Goal: Information Seeking & Learning: Learn about a topic

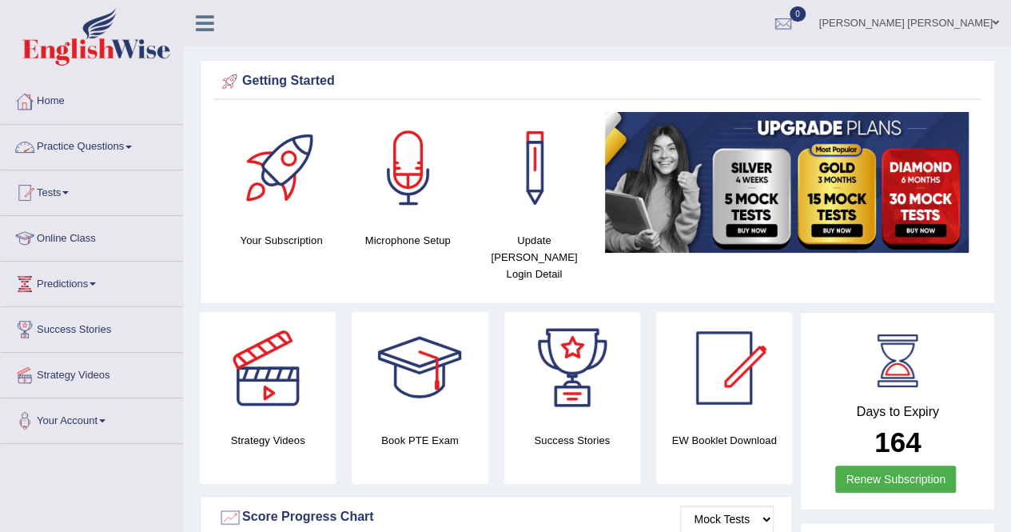
click at [131, 143] on link "Practice Questions" at bounding box center [92, 145] width 182 height 40
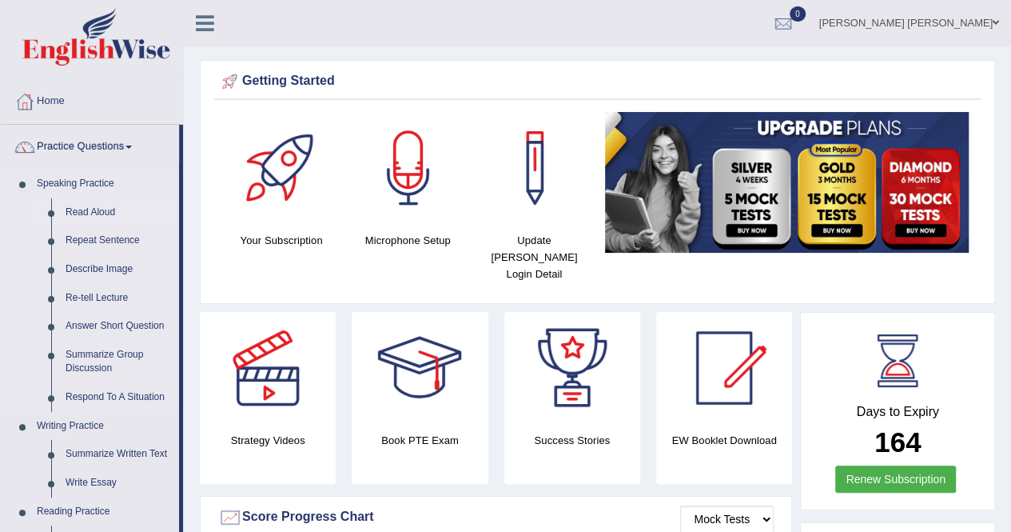
click at [106, 213] on link "Read Aloud" at bounding box center [118, 212] width 121 height 29
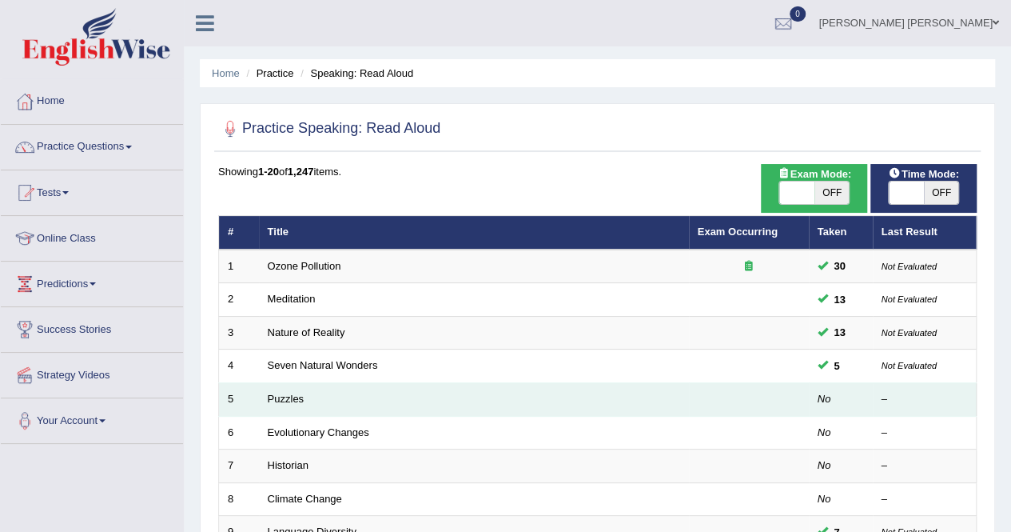
click at [427, 407] on td "Puzzles" at bounding box center [474, 400] width 430 height 34
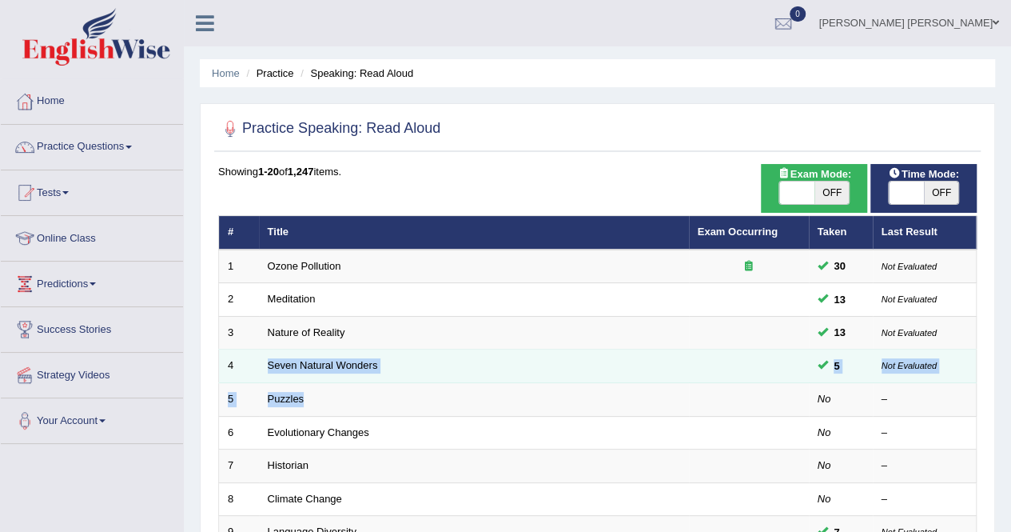
drag, startPoint x: 427, startPoint y: 407, endPoint x: 457, endPoint y: 372, distance: 45.9
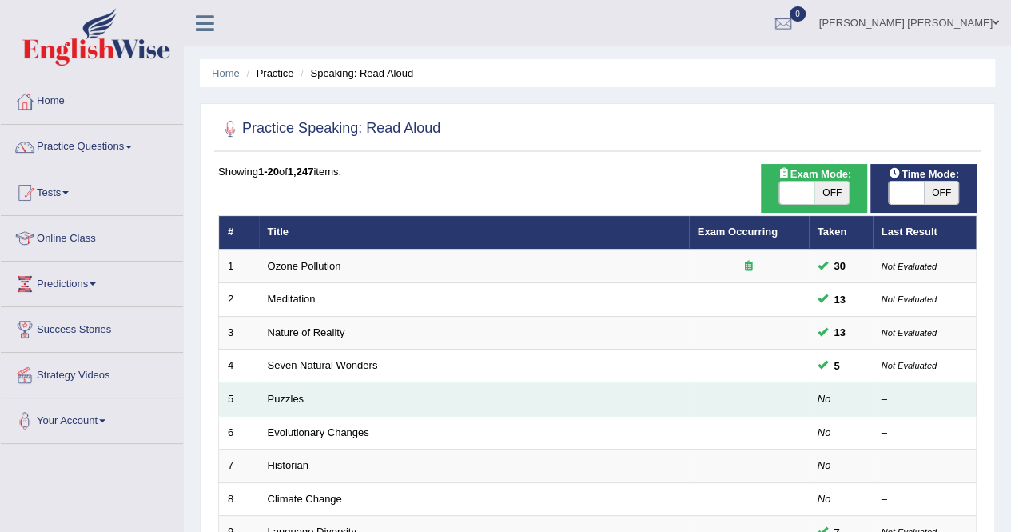
click at [822, 397] on em "No" at bounding box center [825, 398] width 14 height 12
click at [799, 405] on td at bounding box center [749, 400] width 120 height 34
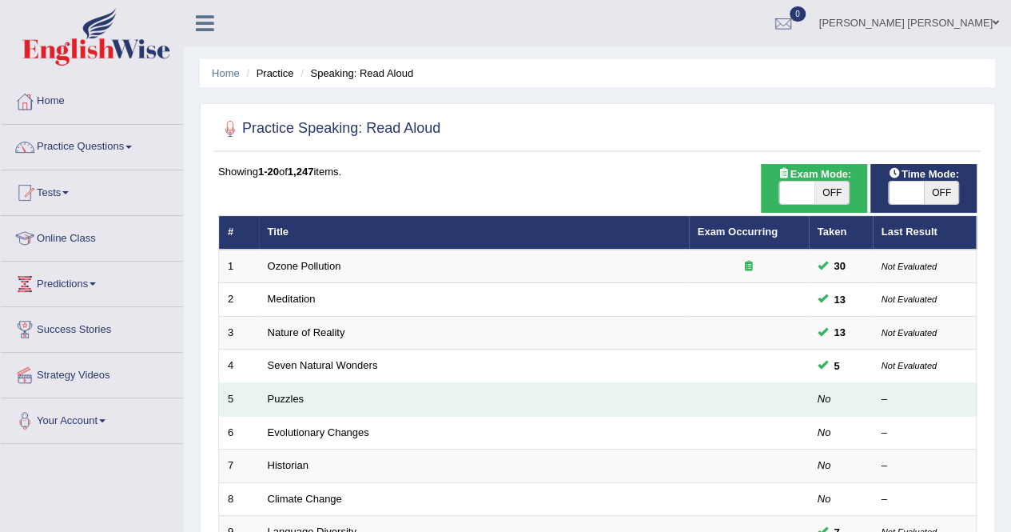
click at [799, 405] on td at bounding box center [749, 400] width 120 height 34
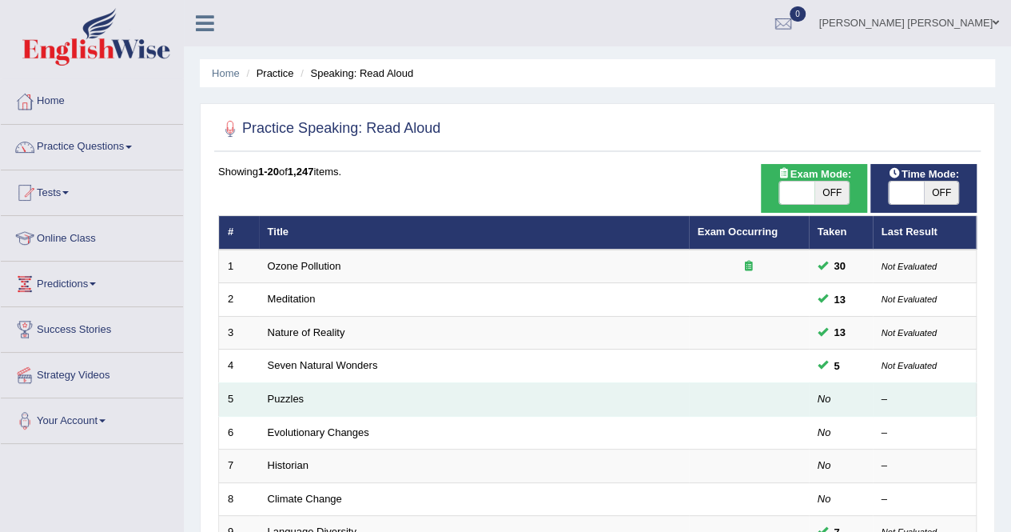
click at [799, 405] on td at bounding box center [749, 400] width 120 height 34
click at [392, 397] on td "Puzzles" at bounding box center [474, 400] width 430 height 34
click at [234, 399] on td "5" at bounding box center [239, 400] width 40 height 34
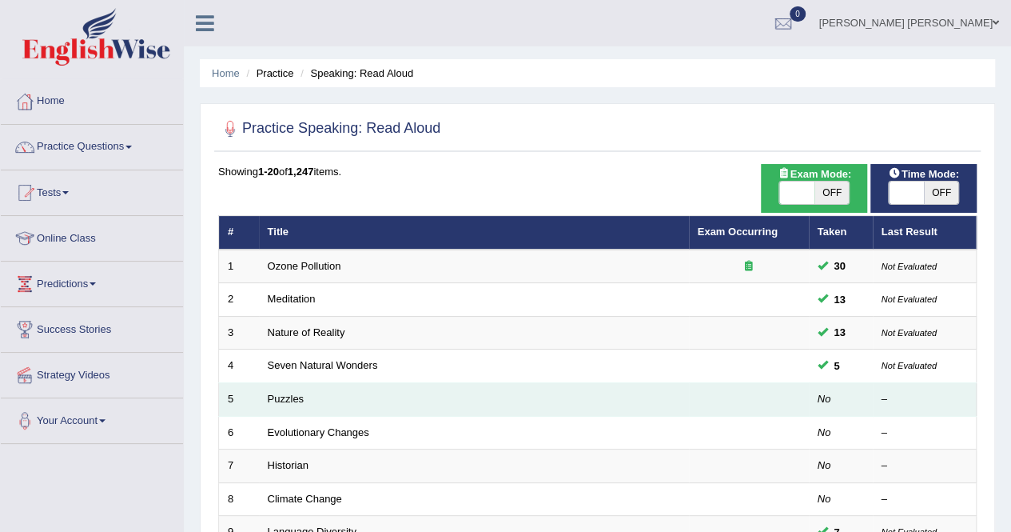
click at [234, 399] on td "5" at bounding box center [239, 400] width 40 height 34
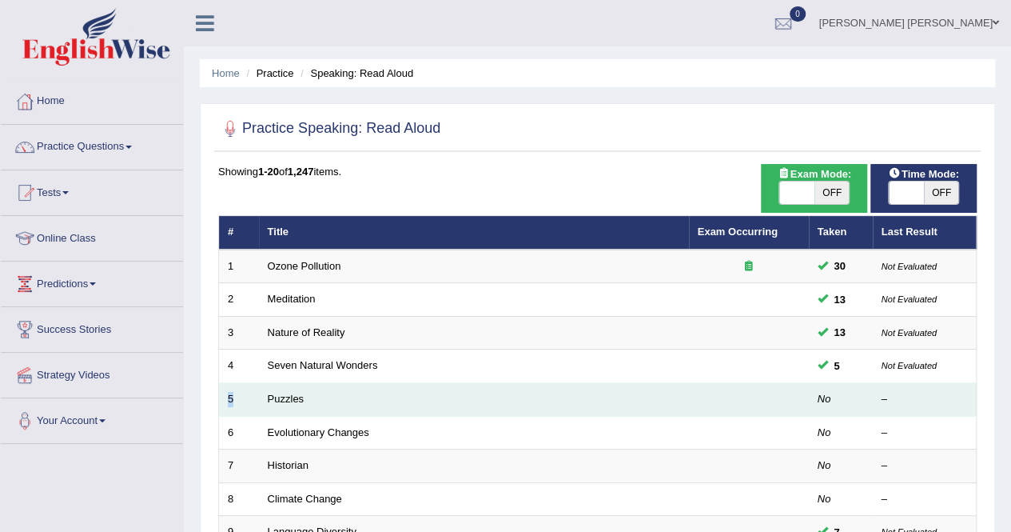
click at [234, 399] on td "5" at bounding box center [239, 400] width 40 height 34
drag, startPoint x: 234, startPoint y: 399, endPoint x: 267, endPoint y: 400, distance: 32.8
click at [267, 400] on tr "5 Puzzles No –" at bounding box center [598, 400] width 758 height 34
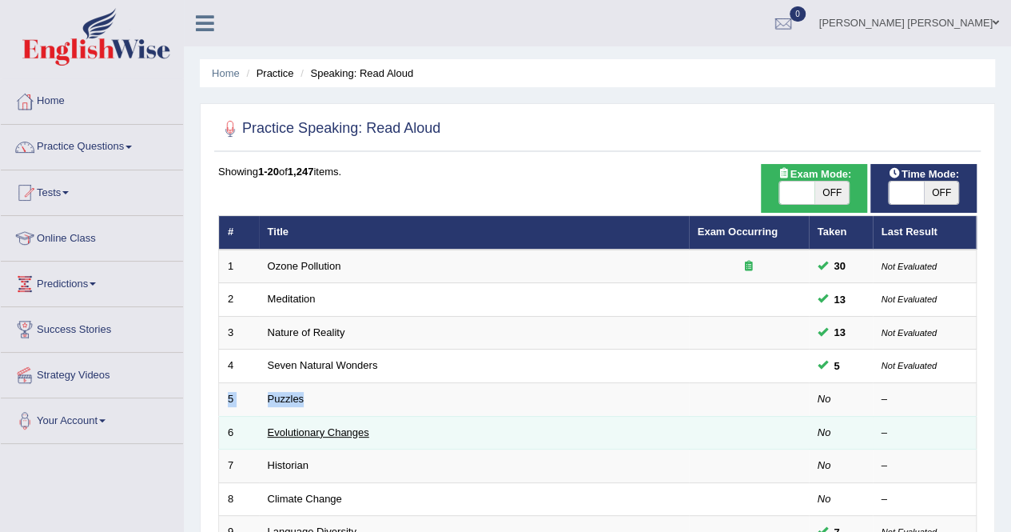
click at [269, 426] on link "Evolutionary Changes" at bounding box center [319, 432] width 102 height 12
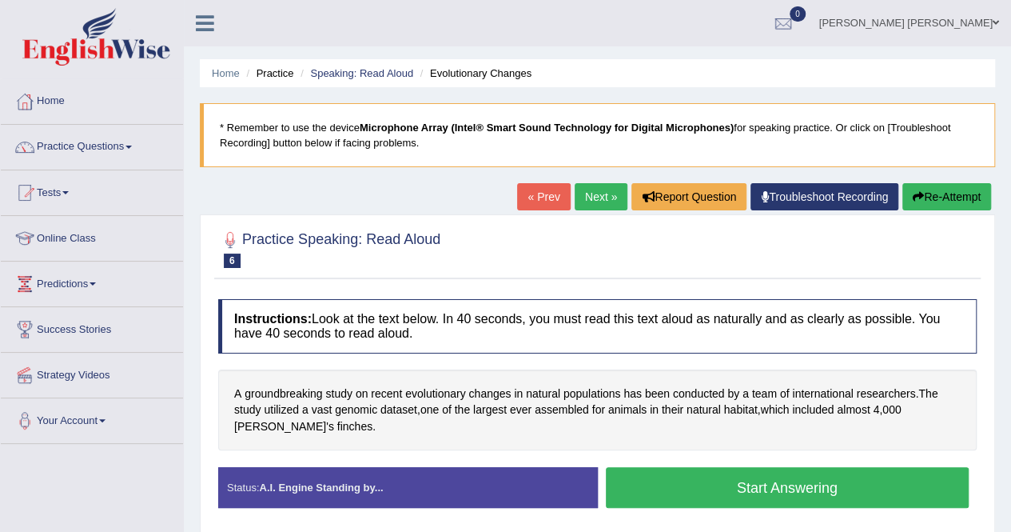
click at [269, 424] on div "A groundbreaking study on recent evolutionary changes in natural populations ha…" at bounding box center [597, 410] width 759 height 82
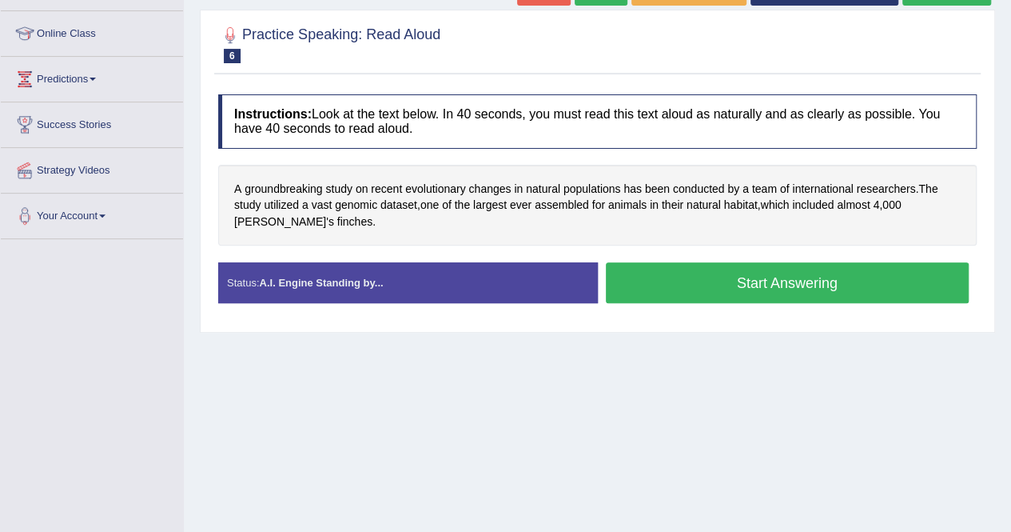
scroll to position [224, 0]
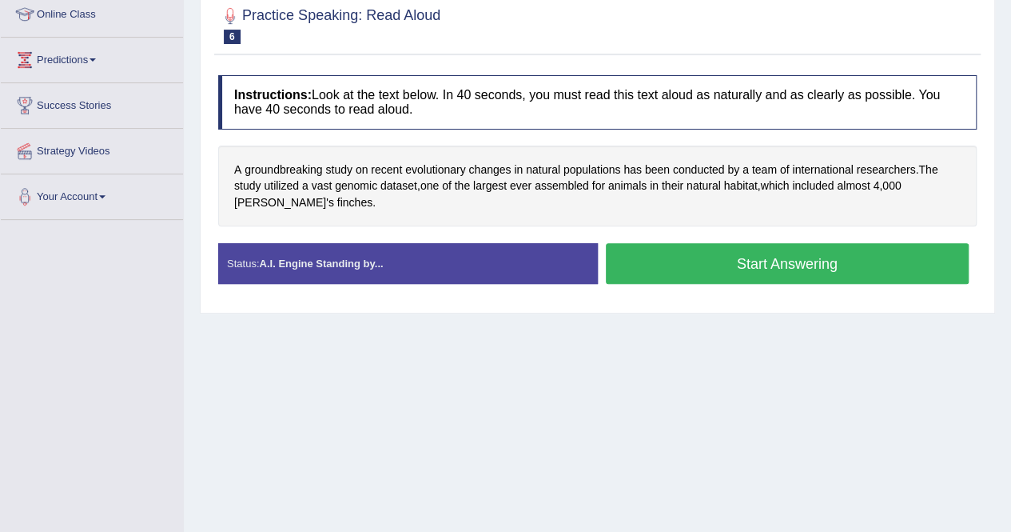
click at [745, 253] on button "Start Answering" at bounding box center [788, 263] width 364 height 41
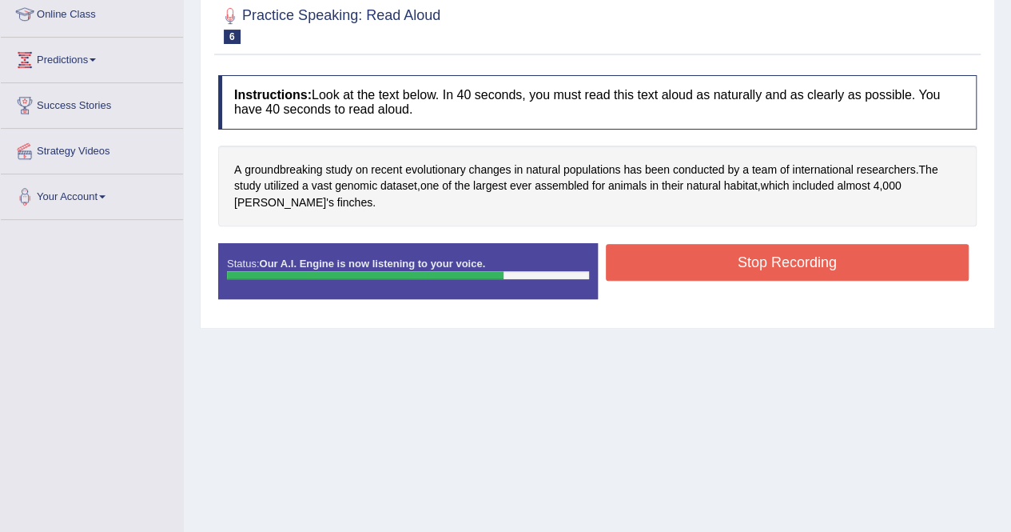
click at [746, 249] on button "Stop Recording" at bounding box center [788, 262] width 364 height 37
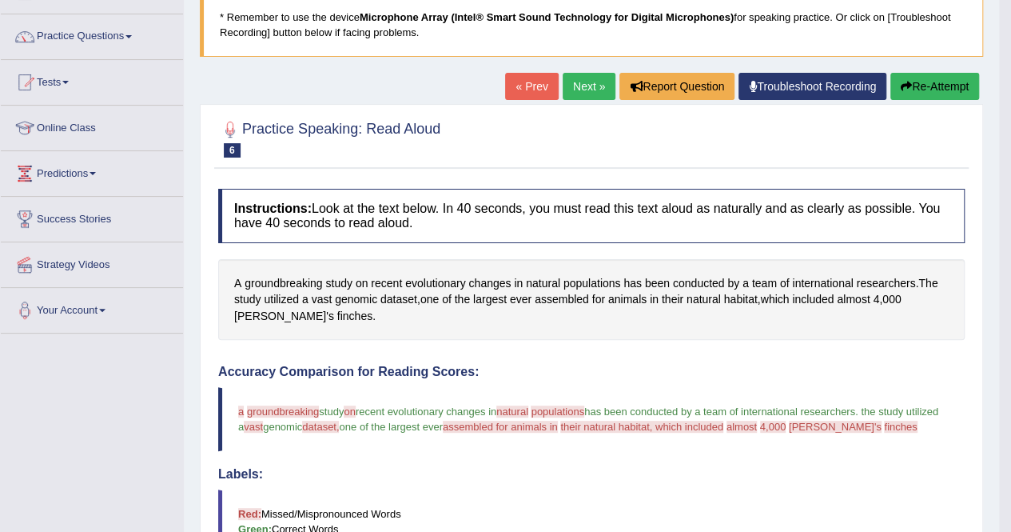
scroll to position [96, 0]
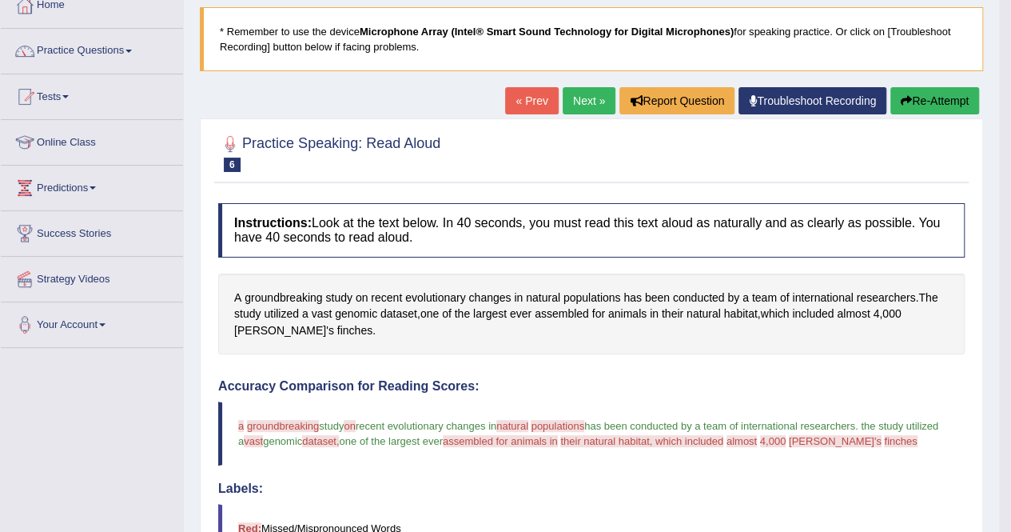
click at [942, 91] on button "Re-Attempt" at bounding box center [934, 100] width 89 height 27
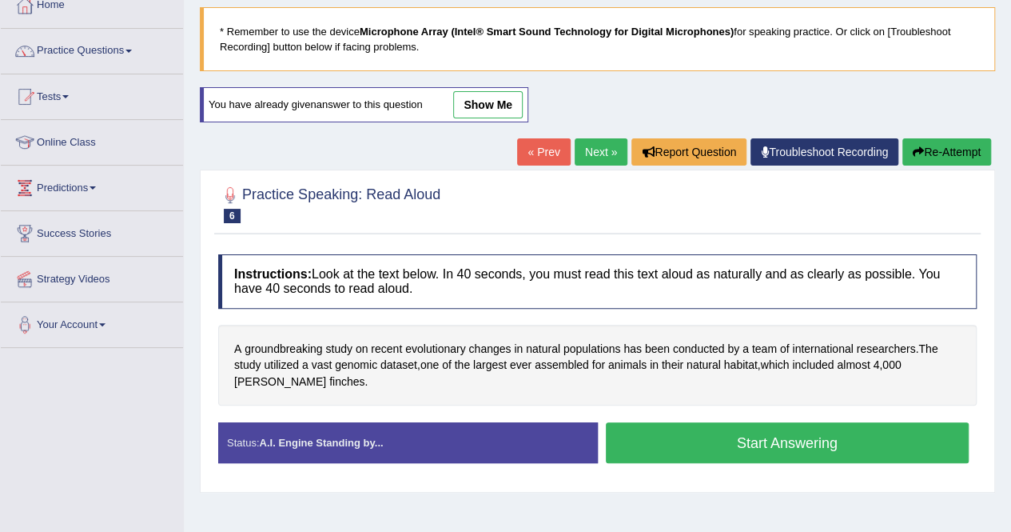
click at [786, 440] on button "Start Answering" at bounding box center [788, 442] width 364 height 41
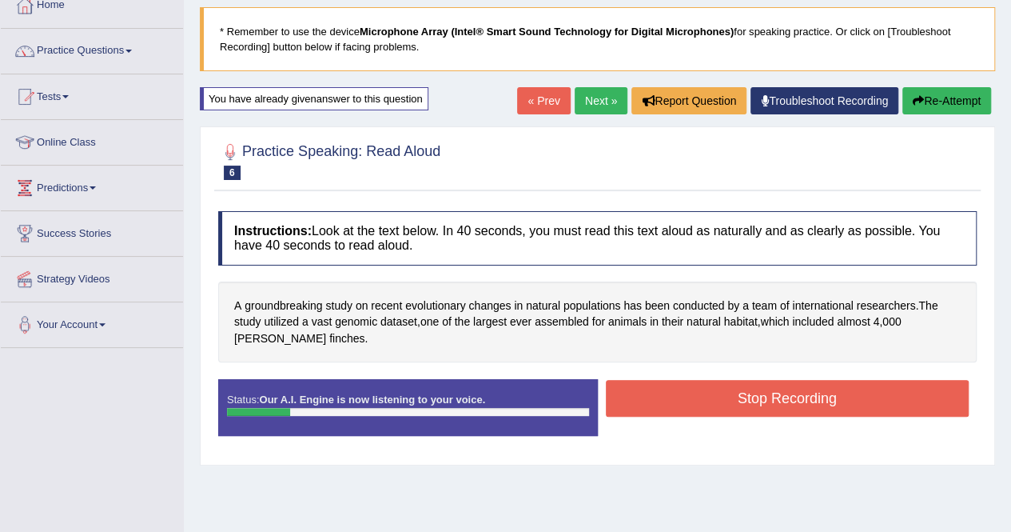
click at [937, 102] on button "Re-Attempt" at bounding box center [946, 100] width 89 height 27
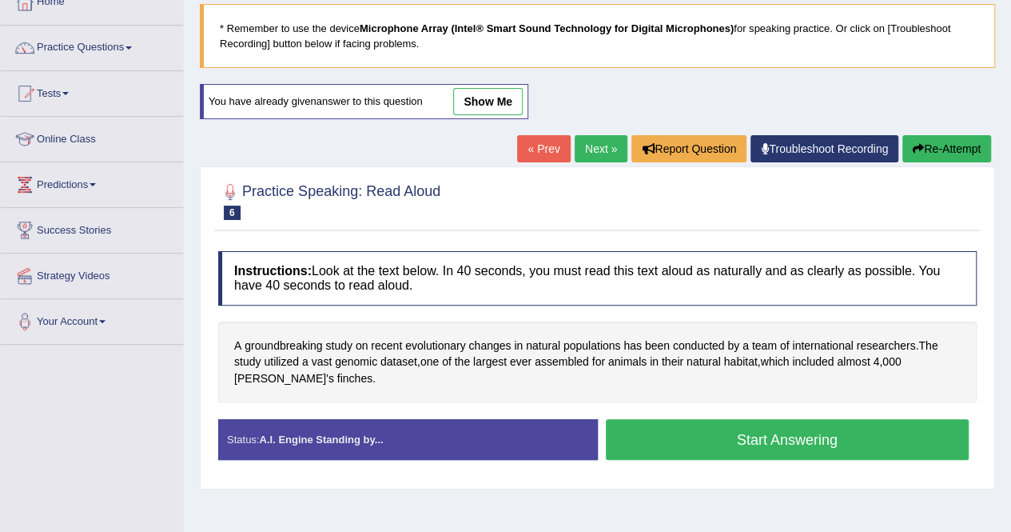
scroll to position [96, 0]
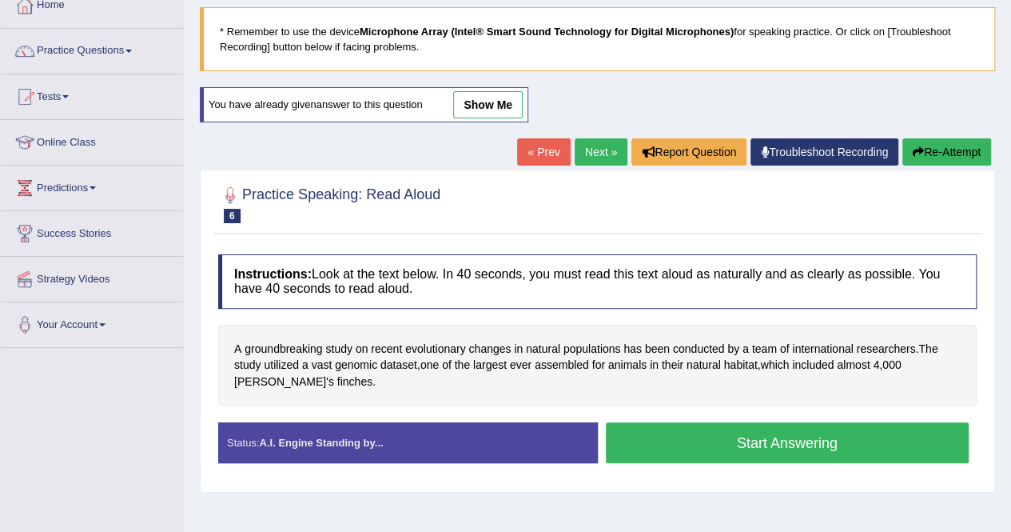
click at [834, 434] on button "Start Answering" at bounding box center [788, 442] width 364 height 41
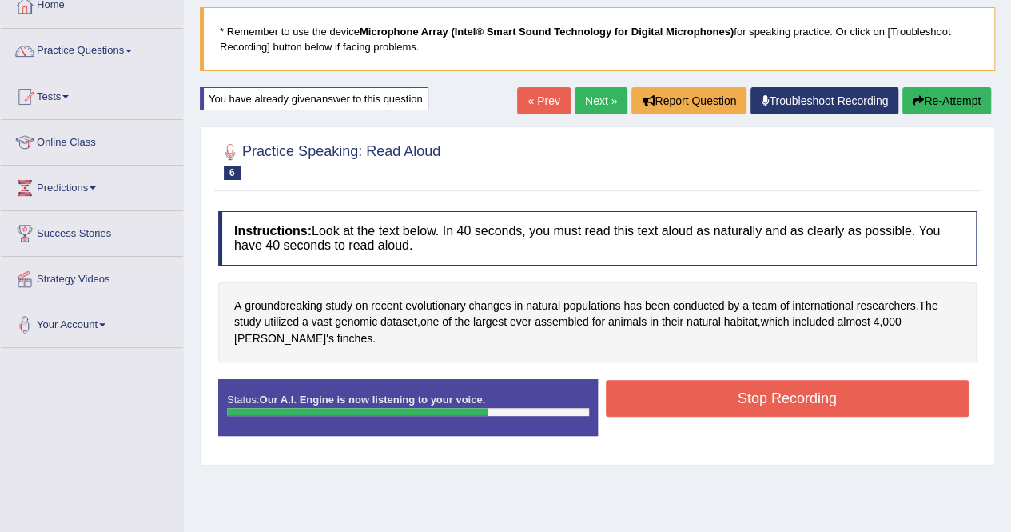
click at [707, 393] on button "Stop Recording" at bounding box center [788, 398] width 364 height 37
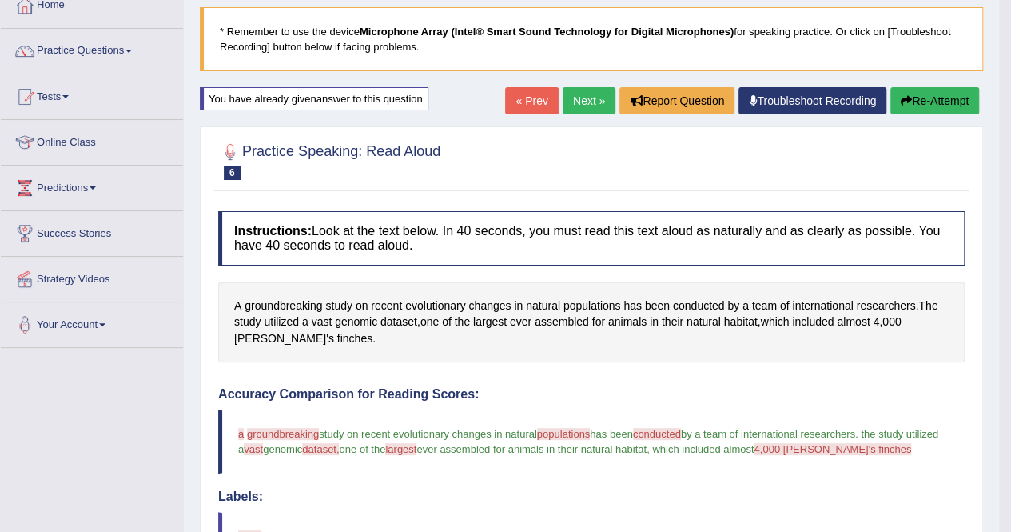
click at [943, 102] on button "Re-Attempt" at bounding box center [934, 100] width 89 height 27
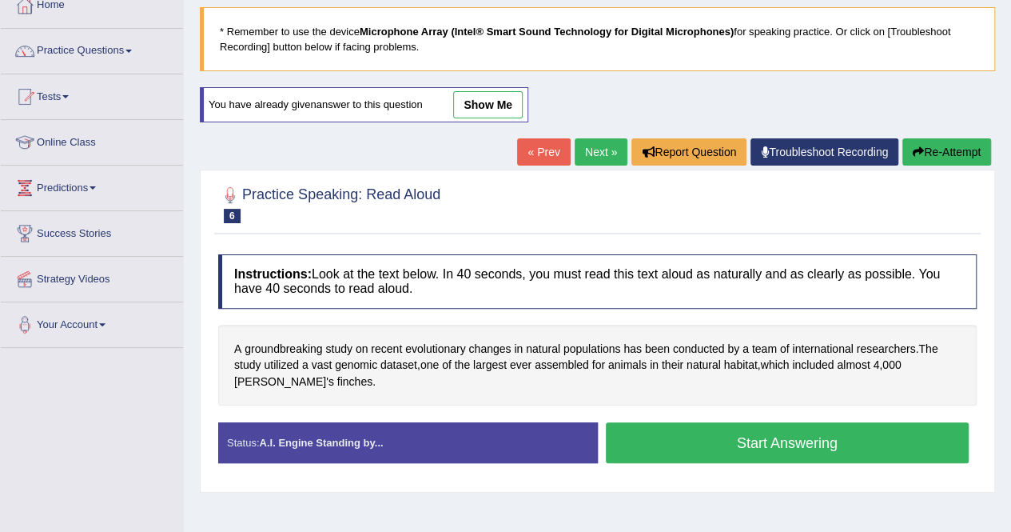
click at [792, 445] on button "Start Answering" at bounding box center [788, 442] width 364 height 41
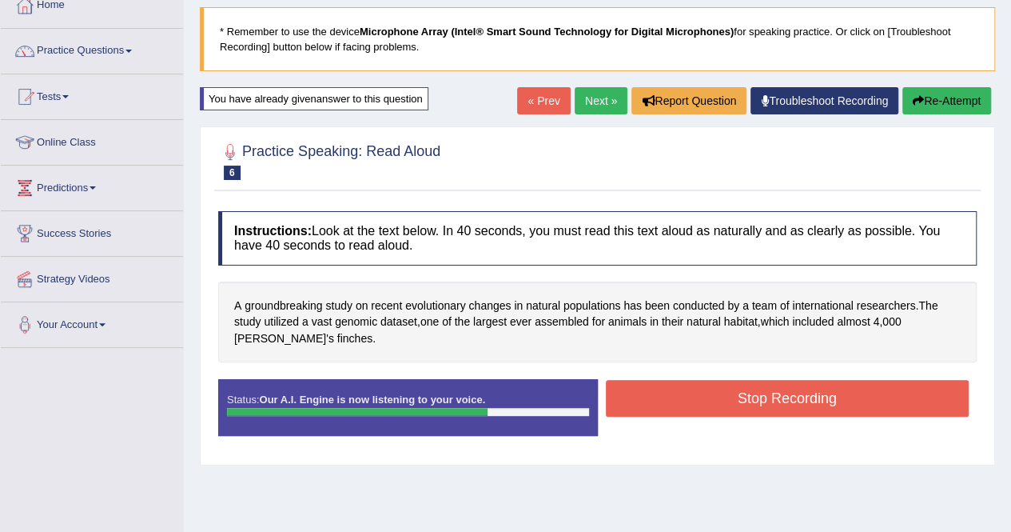
click at [766, 397] on button "Stop Recording" at bounding box center [788, 398] width 364 height 37
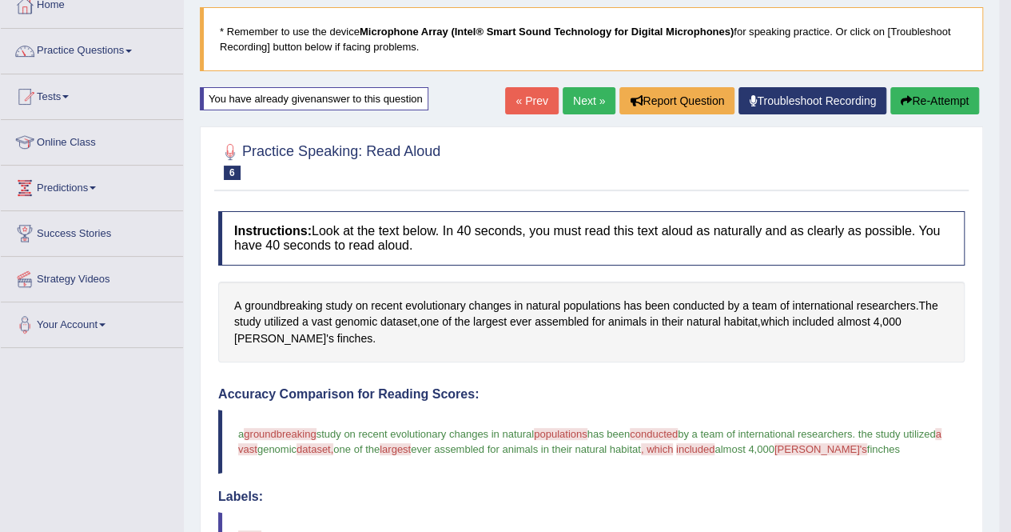
click at [938, 493] on h4 "Labels:" at bounding box center [591, 496] width 747 height 14
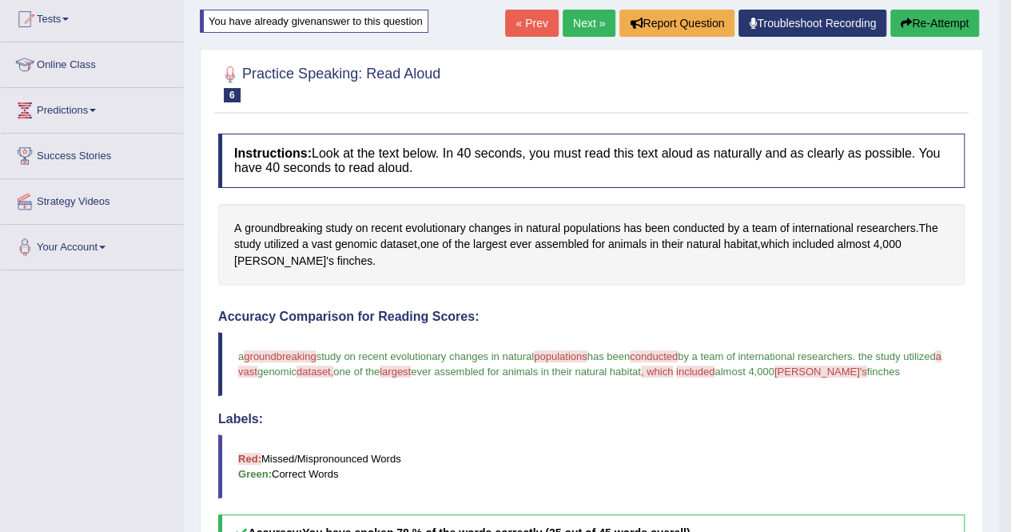
scroll to position [160, 0]
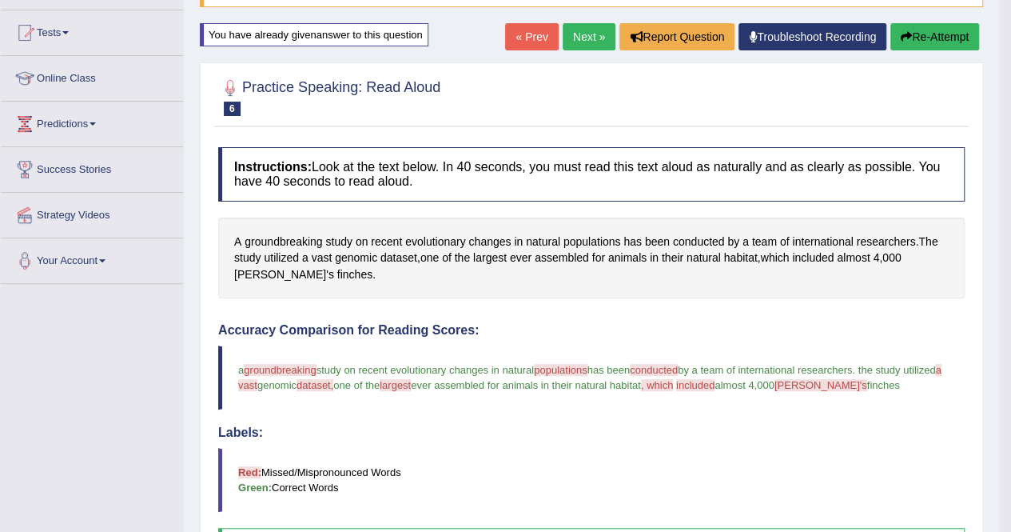
click at [934, 34] on button "Re-Attempt" at bounding box center [934, 36] width 89 height 27
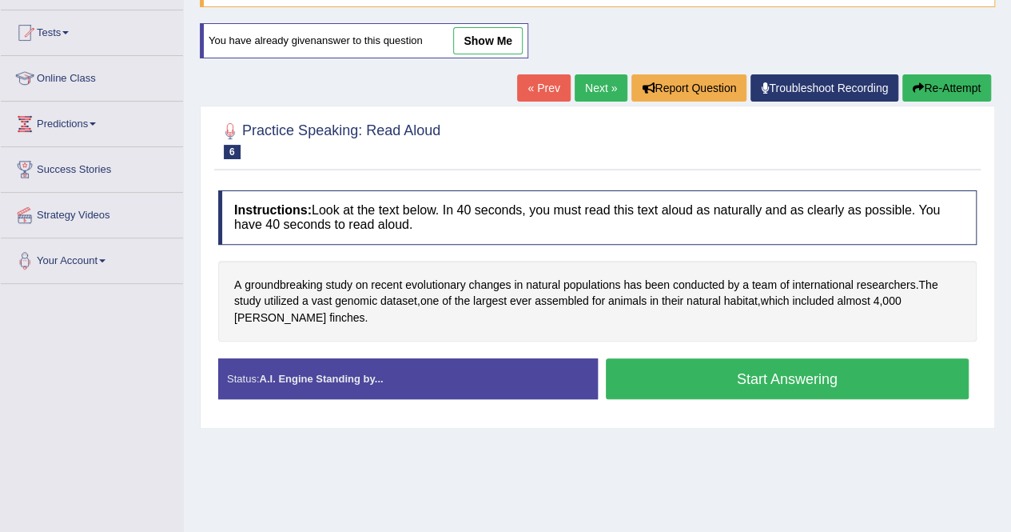
click at [794, 367] on button "Start Answering" at bounding box center [788, 378] width 364 height 41
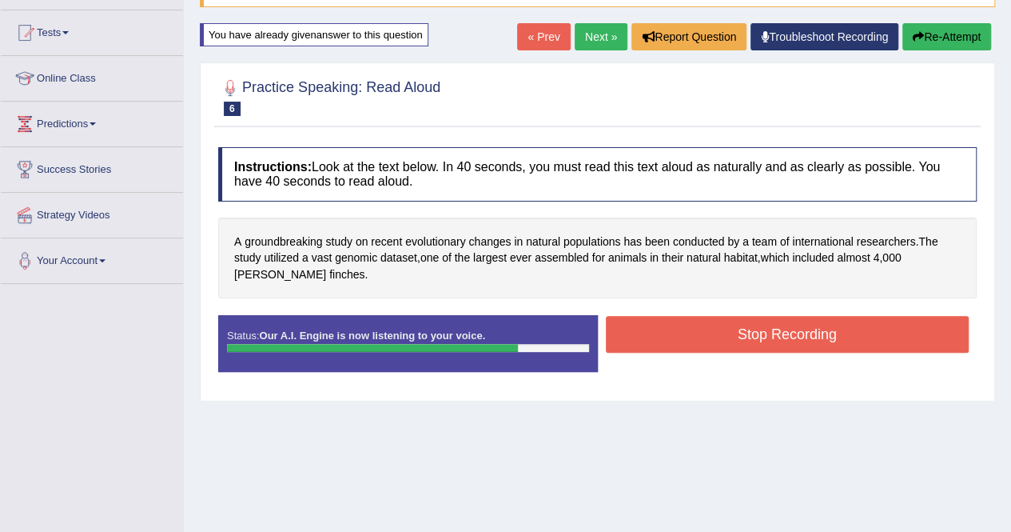
click at [927, 27] on button "Re-Attempt" at bounding box center [946, 36] width 89 height 27
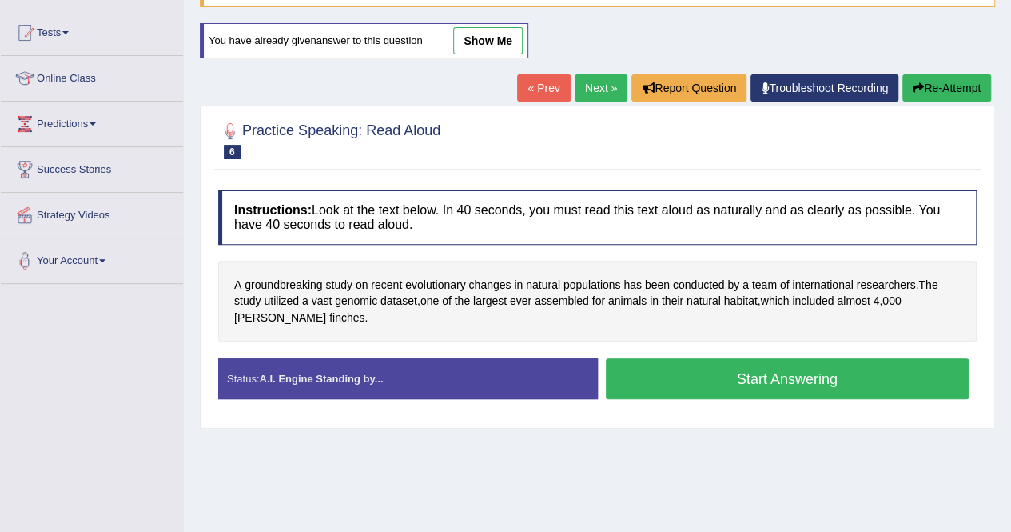
click at [924, 88] on button "Re-Attempt" at bounding box center [946, 87] width 89 height 27
click at [806, 372] on button "Start Answering" at bounding box center [788, 378] width 364 height 41
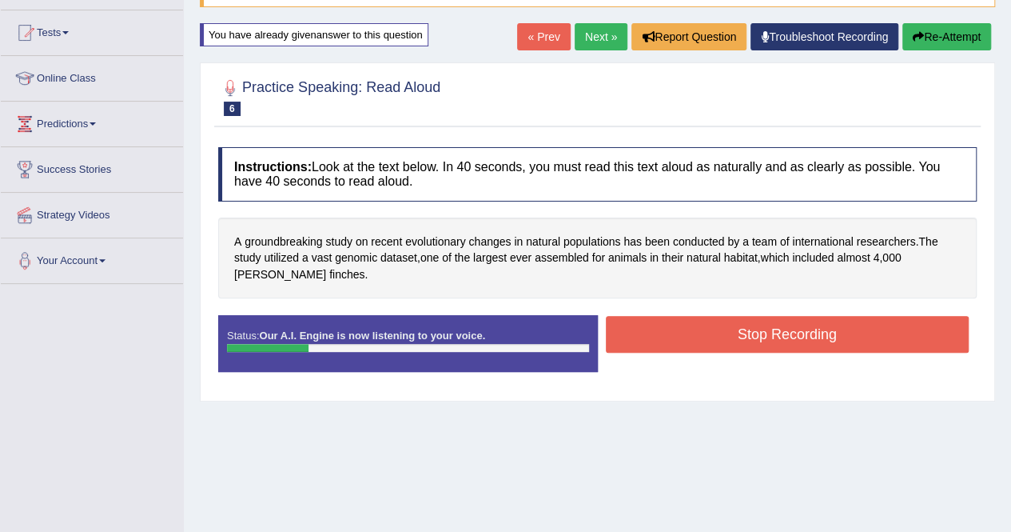
click at [954, 26] on button "Re-Attempt" at bounding box center [946, 36] width 89 height 27
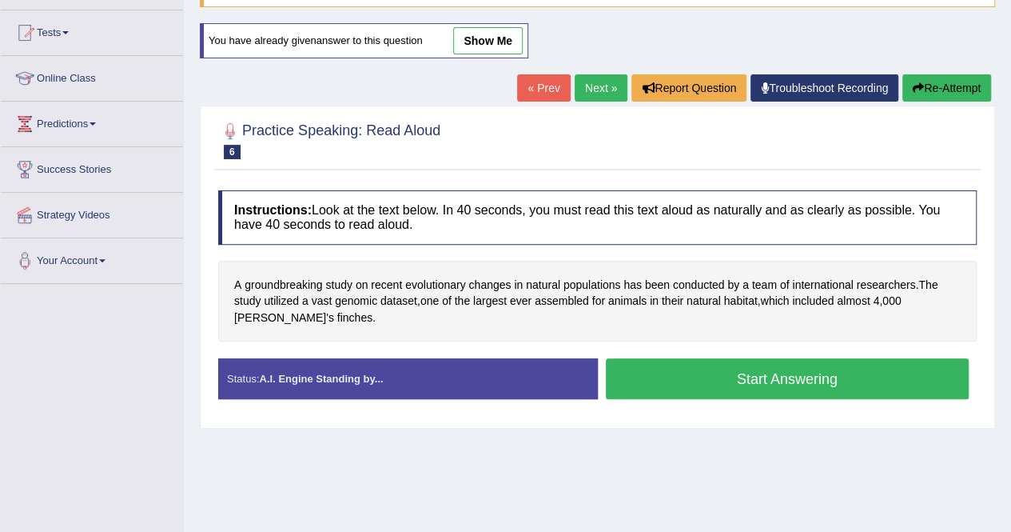
click at [745, 372] on button "Start Answering" at bounding box center [788, 378] width 364 height 41
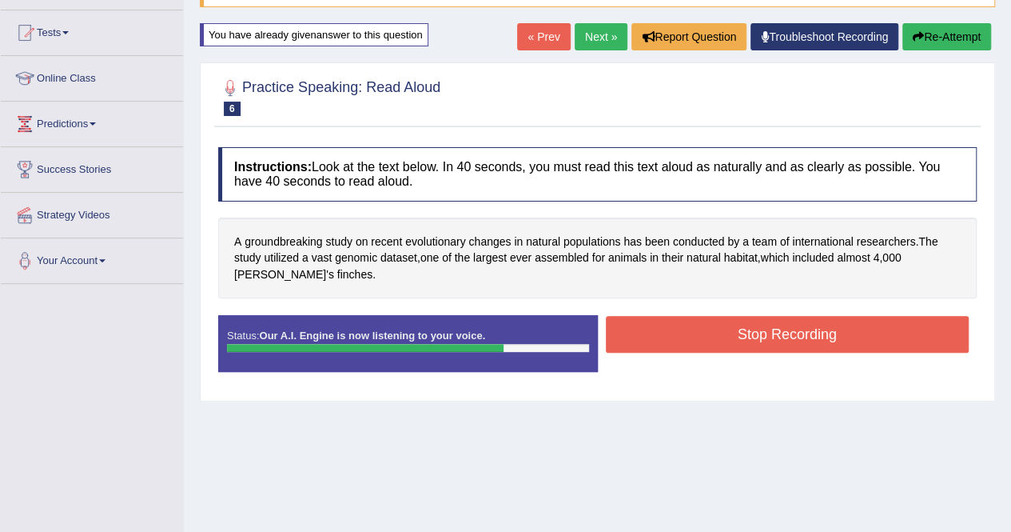
click at [751, 336] on button "Stop Recording" at bounding box center [788, 334] width 364 height 37
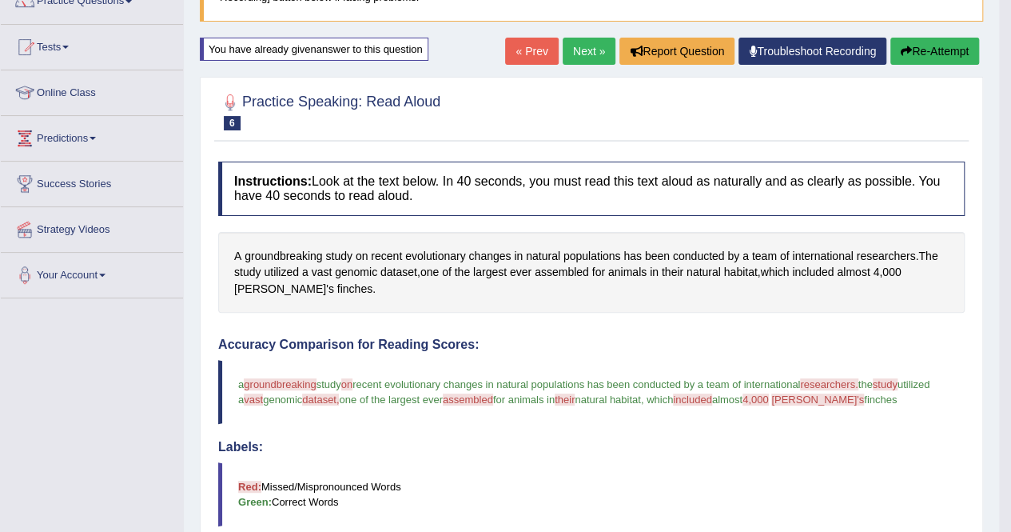
scroll to position [128, 0]
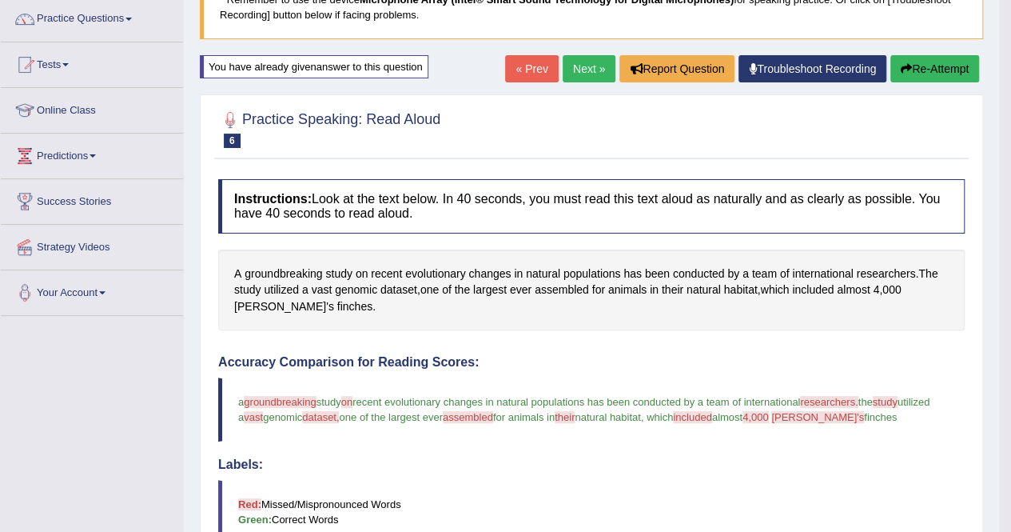
click at [918, 70] on button "Re-Attempt" at bounding box center [934, 68] width 89 height 27
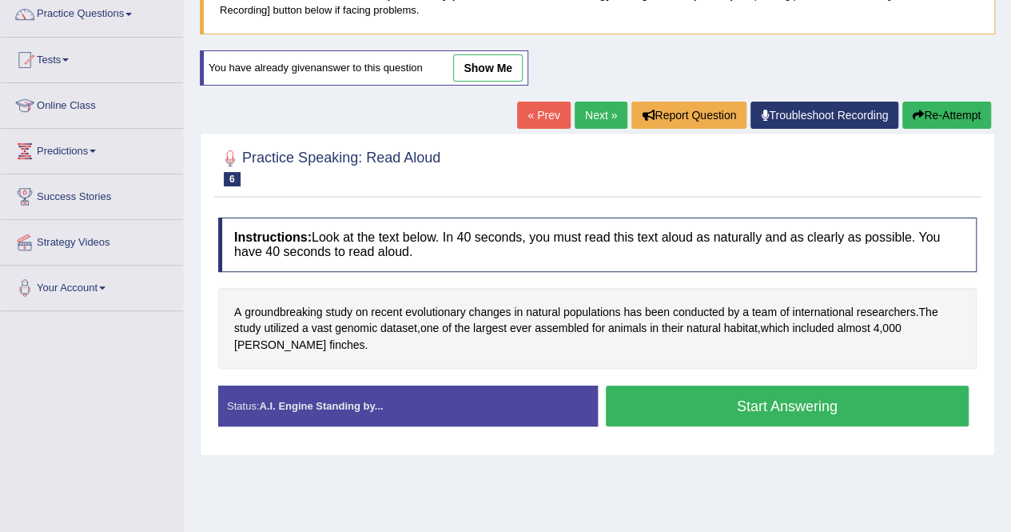
click at [831, 407] on button "Start Answering" at bounding box center [788, 405] width 364 height 41
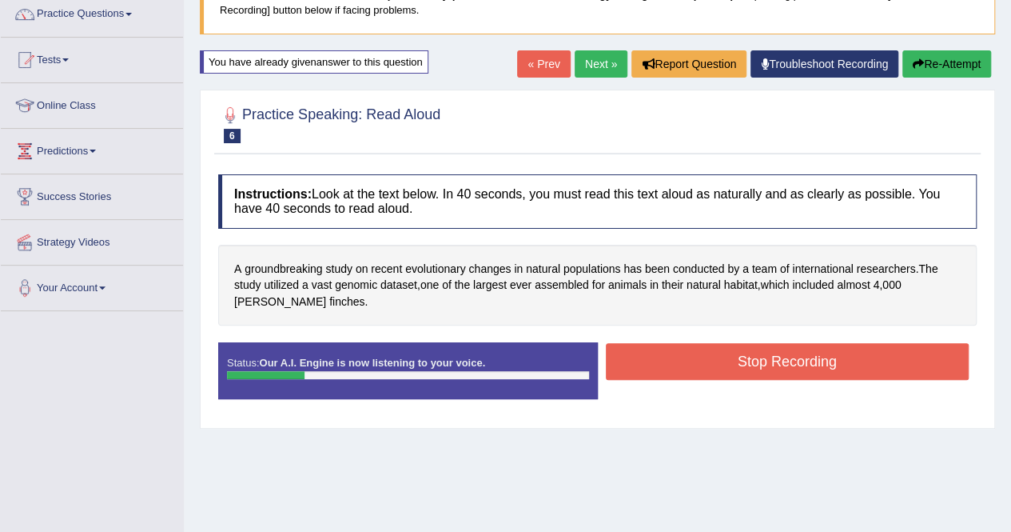
click at [921, 70] on button "Re-Attempt" at bounding box center [946, 63] width 89 height 27
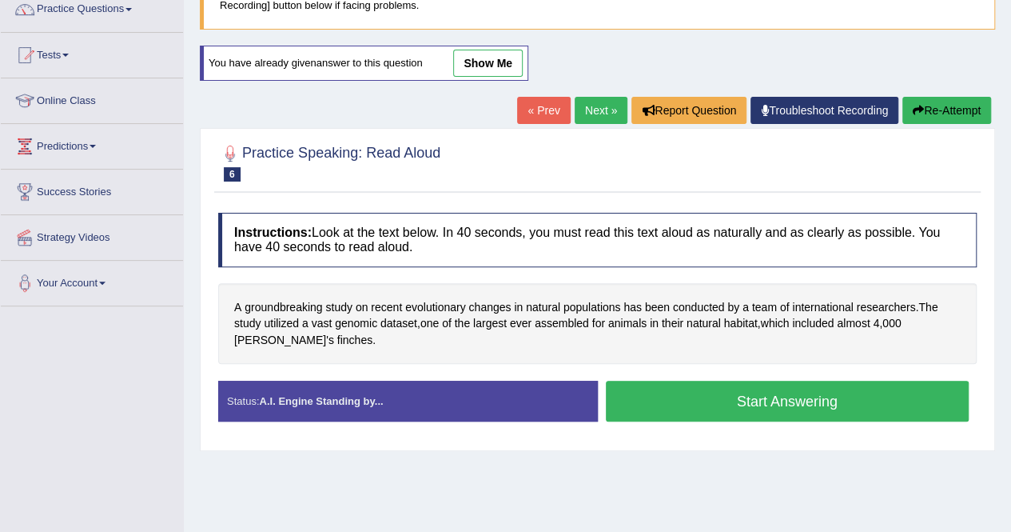
click at [744, 396] on button "Start Answering" at bounding box center [788, 400] width 364 height 41
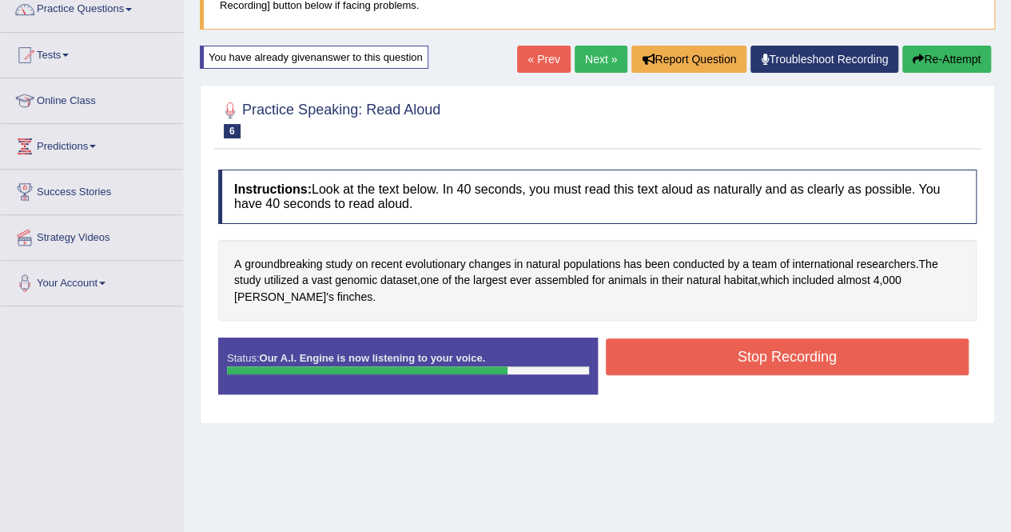
click at [720, 352] on button "Stop Recording" at bounding box center [788, 356] width 364 height 37
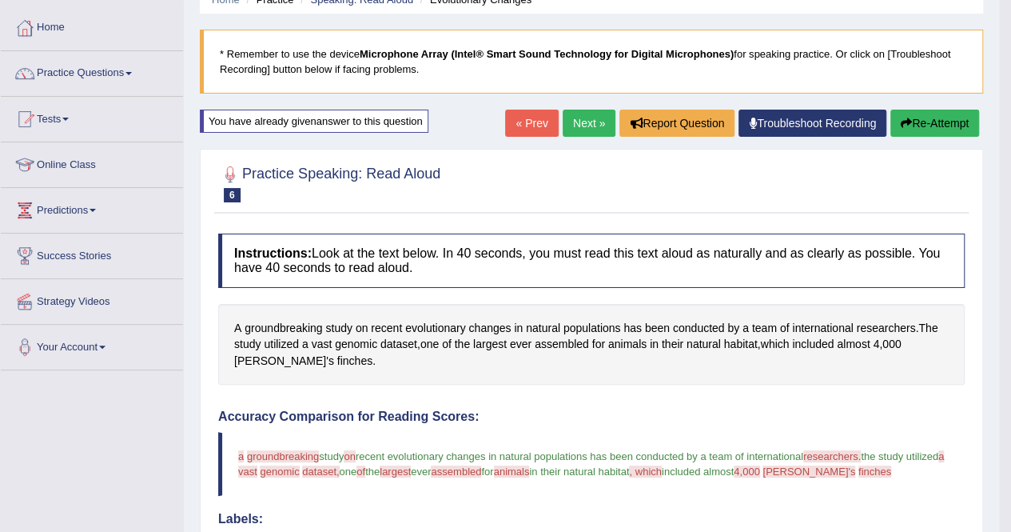
scroll to position [42, 0]
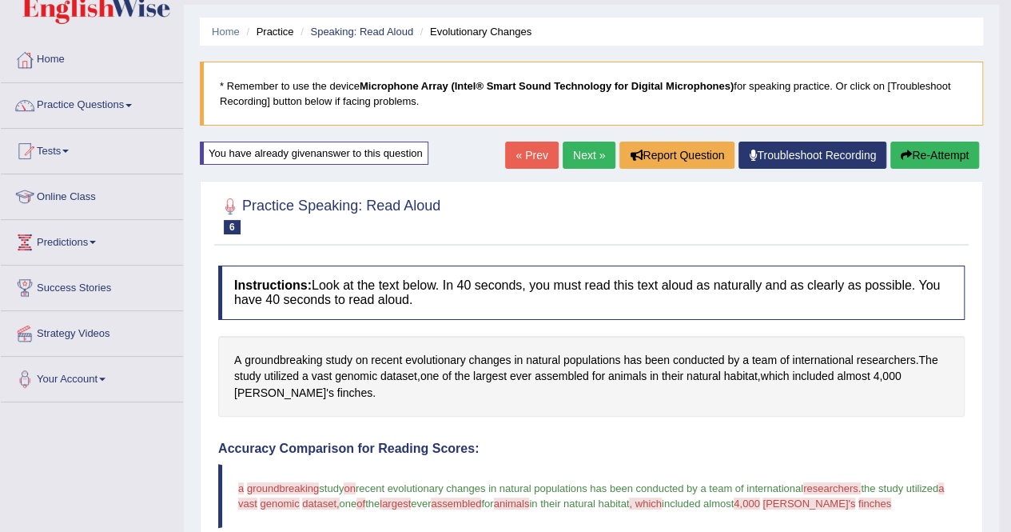
click at [940, 155] on button "Re-Attempt" at bounding box center [934, 154] width 89 height 27
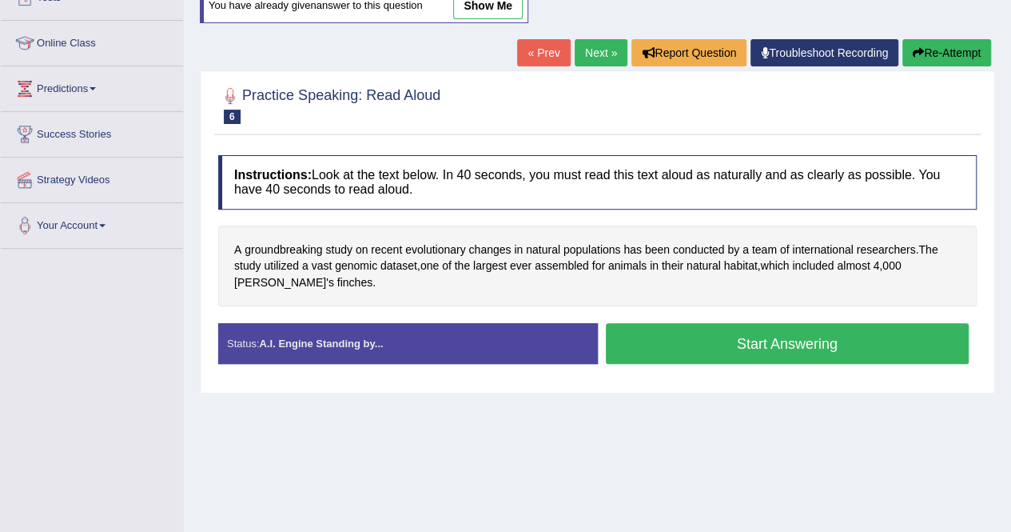
scroll to position [201, 0]
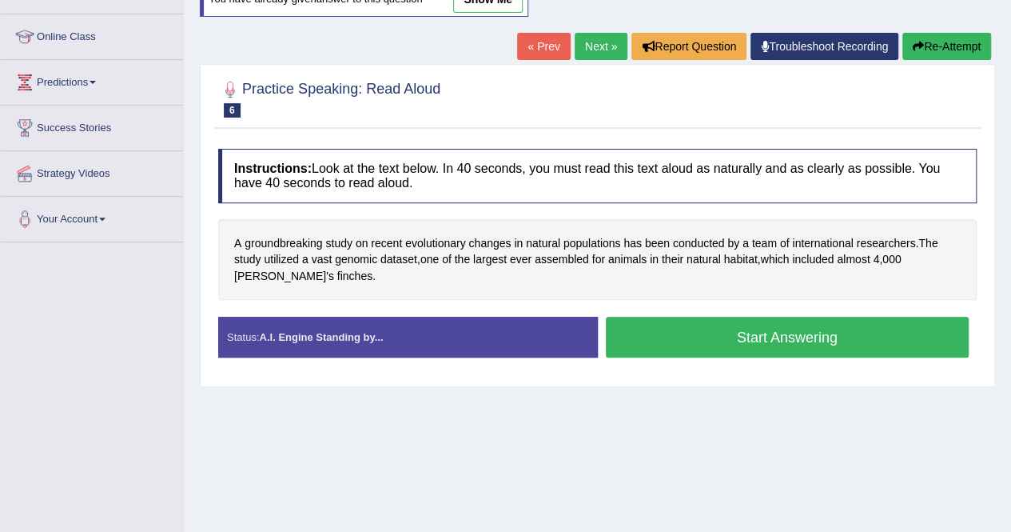
click at [849, 327] on button "Start Answering" at bounding box center [788, 337] width 364 height 41
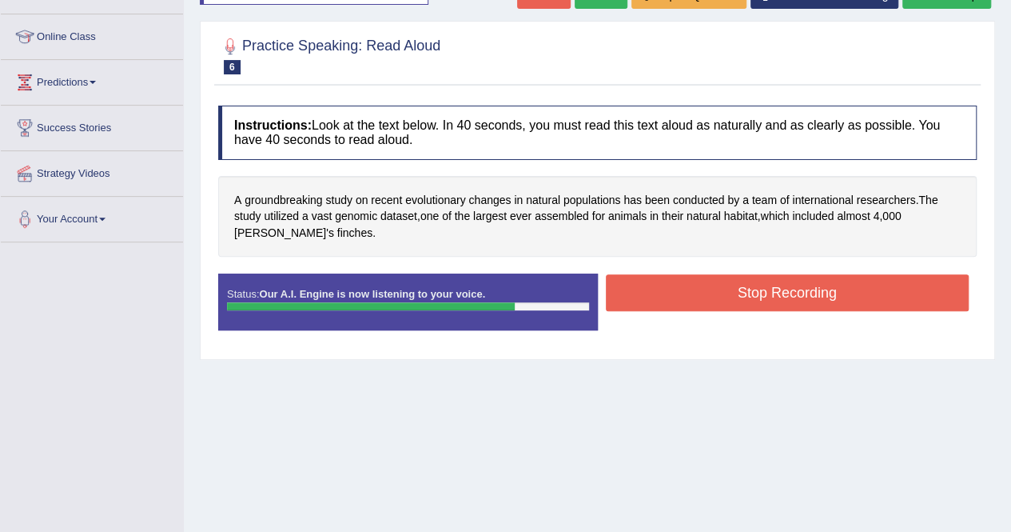
click at [800, 295] on button "Stop Recording" at bounding box center [788, 292] width 364 height 37
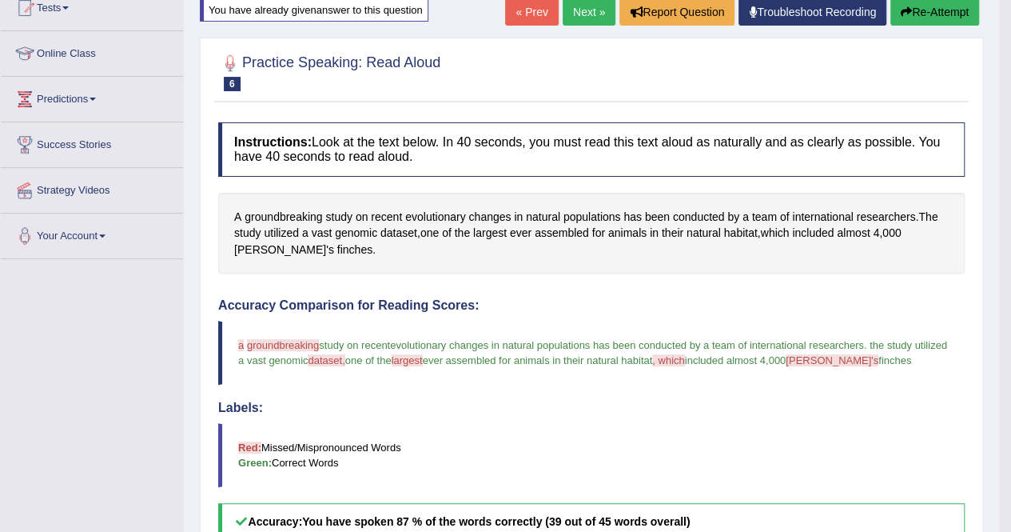
scroll to position [169, 0]
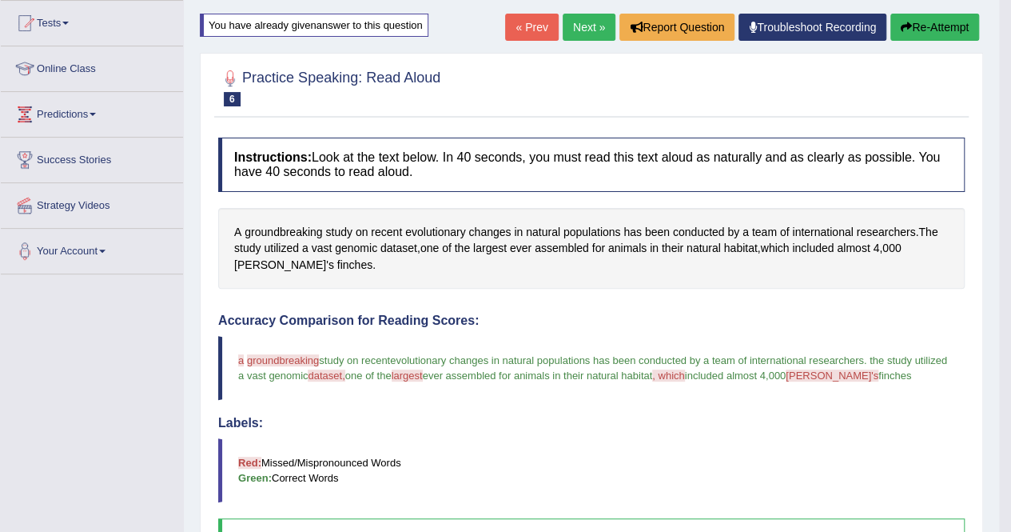
click at [955, 27] on button "Re-Attempt" at bounding box center [934, 27] width 89 height 27
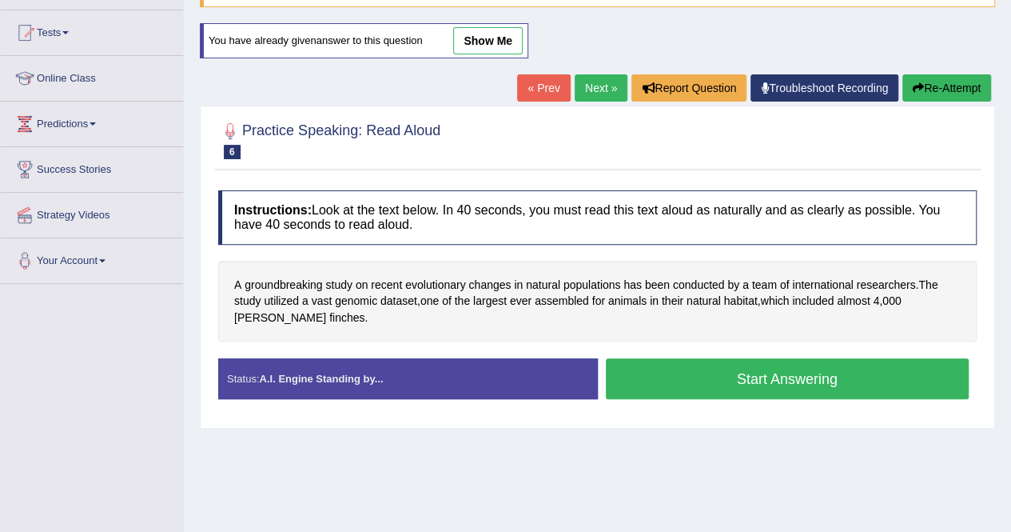
click at [761, 375] on button "Start Answering" at bounding box center [788, 378] width 364 height 41
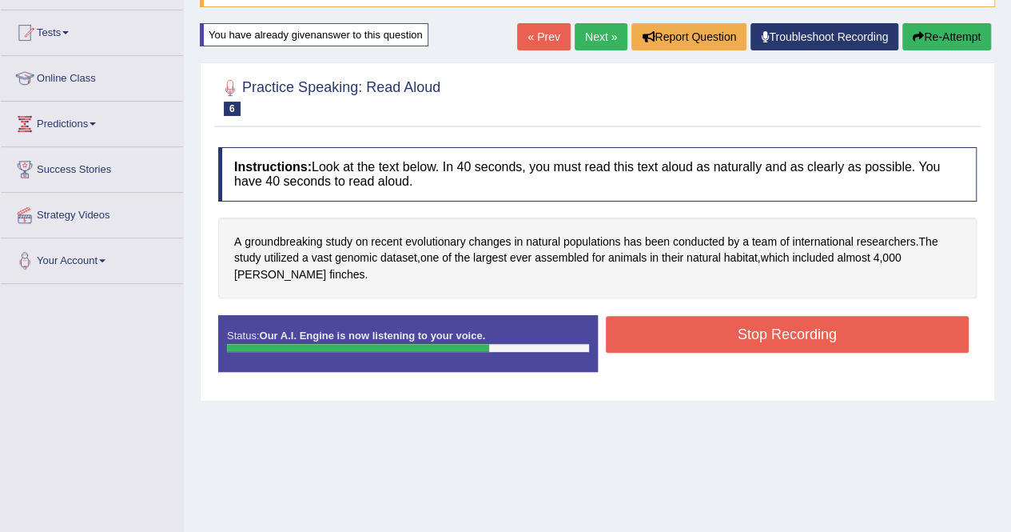
click at [948, 36] on button "Re-Attempt" at bounding box center [946, 36] width 89 height 27
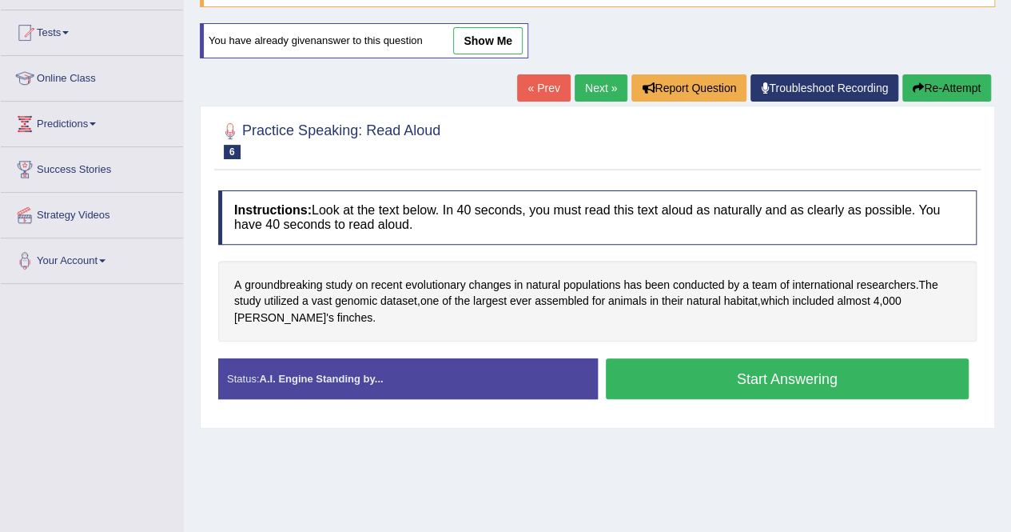
click at [781, 374] on button "Start Answering" at bounding box center [788, 378] width 364 height 41
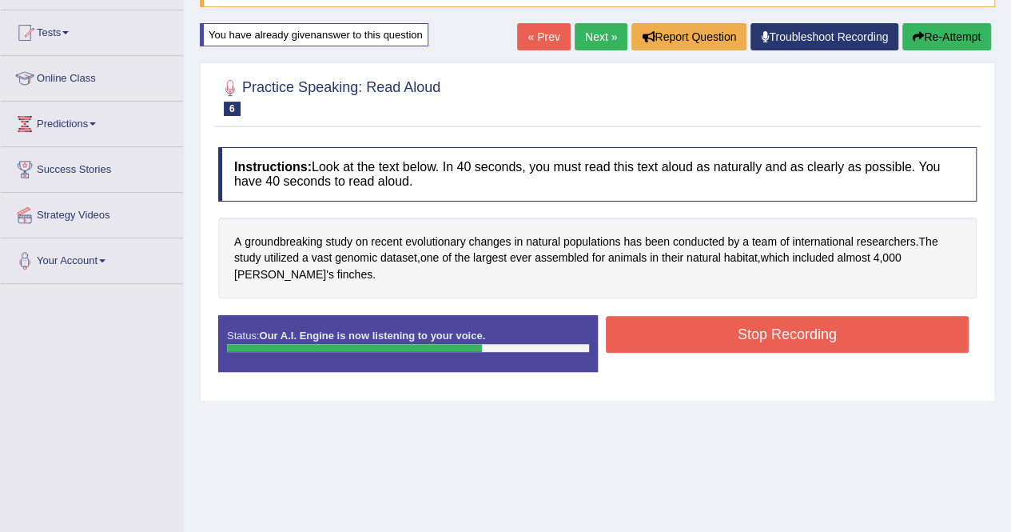
click at [764, 338] on button "Stop Recording" at bounding box center [788, 334] width 364 height 37
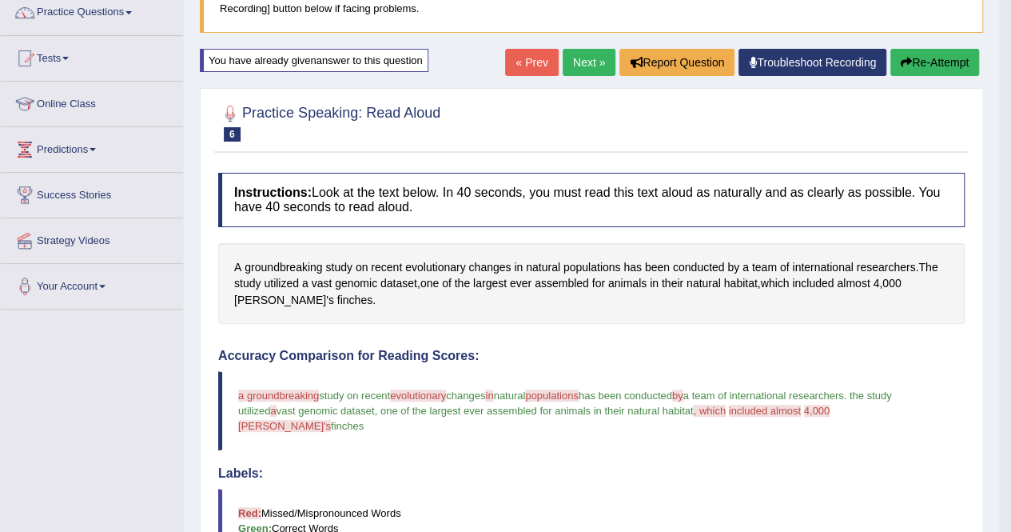
scroll to position [128, 0]
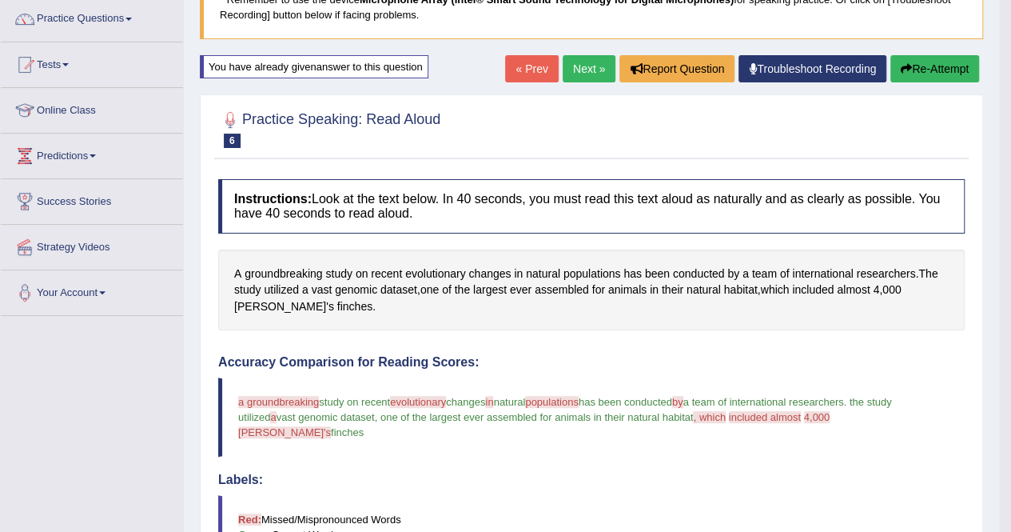
click at [950, 61] on button "Re-Attempt" at bounding box center [934, 68] width 89 height 27
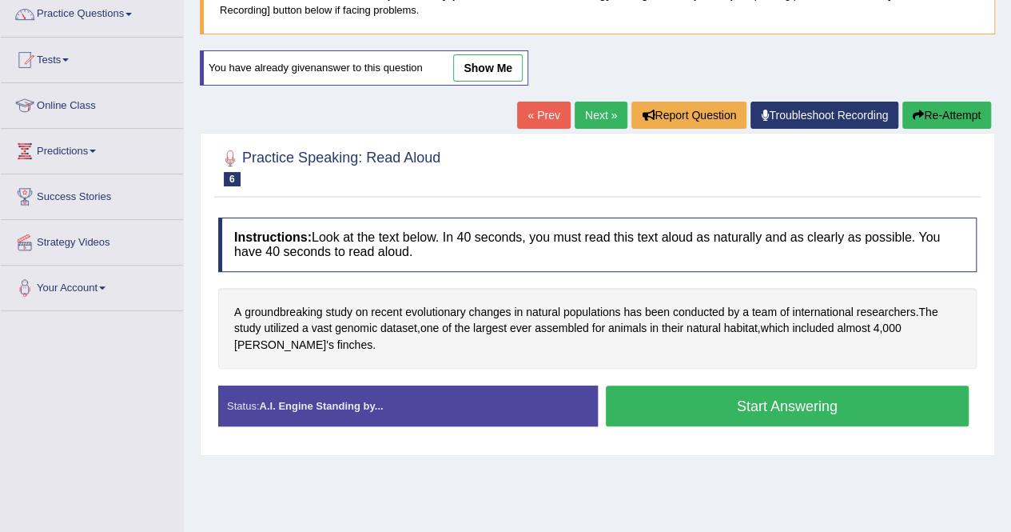
scroll to position [133, 0]
click at [798, 404] on button "Start Answering" at bounding box center [788, 405] width 364 height 41
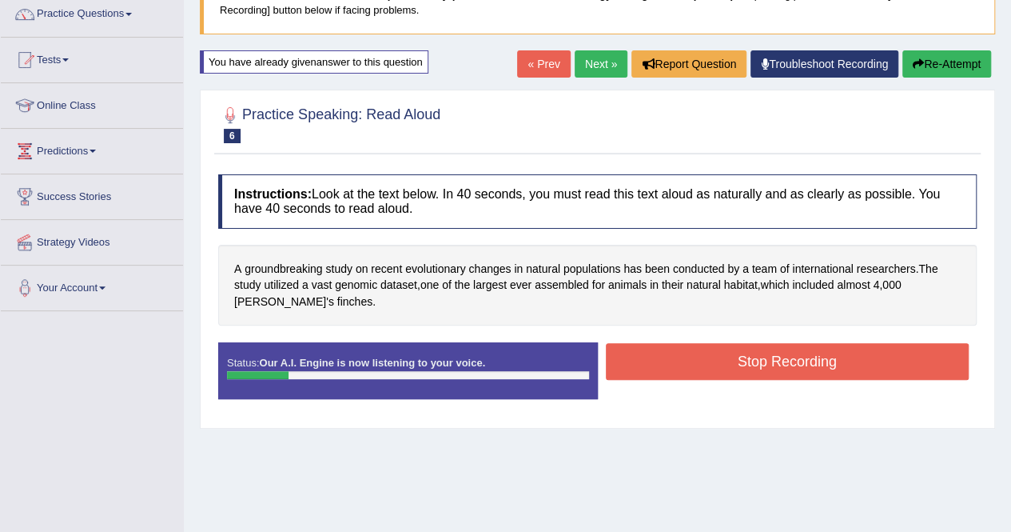
click at [774, 362] on button "Stop Recording" at bounding box center [788, 361] width 364 height 37
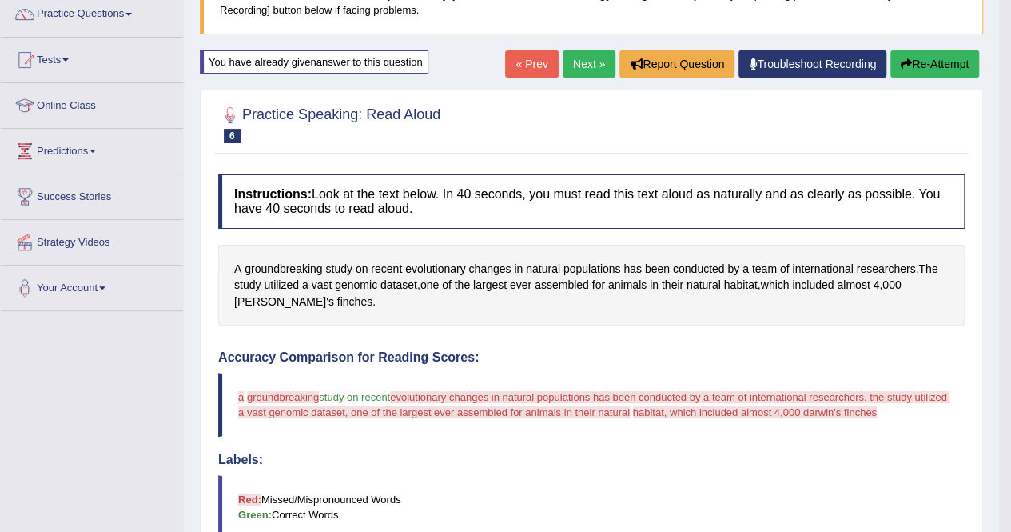
click at [915, 63] on button "Re-Attempt" at bounding box center [934, 63] width 89 height 27
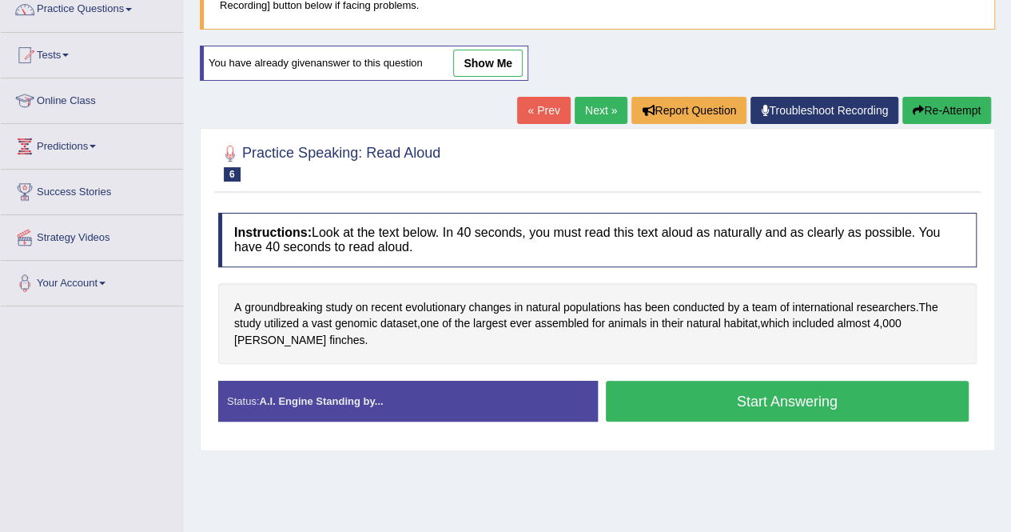
click at [762, 387] on button "Start Answering" at bounding box center [788, 400] width 364 height 41
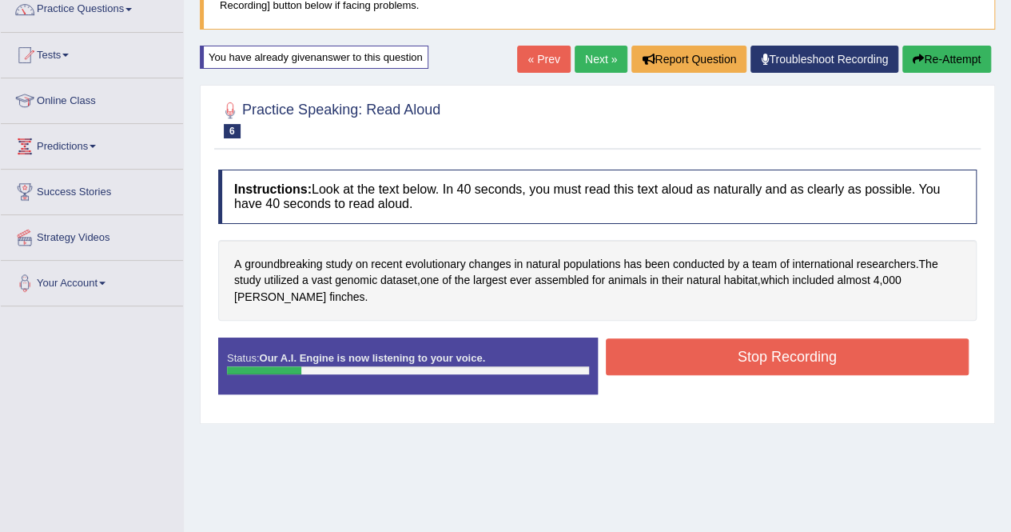
click at [924, 62] on button "Re-Attempt" at bounding box center [946, 59] width 89 height 27
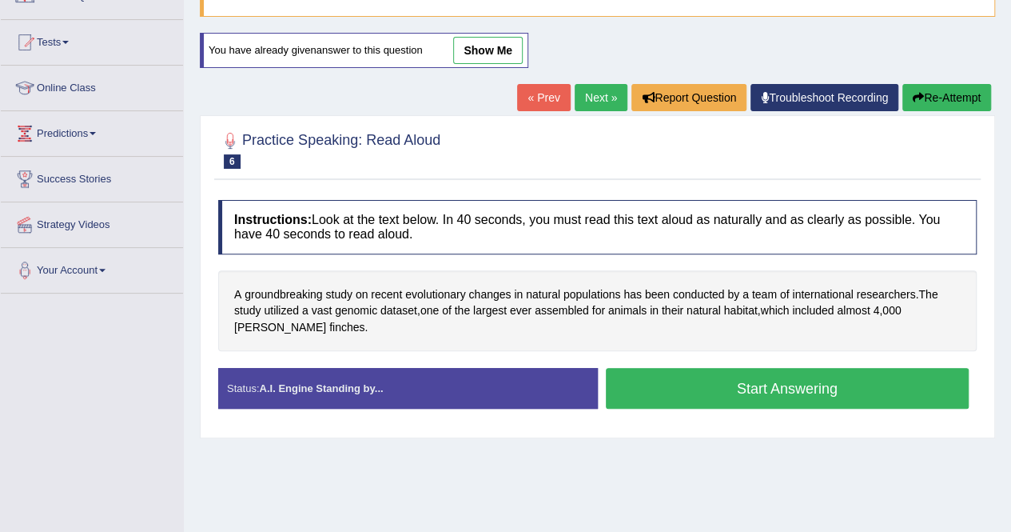
scroll to position [137, 0]
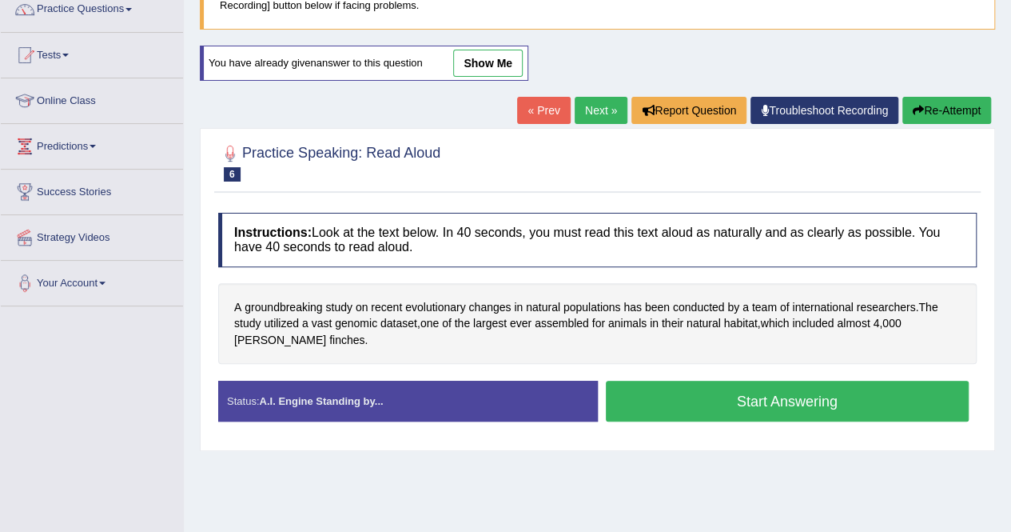
click at [748, 400] on button "Start Answering" at bounding box center [788, 400] width 364 height 41
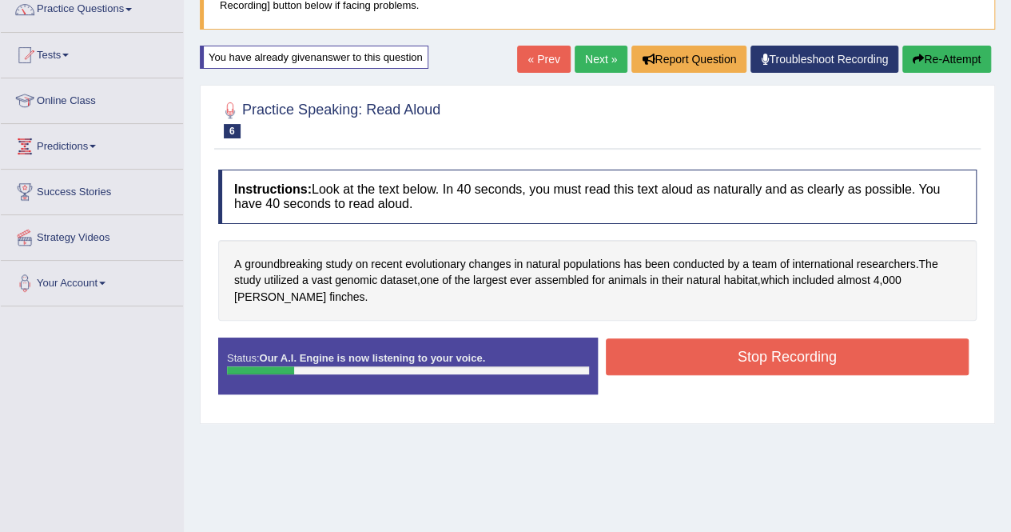
click at [956, 60] on button "Re-Attempt" at bounding box center [946, 59] width 89 height 27
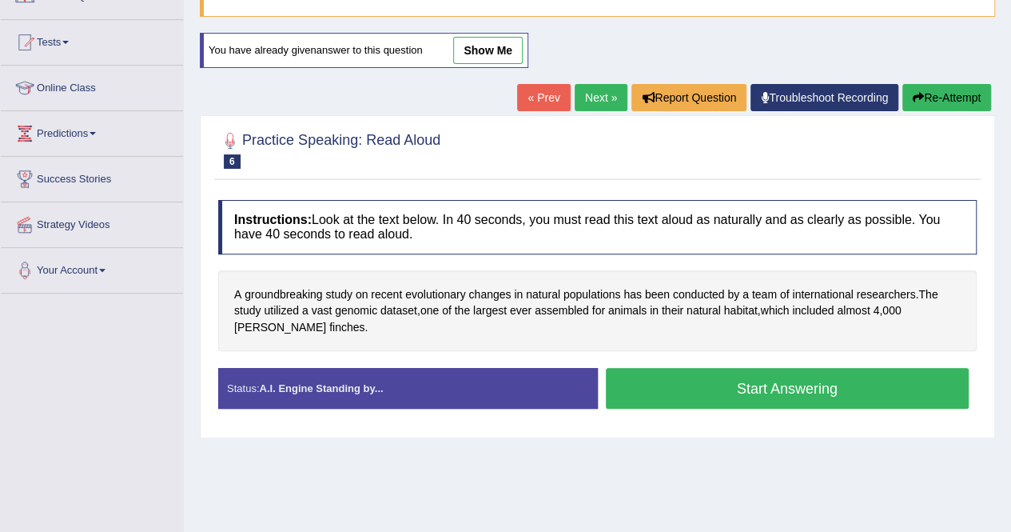
scroll to position [137, 0]
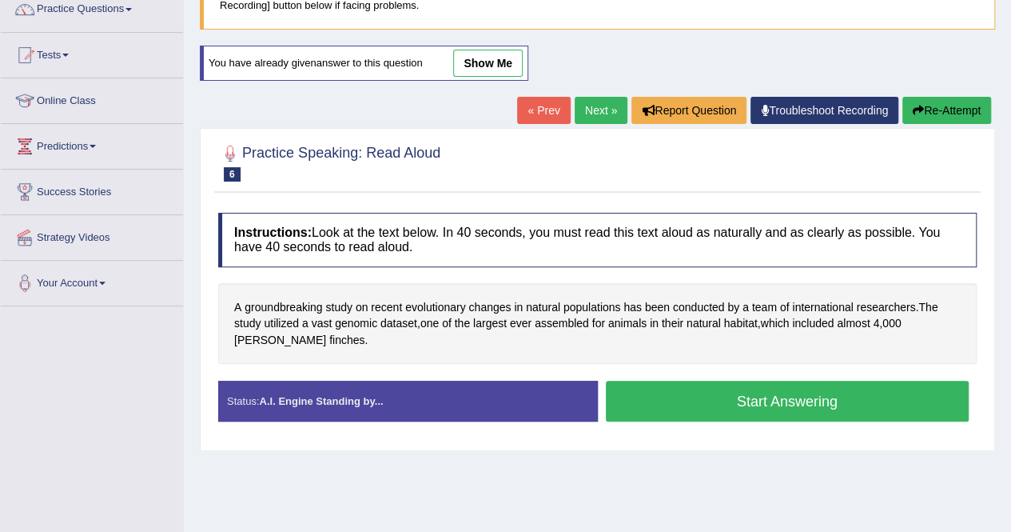
click at [754, 392] on button "Start Answering" at bounding box center [788, 400] width 364 height 41
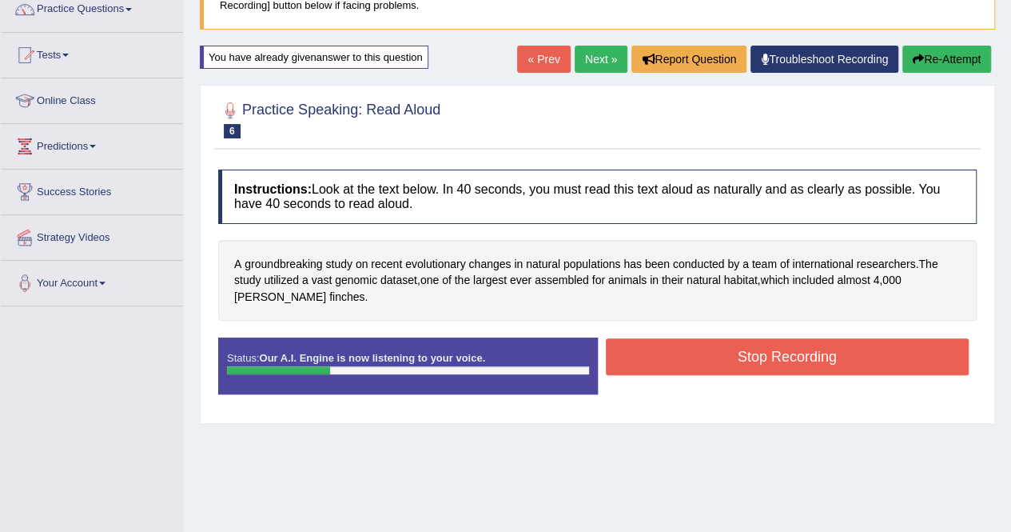
click at [924, 62] on button "Re-Attempt" at bounding box center [946, 59] width 89 height 27
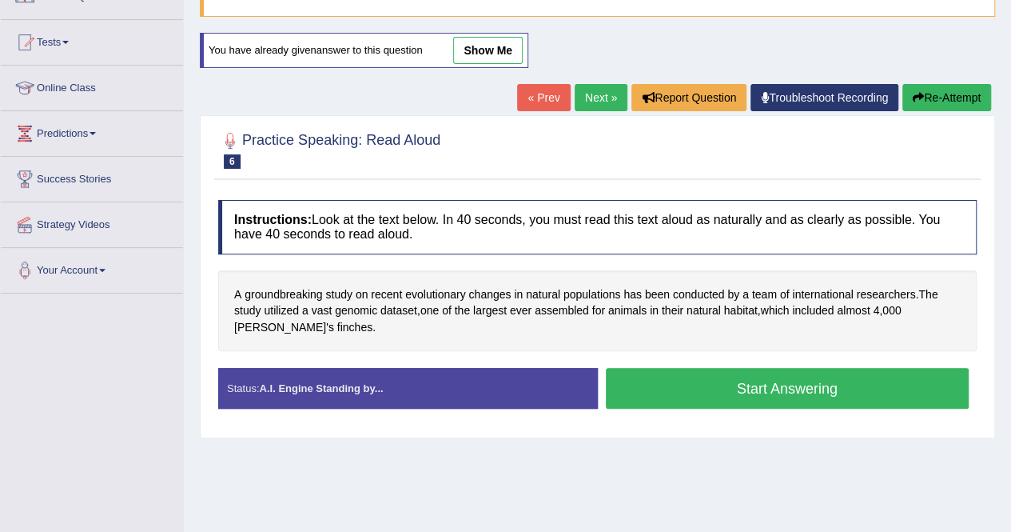
scroll to position [137, 0]
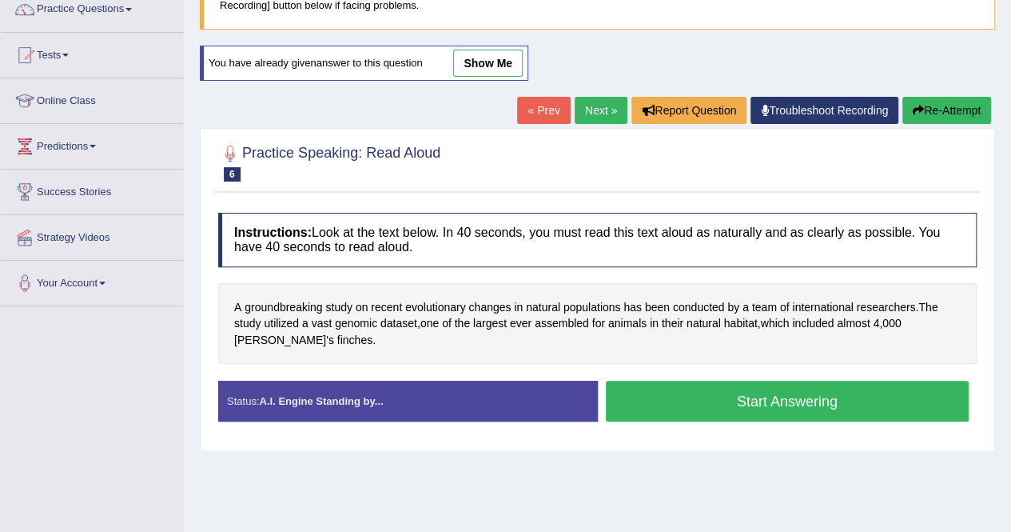
click at [755, 393] on button "Start Answering" at bounding box center [788, 400] width 364 height 41
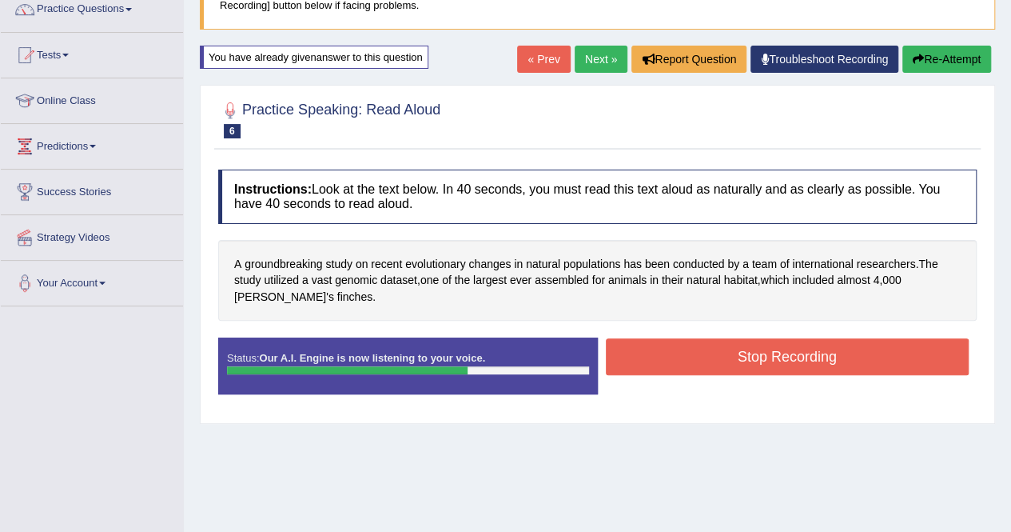
click at [745, 352] on button "Stop Recording" at bounding box center [788, 356] width 364 height 37
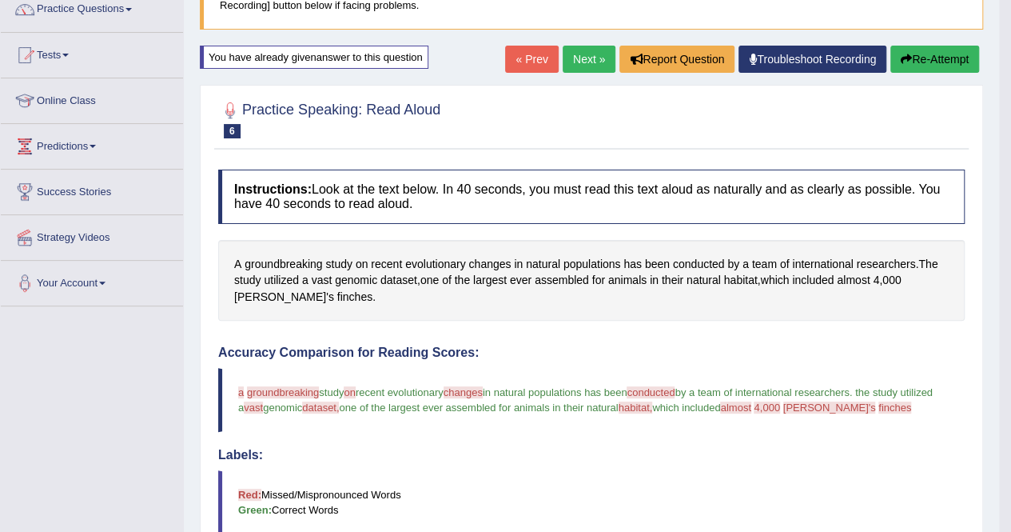
click at [954, 59] on button "Re-Attempt" at bounding box center [934, 59] width 89 height 27
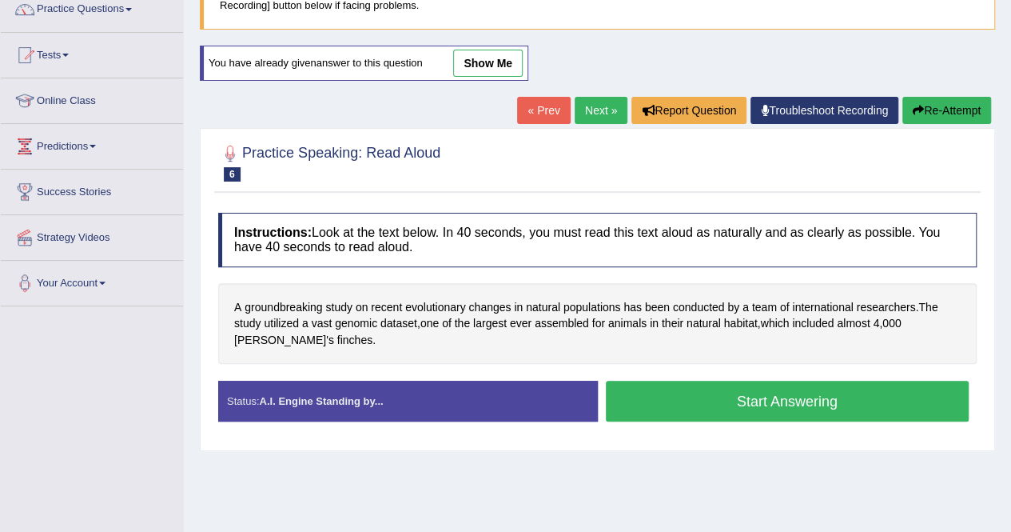
click at [791, 388] on button "Start Answering" at bounding box center [788, 400] width 364 height 41
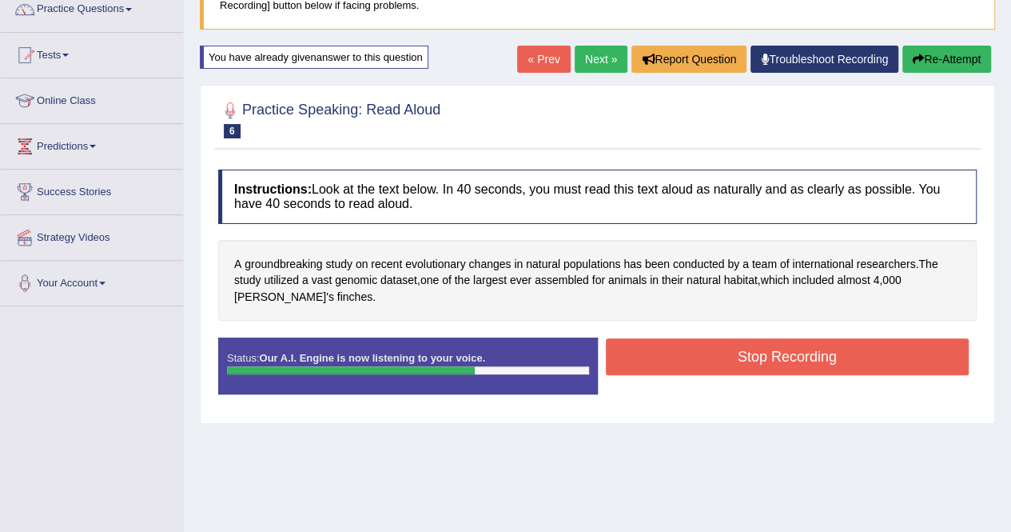
click at [783, 351] on button "Stop Recording" at bounding box center [788, 356] width 364 height 37
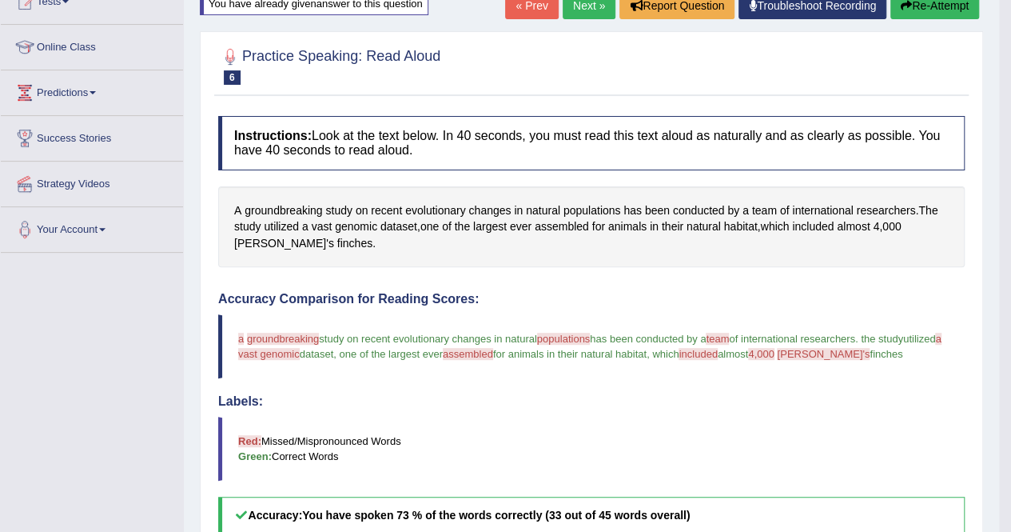
scroll to position [137, 0]
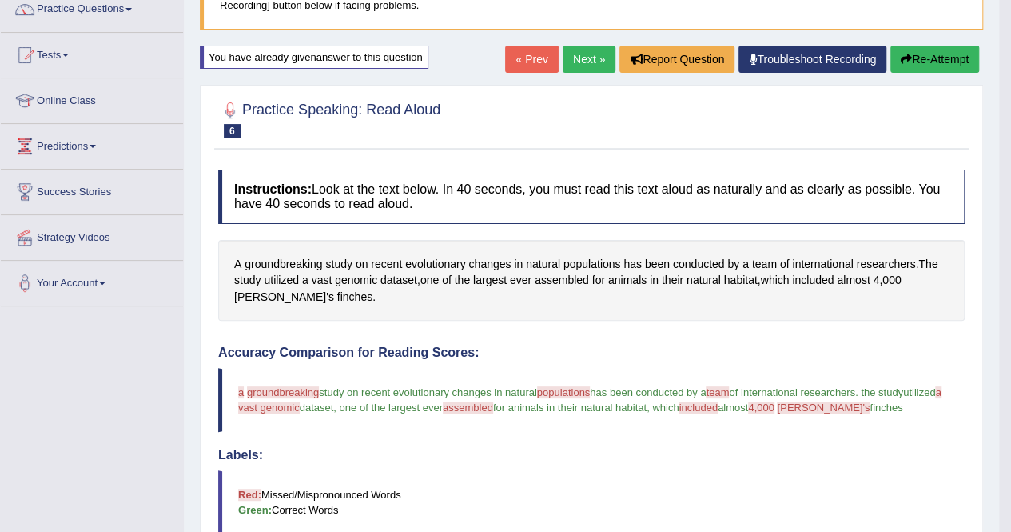
click at [931, 54] on button "Re-Attempt" at bounding box center [934, 59] width 89 height 27
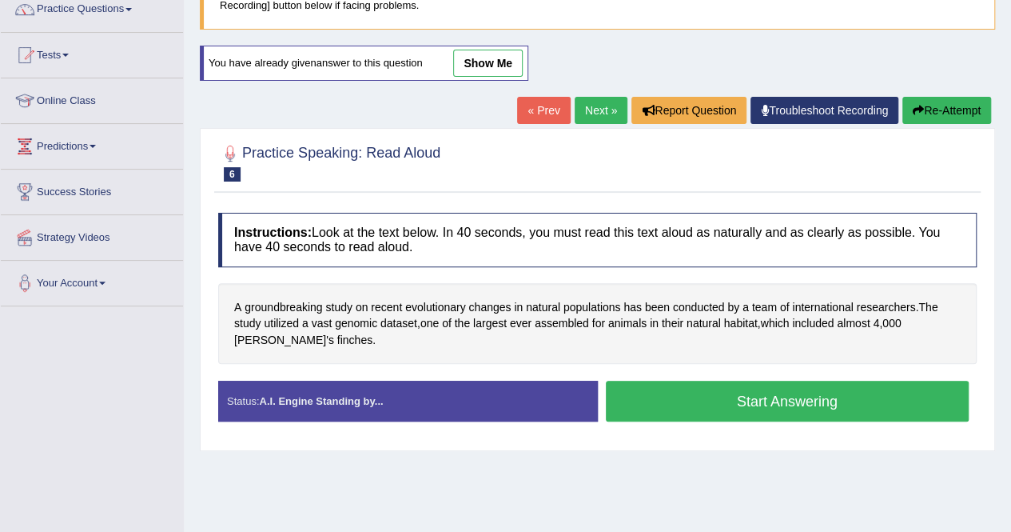
click at [773, 399] on button "Start Answering" at bounding box center [788, 400] width 364 height 41
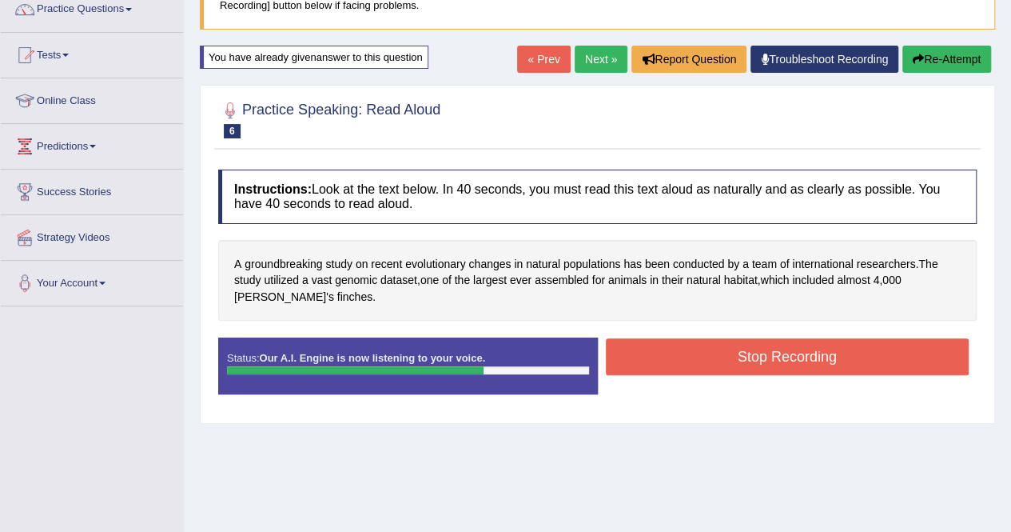
click at [756, 357] on button "Stop Recording" at bounding box center [788, 356] width 364 height 37
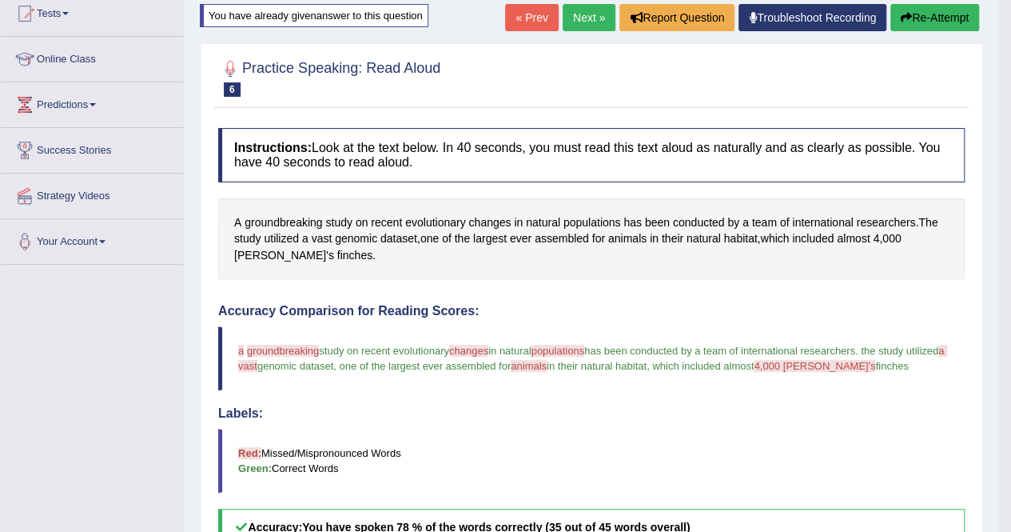
scroll to position [149, 0]
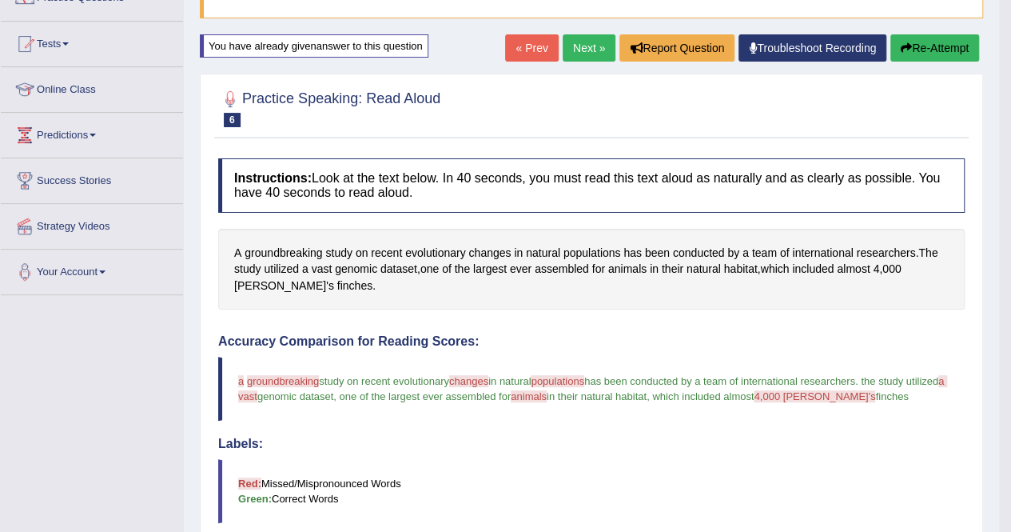
click at [950, 50] on button "Re-Attempt" at bounding box center [934, 47] width 89 height 27
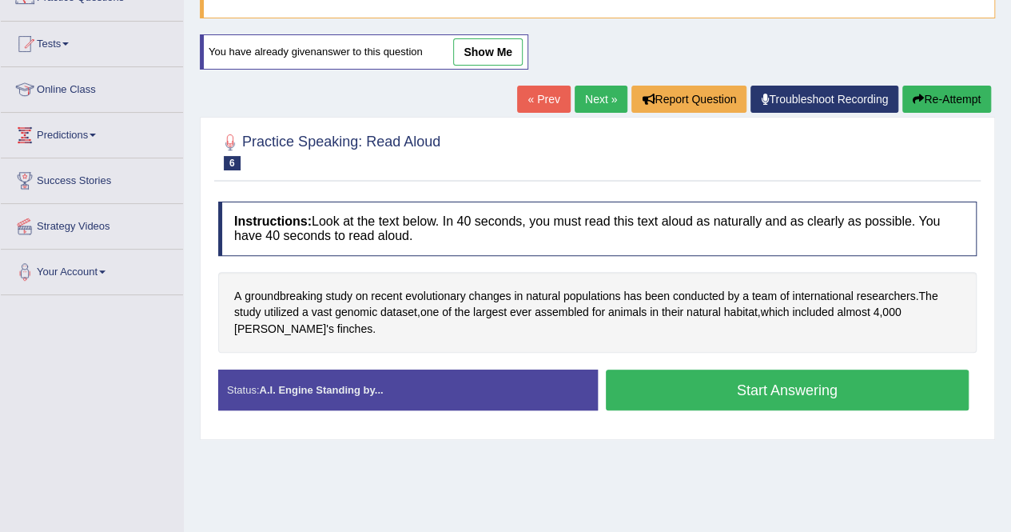
click at [846, 389] on button "Start Answering" at bounding box center [788, 389] width 364 height 41
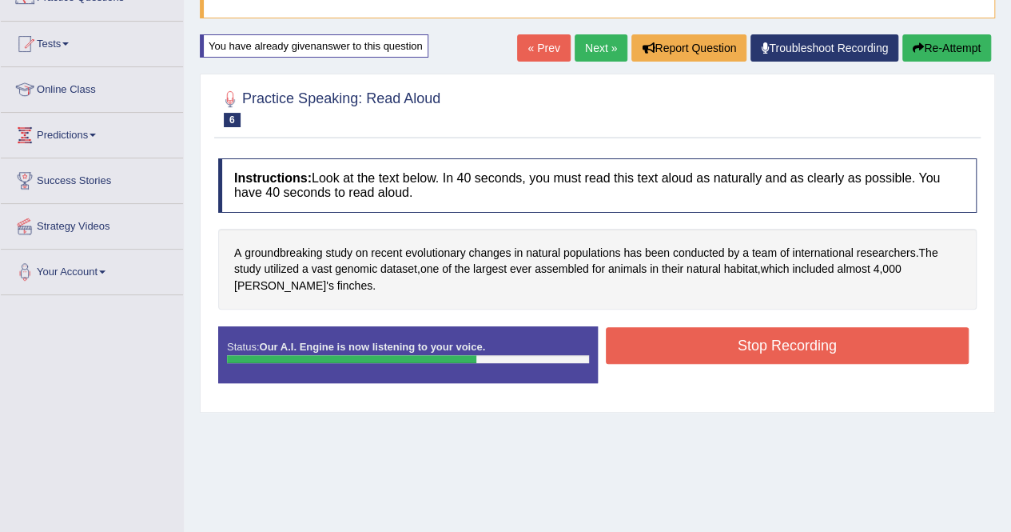
click at [731, 336] on button "Stop Recording" at bounding box center [788, 345] width 364 height 37
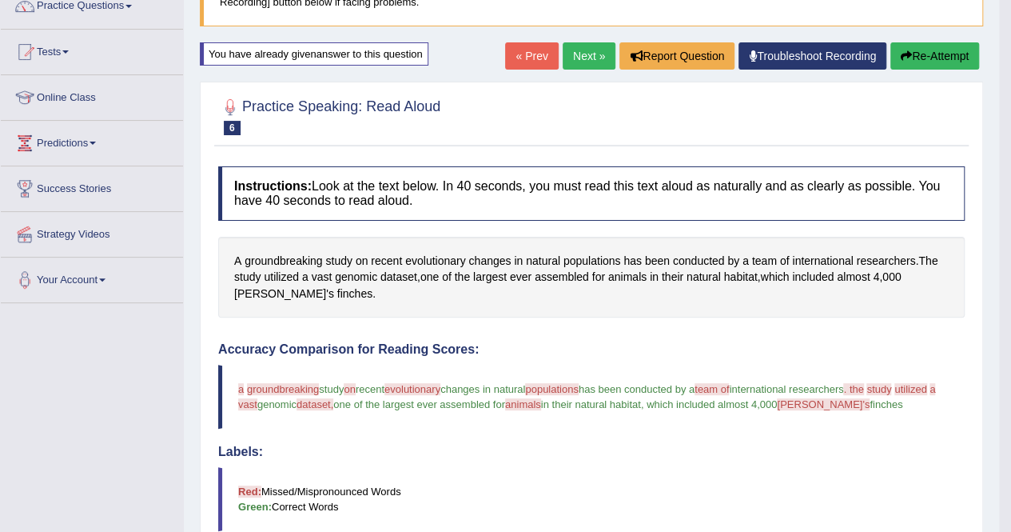
scroll to position [117, 0]
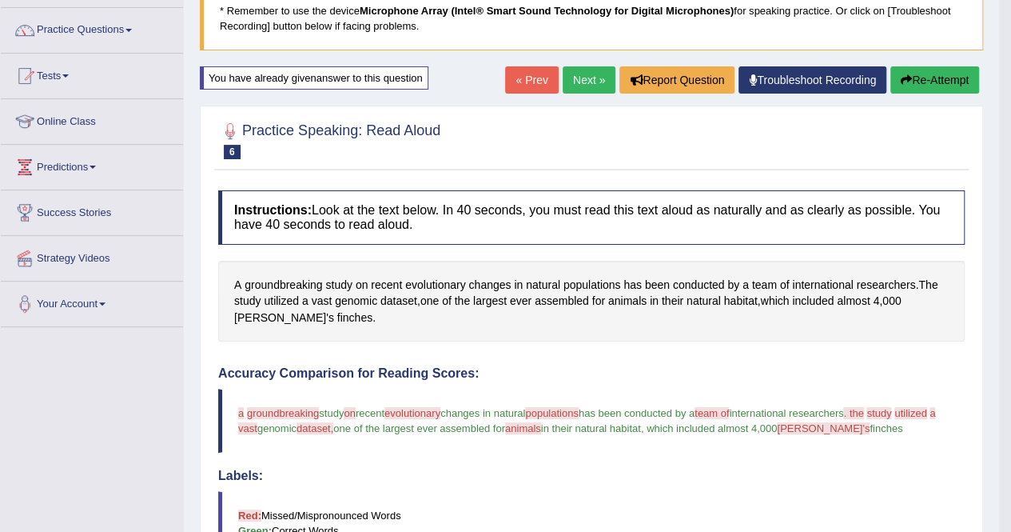
click at [929, 74] on button "Re-Attempt" at bounding box center [934, 79] width 89 height 27
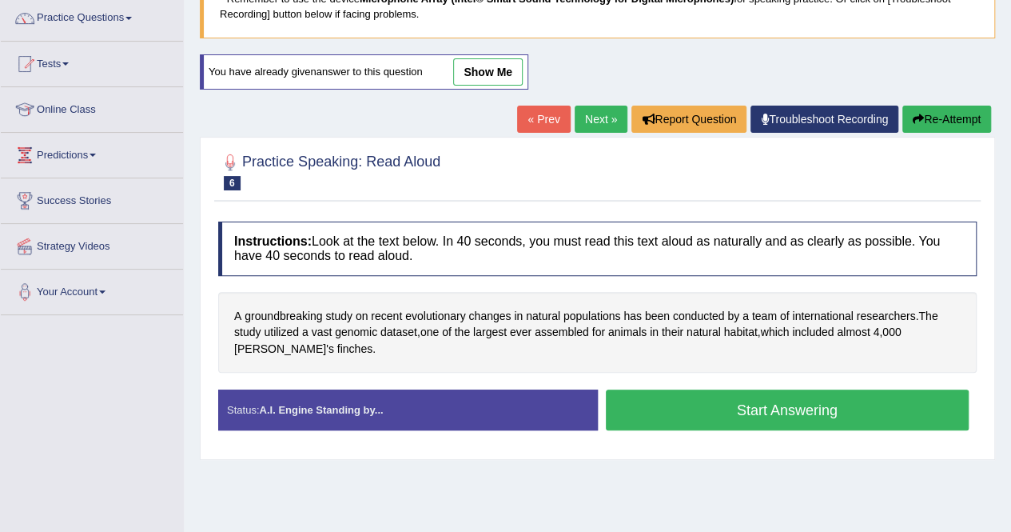
click at [763, 400] on button "Start Answering" at bounding box center [788, 409] width 364 height 41
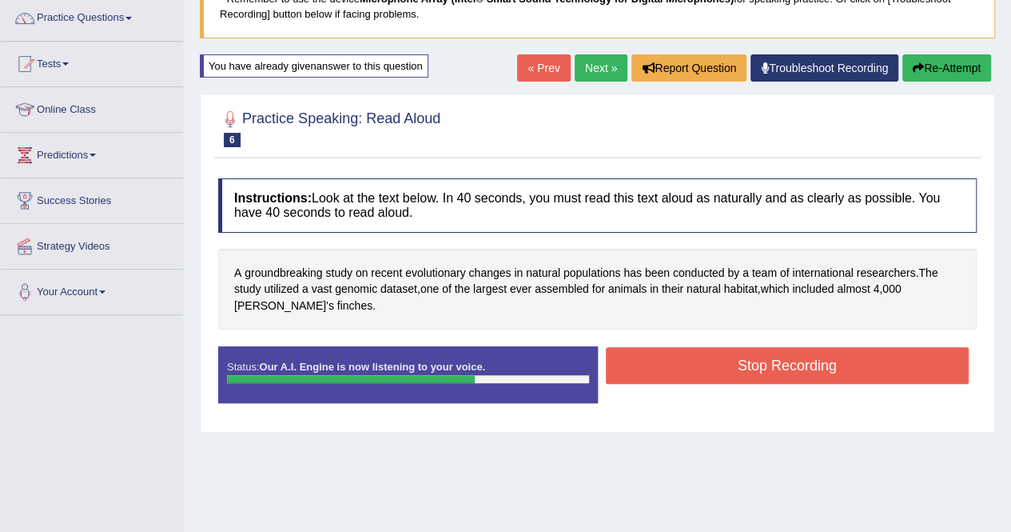
click at [739, 361] on button "Stop Recording" at bounding box center [788, 365] width 364 height 37
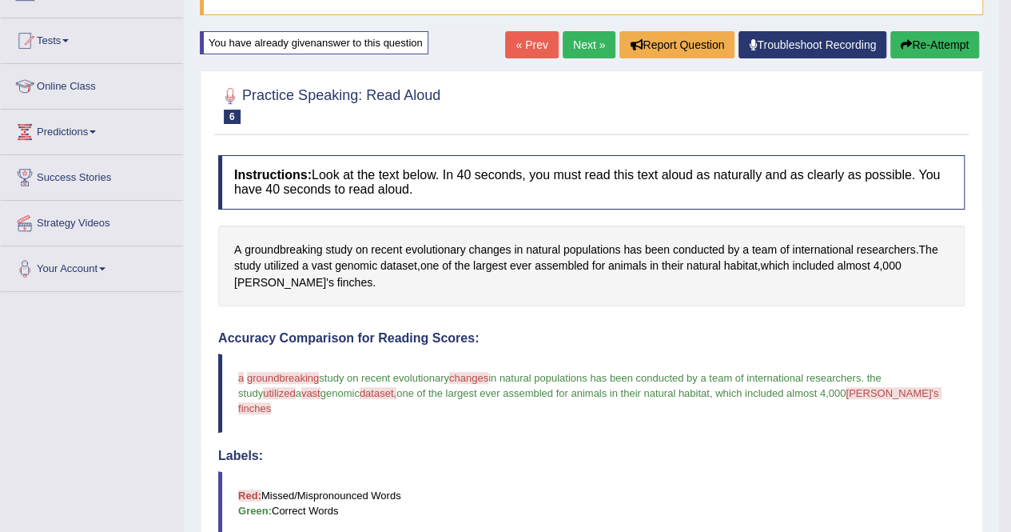
scroll to position [129, 0]
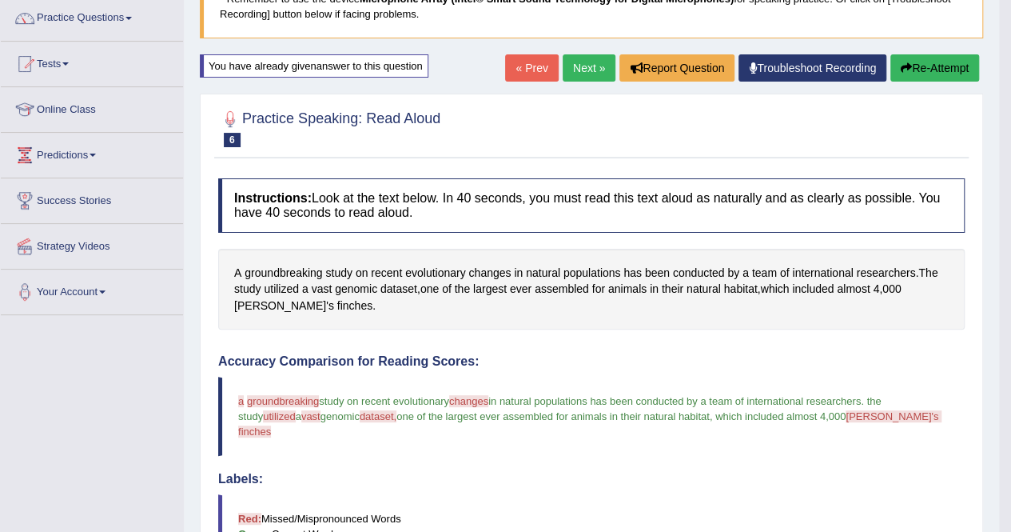
click at [937, 66] on button "Re-Attempt" at bounding box center [934, 67] width 89 height 27
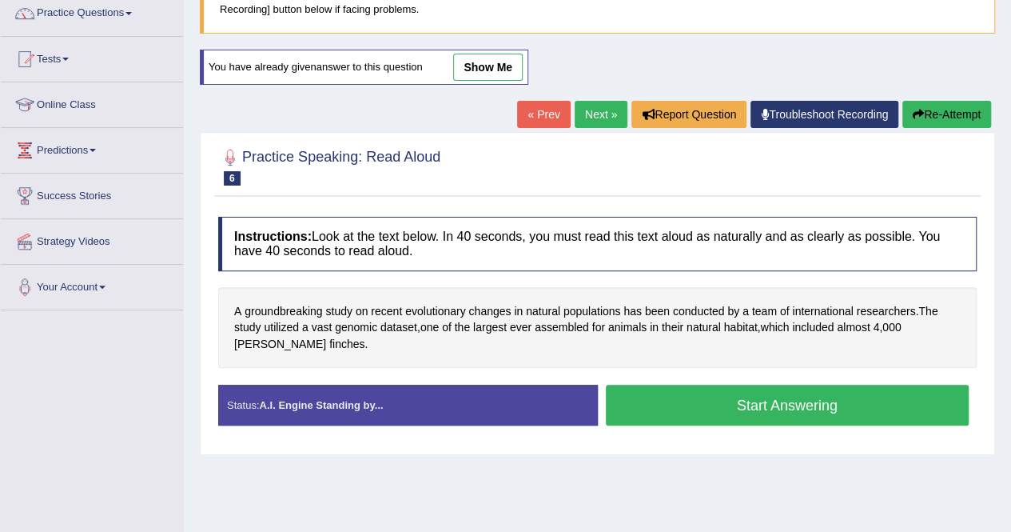
click at [782, 396] on button "Start Answering" at bounding box center [788, 404] width 364 height 41
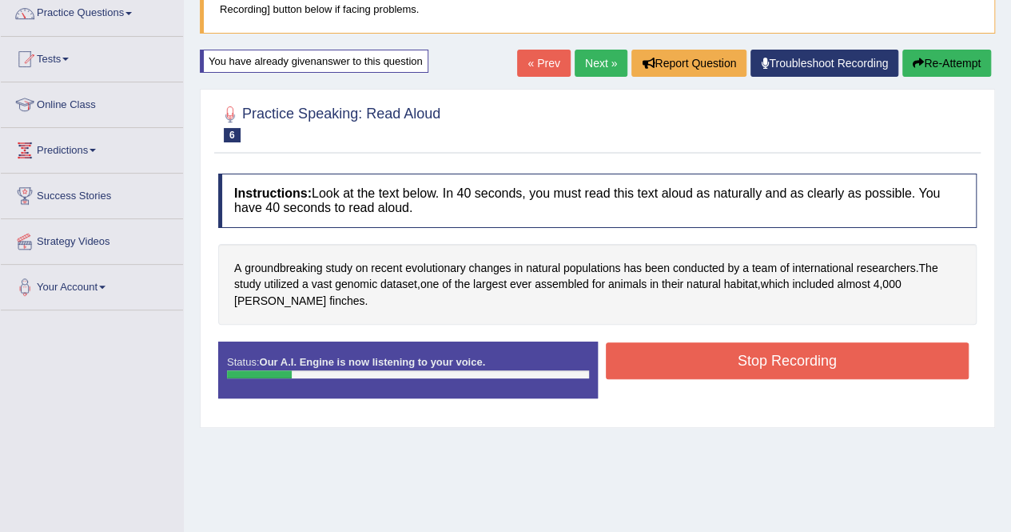
click at [764, 353] on button "Stop Recording" at bounding box center [788, 360] width 364 height 37
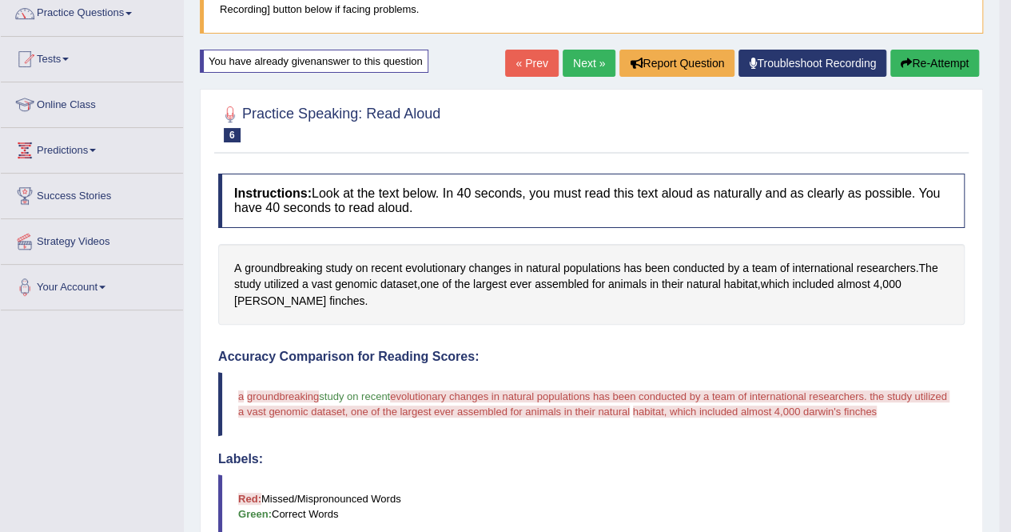
click at [912, 65] on button "Re-Attempt" at bounding box center [934, 63] width 89 height 27
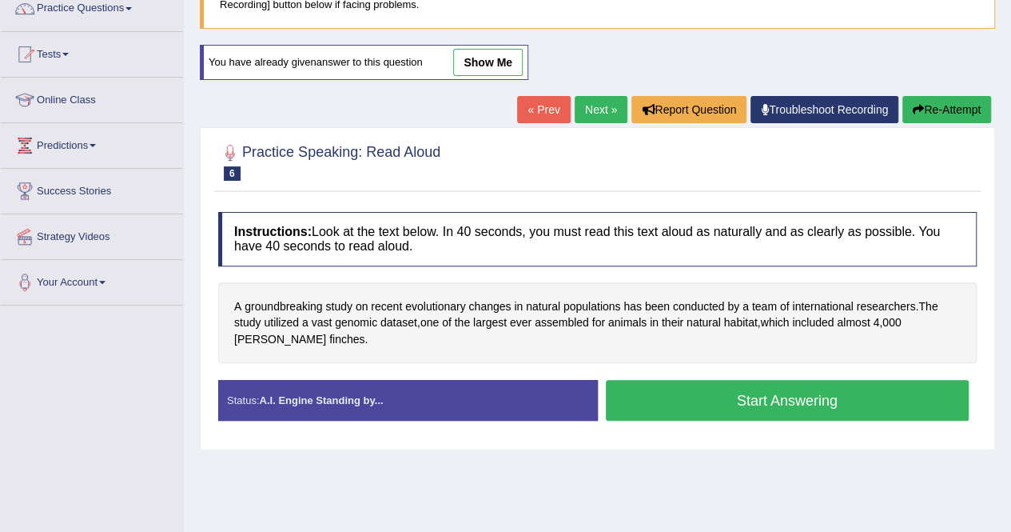
click at [794, 402] on button "Start Answering" at bounding box center [788, 400] width 364 height 41
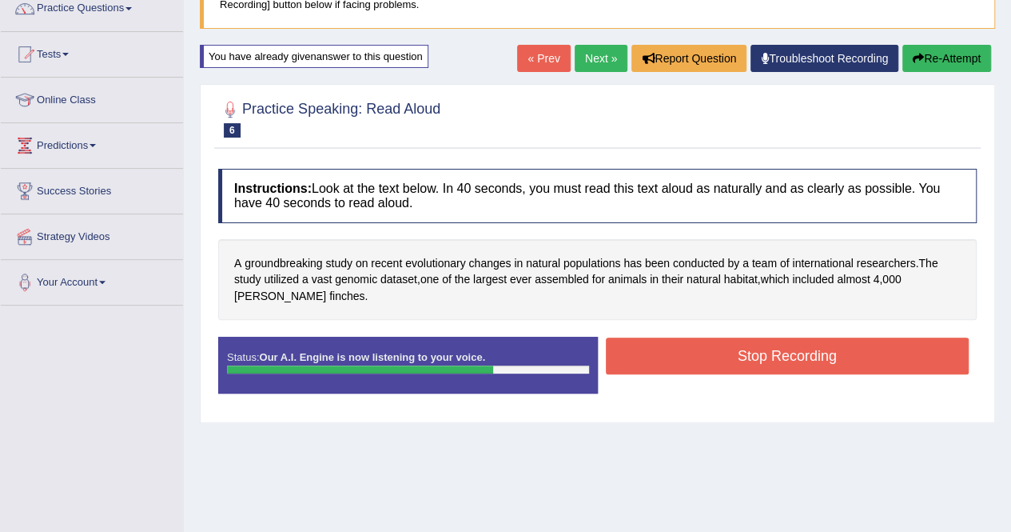
click at [942, 51] on button "Re-Attempt" at bounding box center [946, 58] width 89 height 27
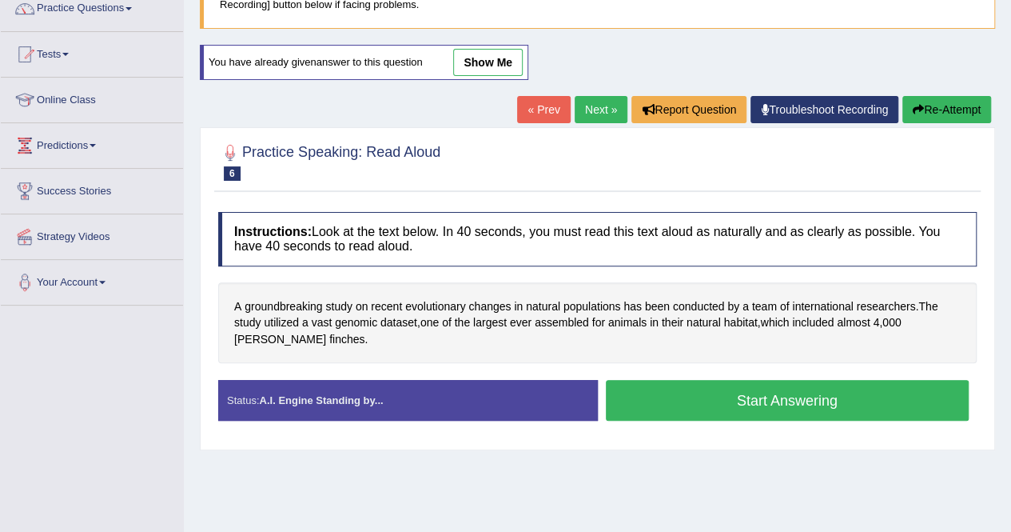
click at [924, 111] on button "Re-Attempt" at bounding box center [946, 109] width 89 height 27
click at [782, 400] on button "Start Answering" at bounding box center [788, 400] width 364 height 41
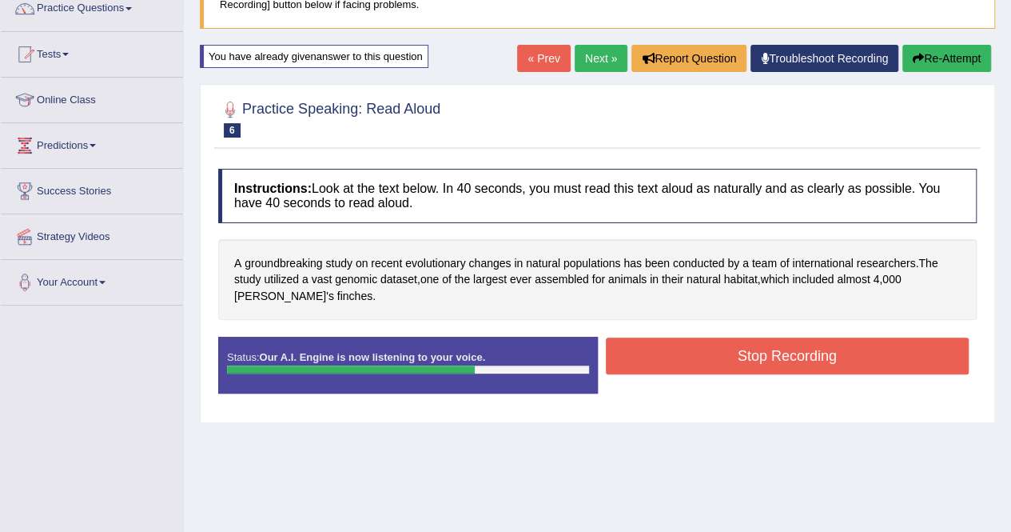
click at [751, 348] on button "Stop Recording" at bounding box center [788, 355] width 364 height 37
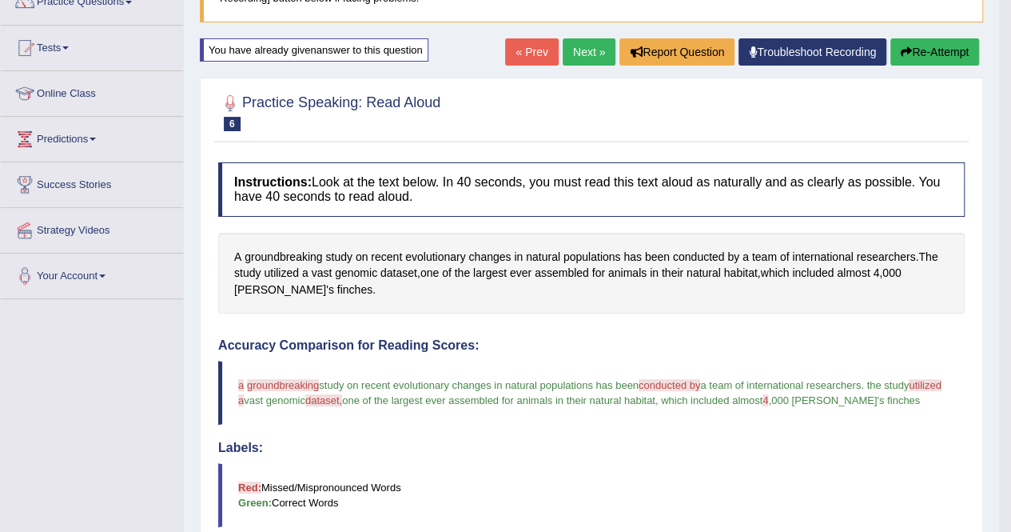
scroll to position [138, 0]
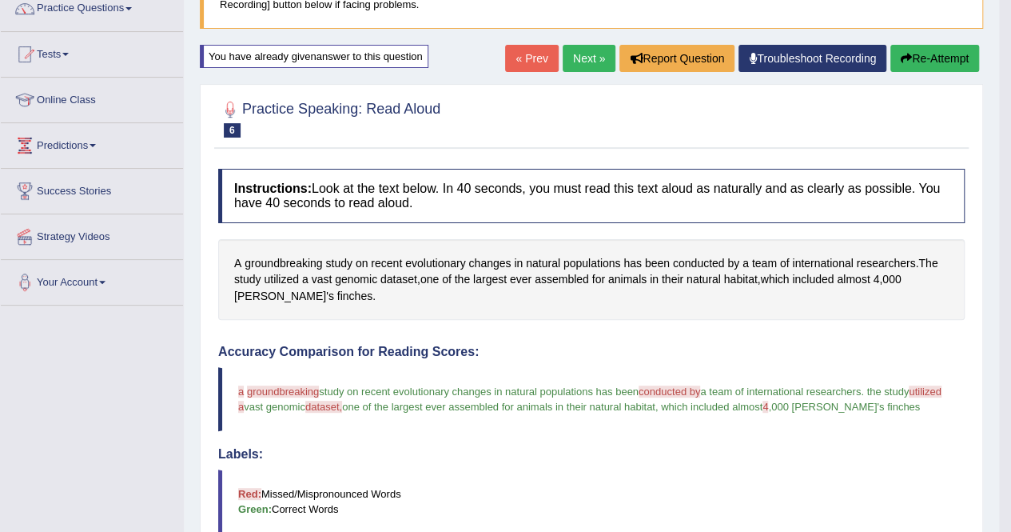
click at [951, 58] on button "Re-Attempt" at bounding box center [934, 58] width 89 height 27
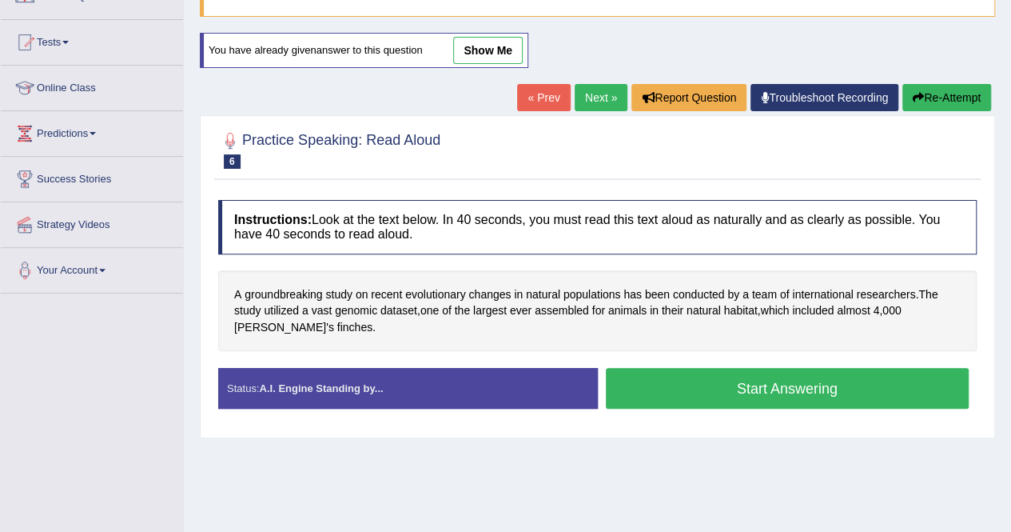
scroll to position [138, 0]
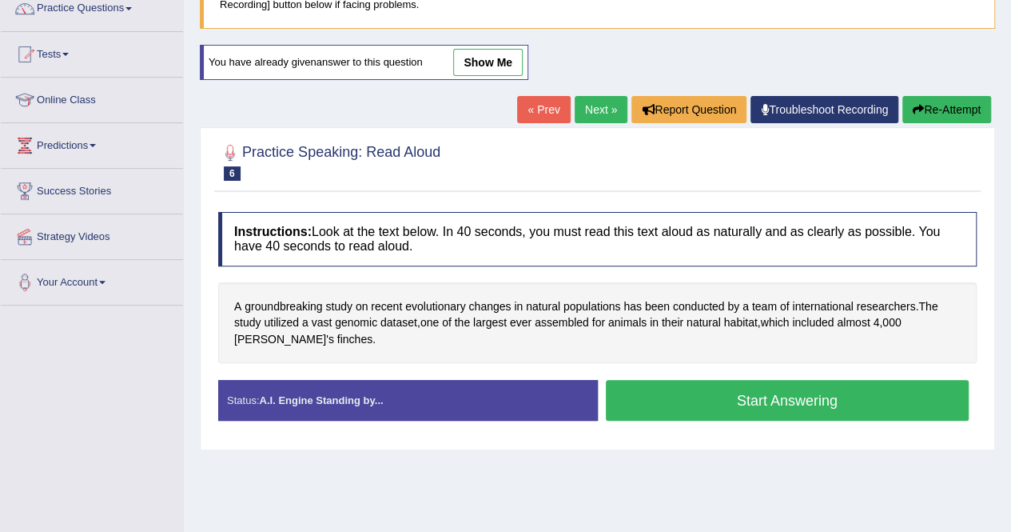
click at [791, 388] on button "Start Answering" at bounding box center [788, 400] width 364 height 41
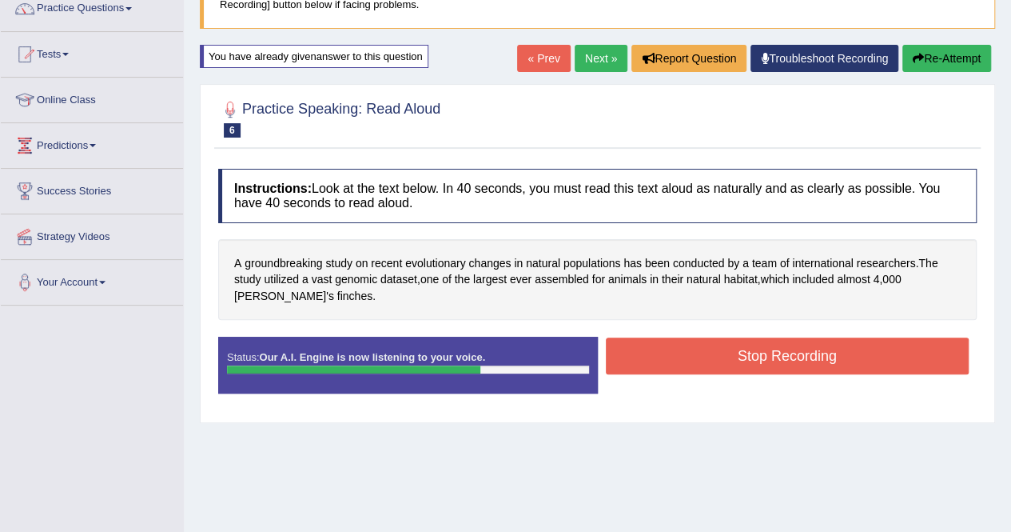
click at [763, 354] on button "Stop Recording" at bounding box center [788, 355] width 364 height 37
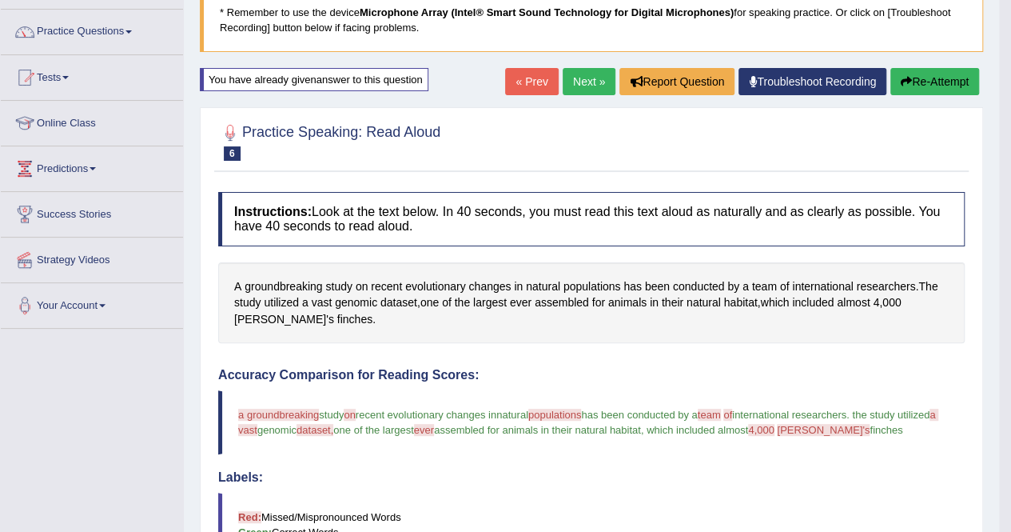
scroll to position [96, 0]
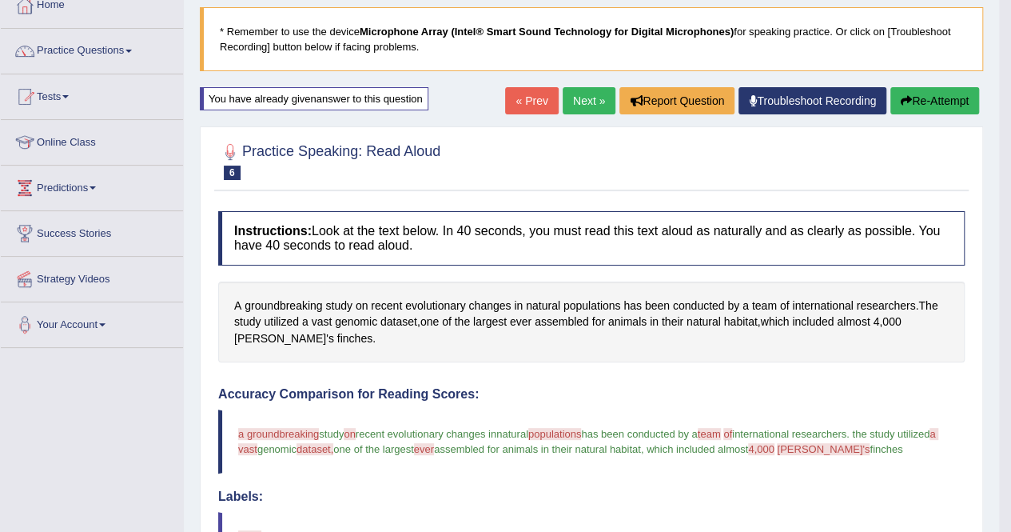
click at [937, 100] on button "Re-Attempt" at bounding box center [934, 100] width 89 height 27
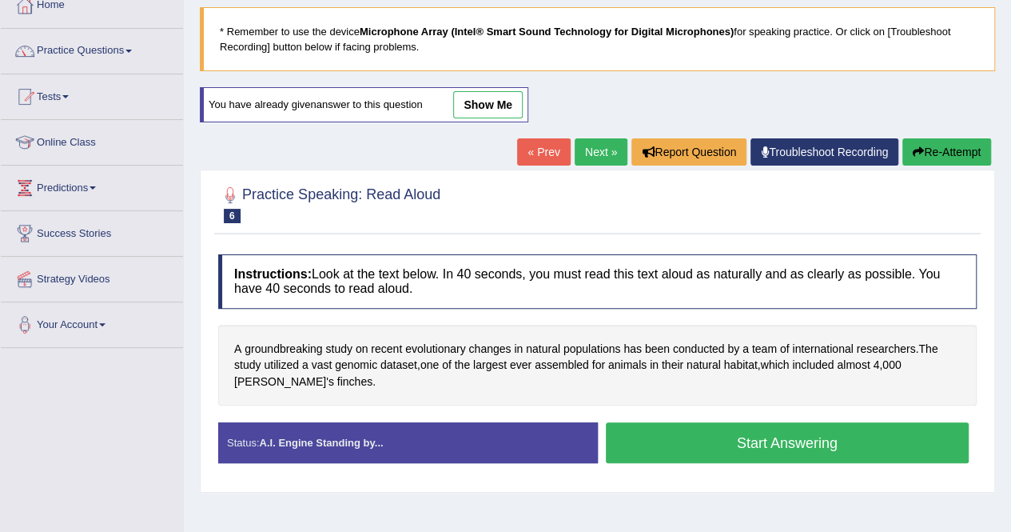
click at [812, 442] on button "Start Answering" at bounding box center [788, 442] width 364 height 41
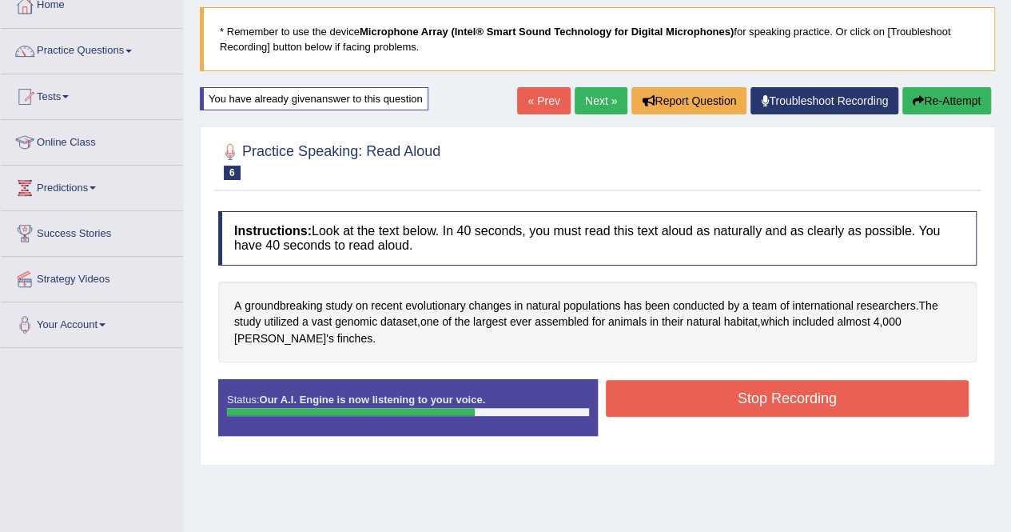
click at [811, 392] on button "Stop Recording" at bounding box center [788, 398] width 364 height 37
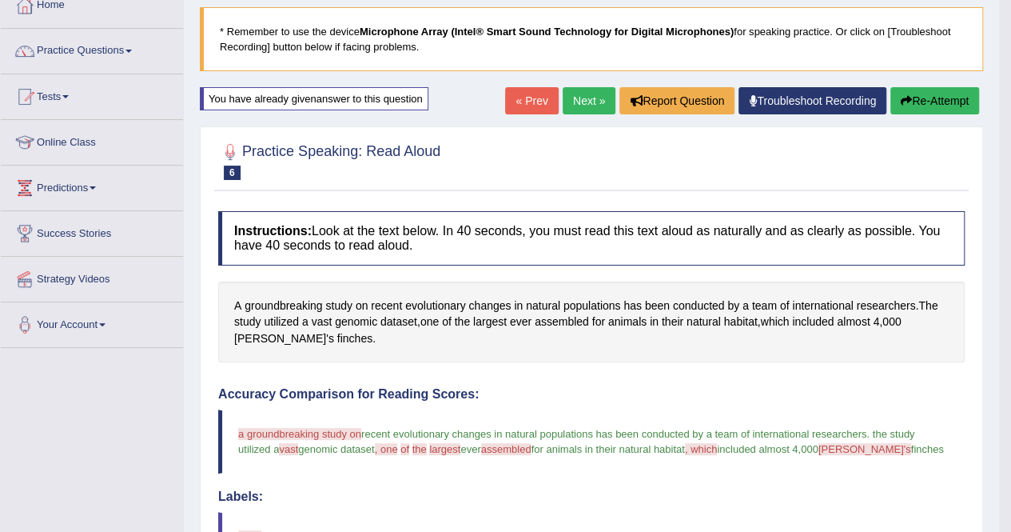
click at [954, 102] on button "Re-Attempt" at bounding box center [934, 100] width 89 height 27
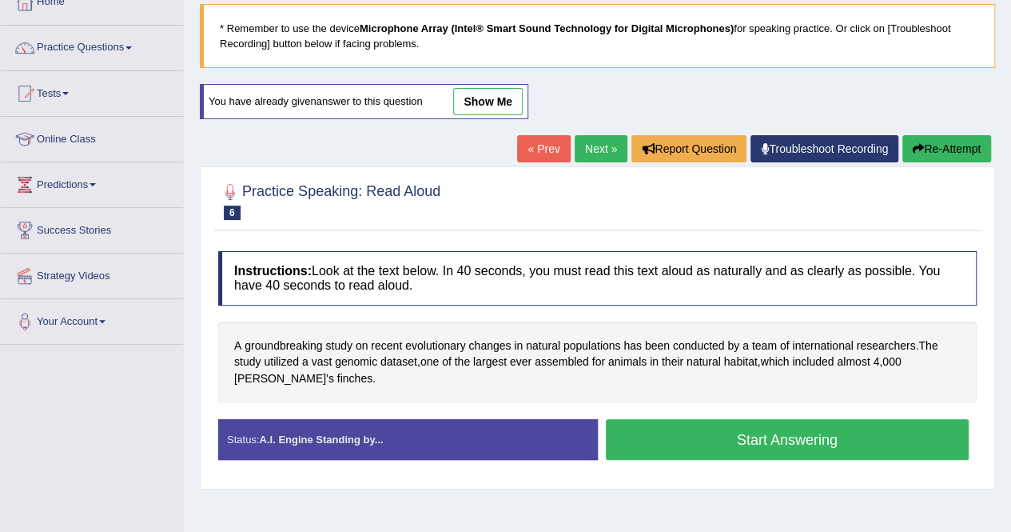
scroll to position [96, 0]
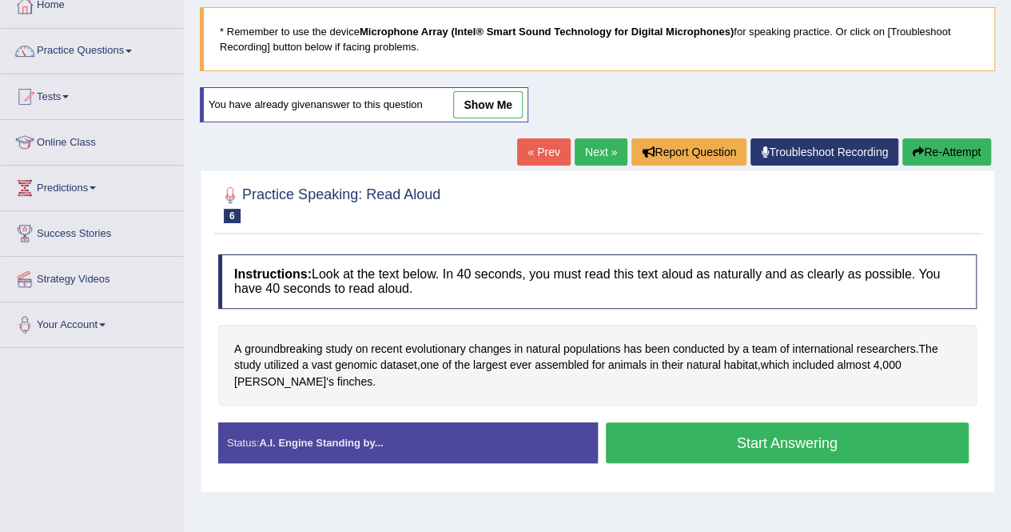
click at [782, 436] on button "Start Answering" at bounding box center [788, 442] width 364 height 41
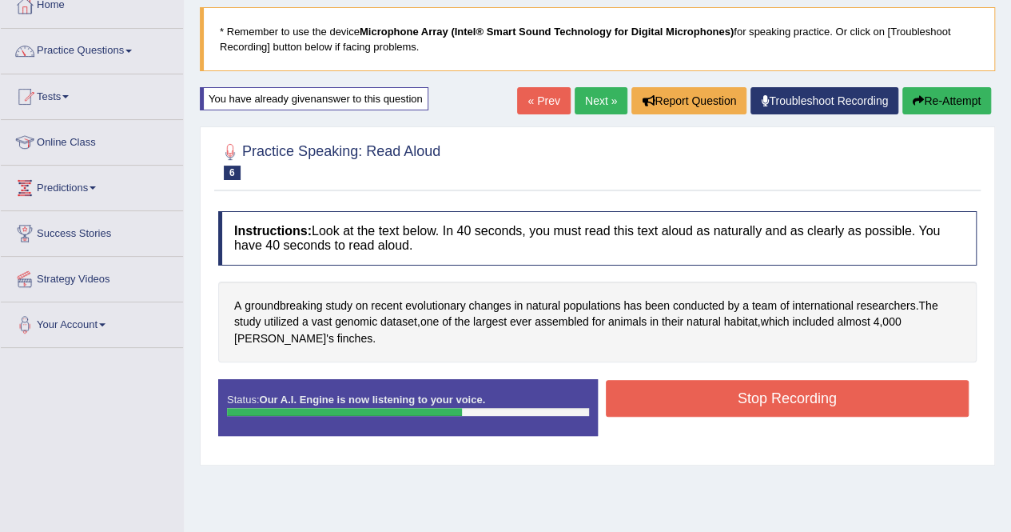
click at [765, 400] on button "Stop Recording" at bounding box center [788, 398] width 364 height 37
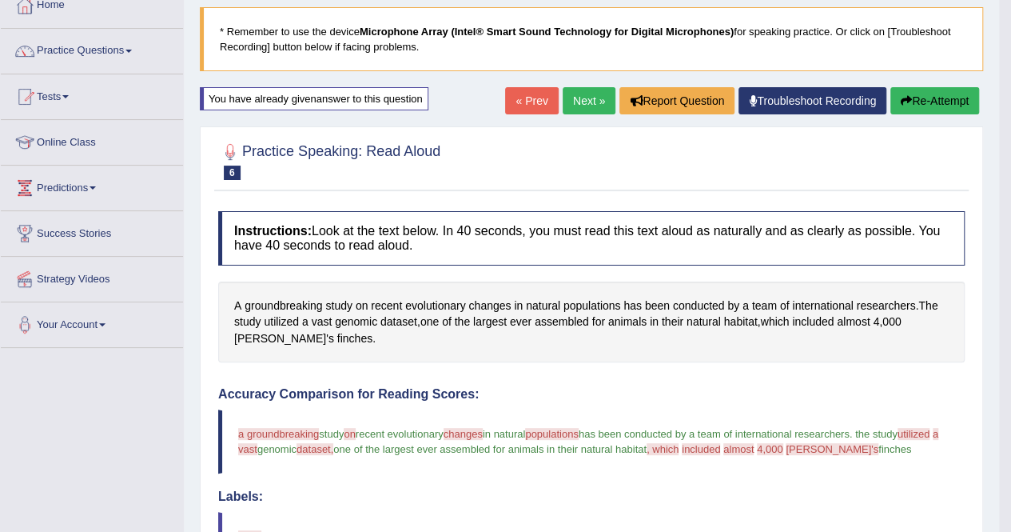
click at [922, 98] on button "Re-Attempt" at bounding box center [934, 100] width 89 height 27
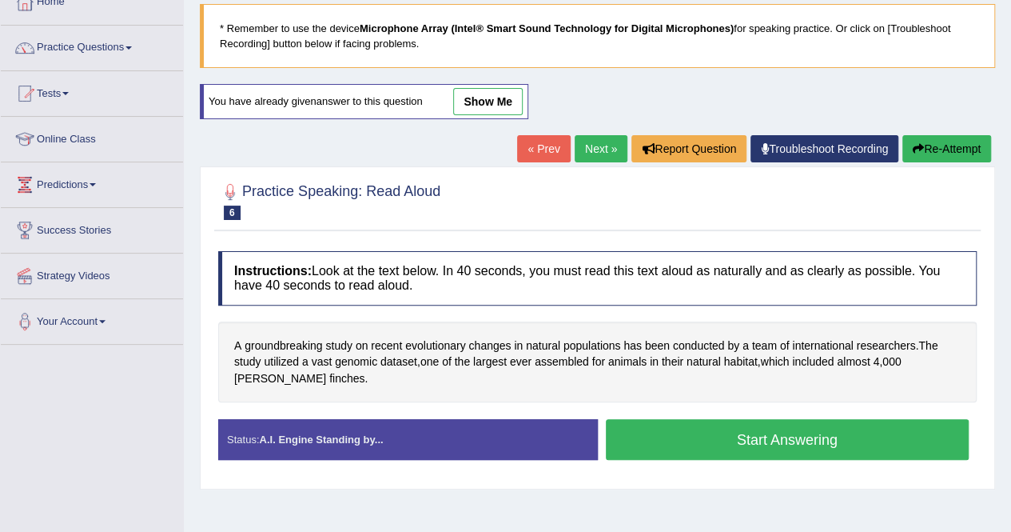
scroll to position [96, 0]
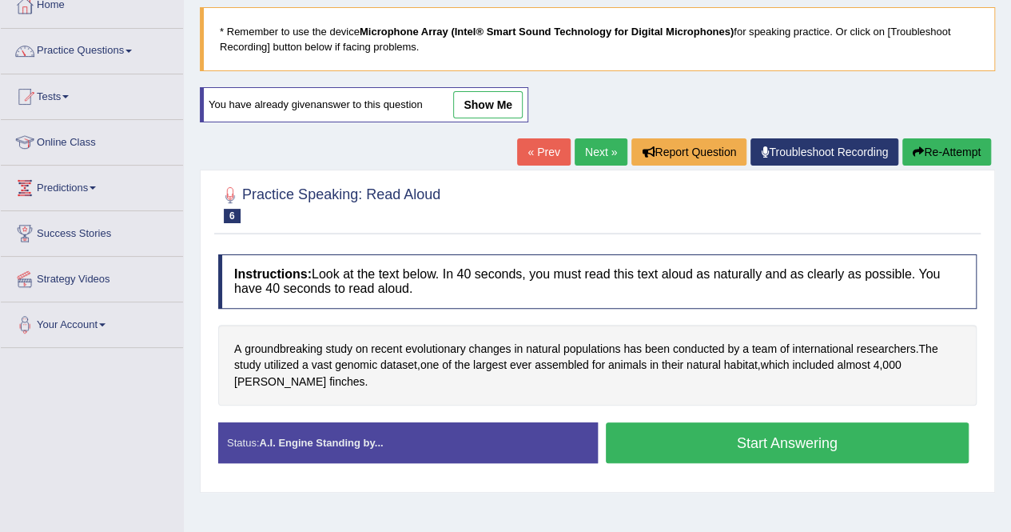
click at [766, 430] on button "Start Answering" at bounding box center [788, 442] width 364 height 41
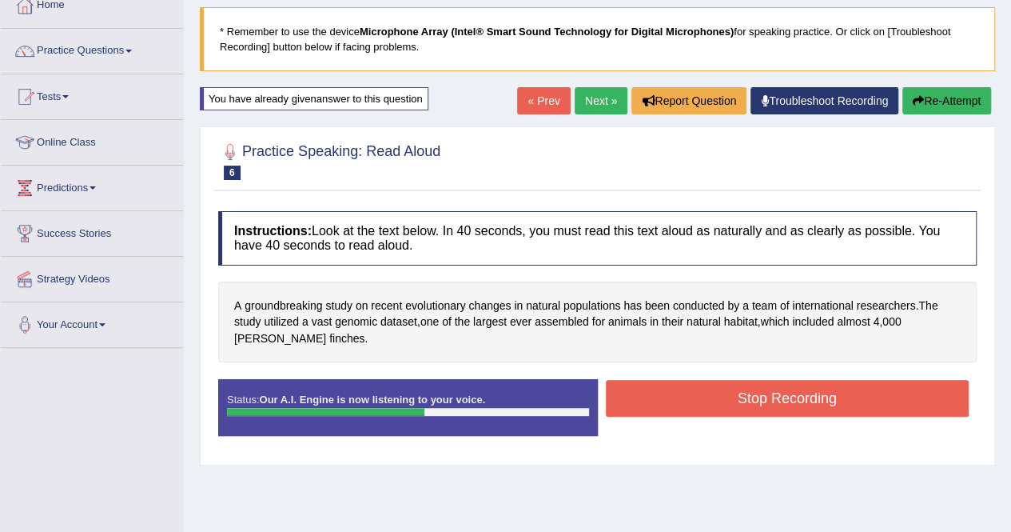
click at [939, 100] on button "Re-Attempt" at bounding box center [946, 100] width 89 height 27
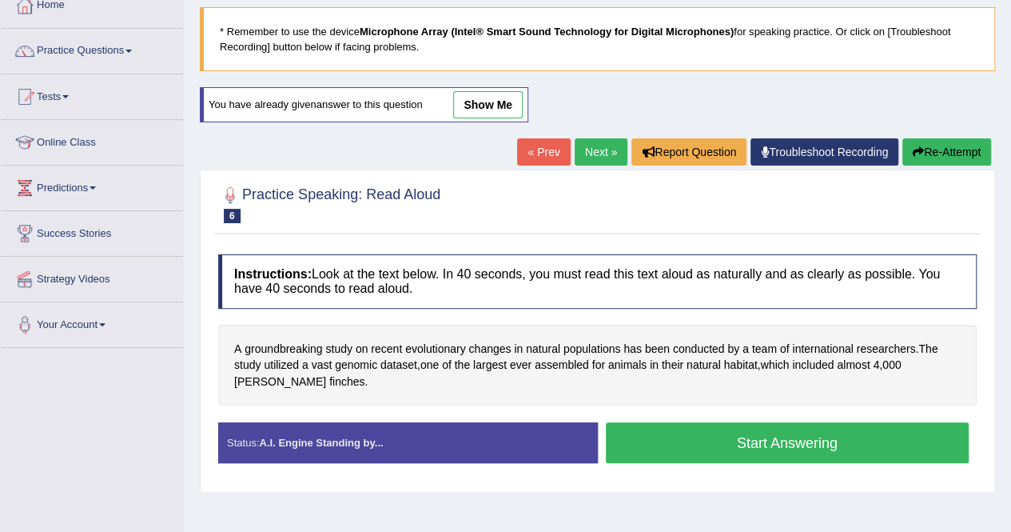
click at [924, 149] on button "Re-Attempt" at bounding box center [946, 151] width 89 height 27
click at [761, 439] on button "Start Answering" at bounding box center [788, 442] width 364 height 41
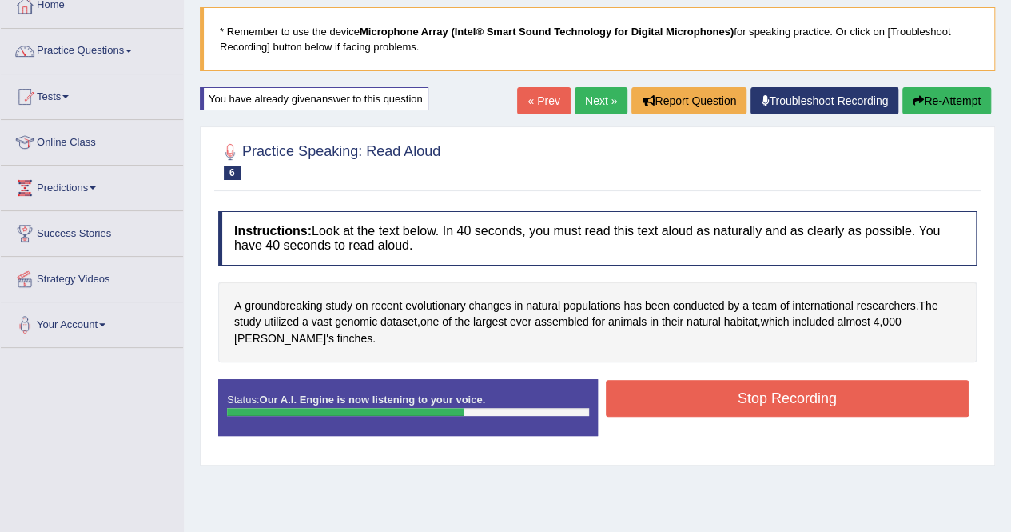
click at [843, 391] on button "Stop Recording" at bounding box center [788, 398] width 364 height 37
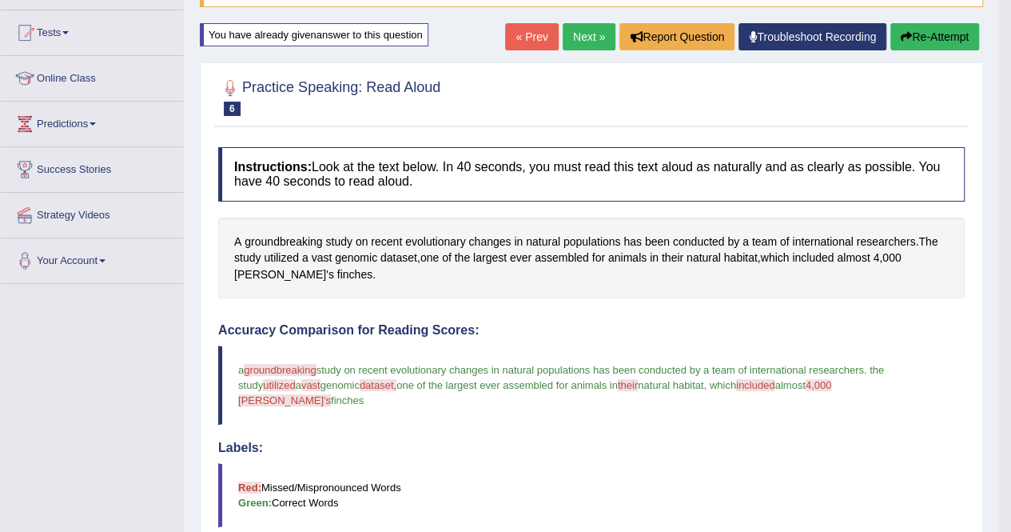
scroll to position [128, 0]
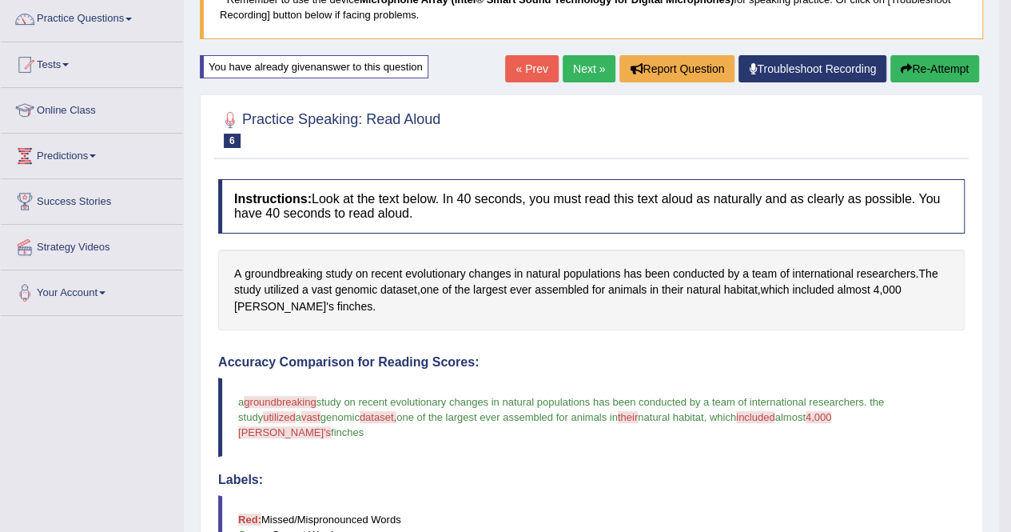
click at [919, 66] on button "Re-Attempt" at bounding box center [934, 68] width 89 height 27
drag, startPoint x: 919, startPoint y: 66, endPoint x: 1017, endPoint y: 506, distance: 450.5
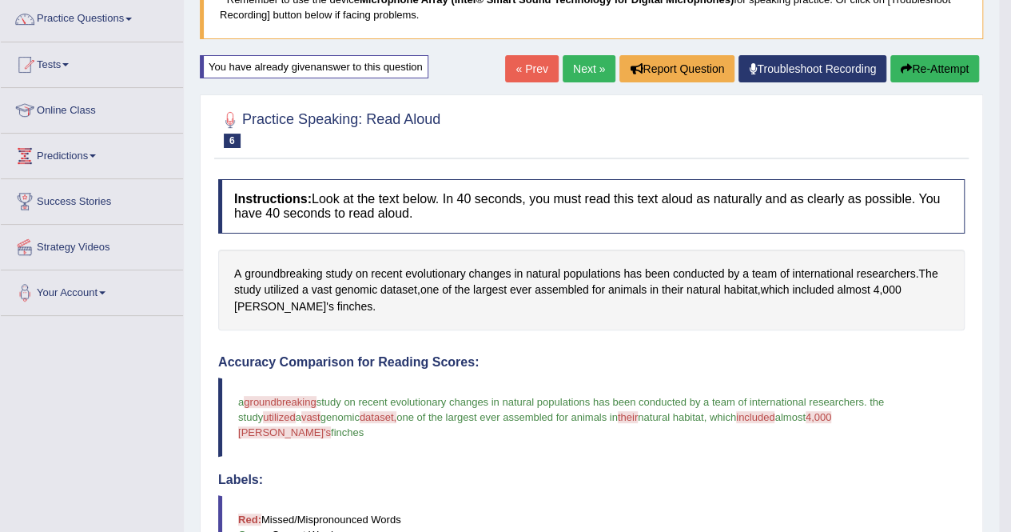
click at [1010, 404] on html "Toggle navigation Home Practice Questions Speaking Practice Read Aloud Repeat S…" at bounding box center [505, 138] width 1011 height 532
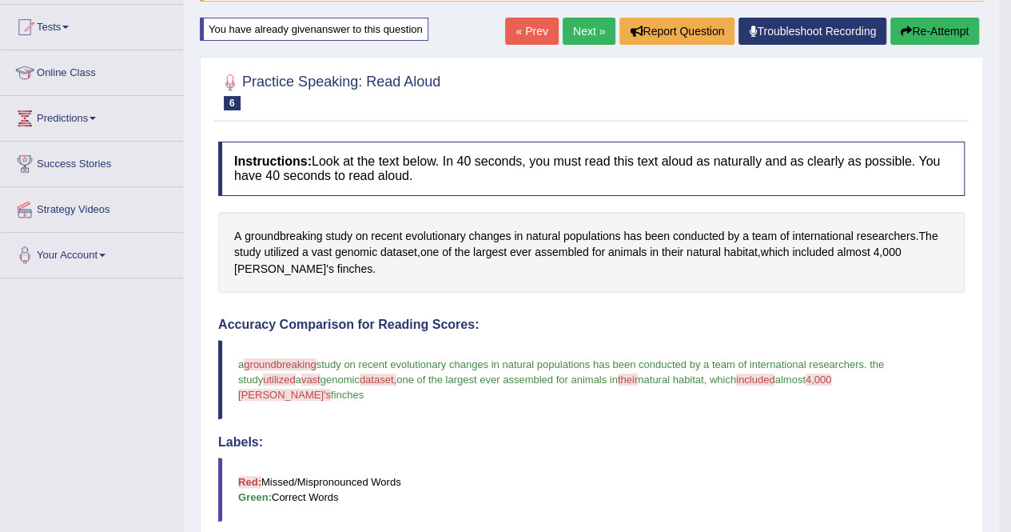
scroll to position [160, 0]
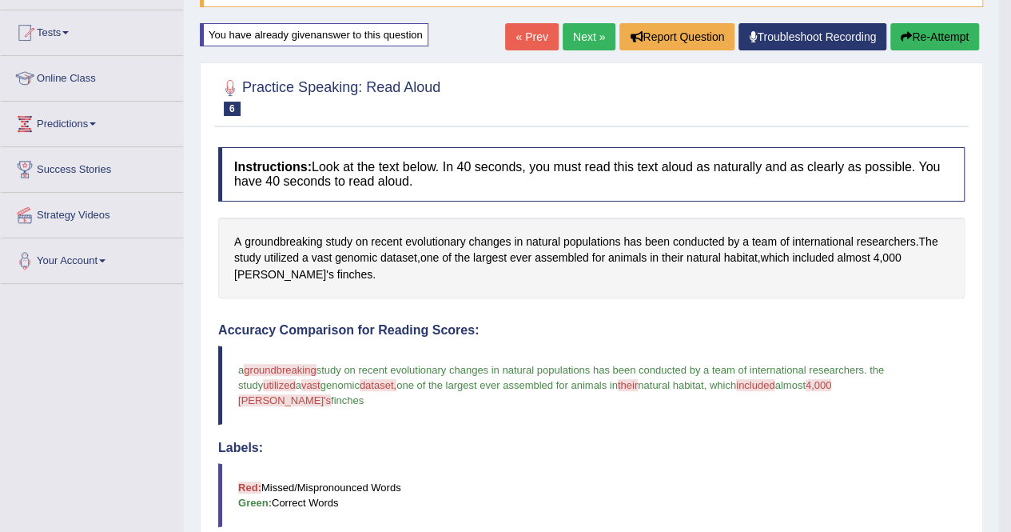
click at [942, 38] on button "Re-Attempt" at bounding box center [934, 36] width 89 height 27
drag, startPoint x: 942, startPoint y: 38, endPoint x: 897, endPoint y: 37, distance: 45.6
click at [897, 37] on button "Re-Attempt" at bounding box center [934, 36] width 89 height 27
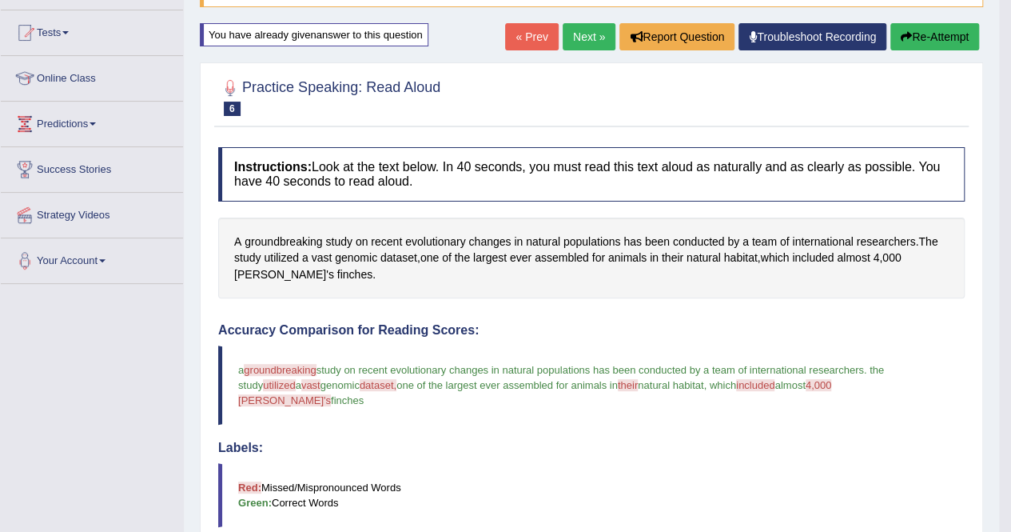
click at [901, 37] on icon "button" at bounding box center [906, 36] width 11 height 11
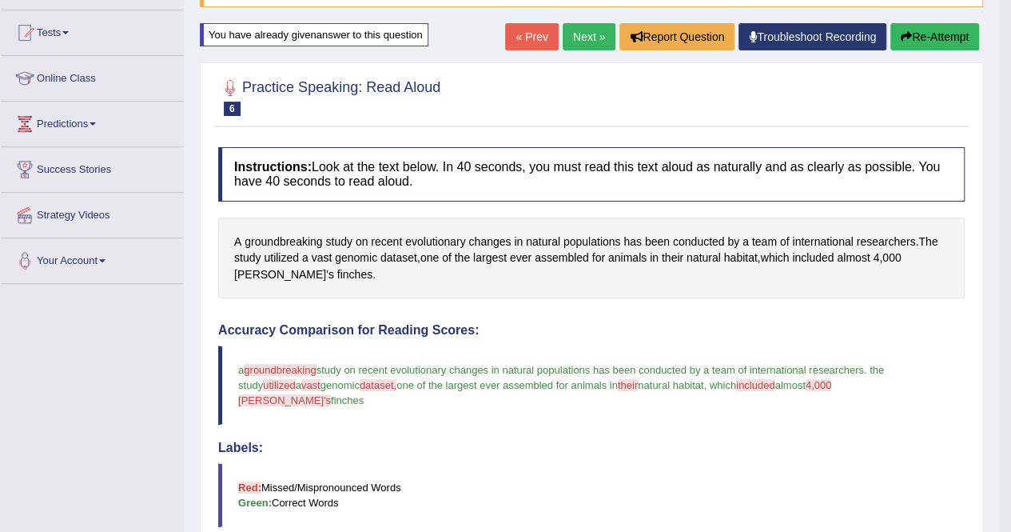
click at [901, 37] on icon "button" at bounding box center [906, 36] width 11 height 11
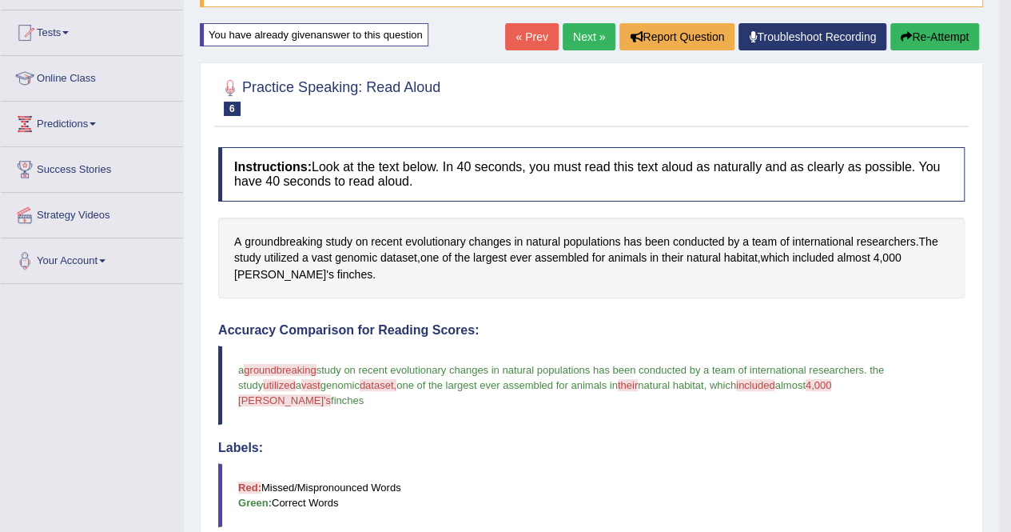
click at [901, 37] on icon "button" at bounding box center [906, 36] width 11 height 11
click at [897, 37] on button "Re-Attempt" at bounding box center [934, 36] width 89 height 27
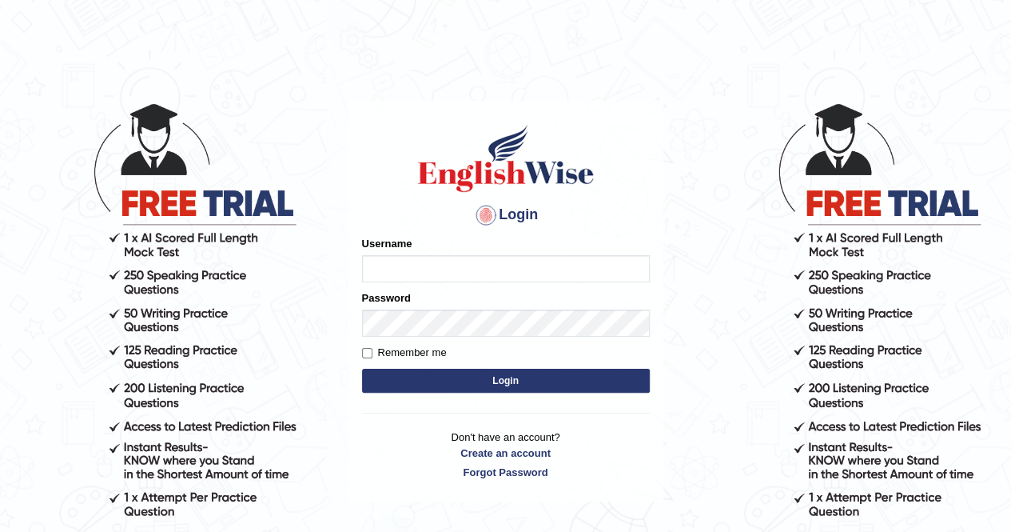
type input "Amy1976"
click at [499, 375] on button "Login" at bounding box center [506, 380] width 288 height 24
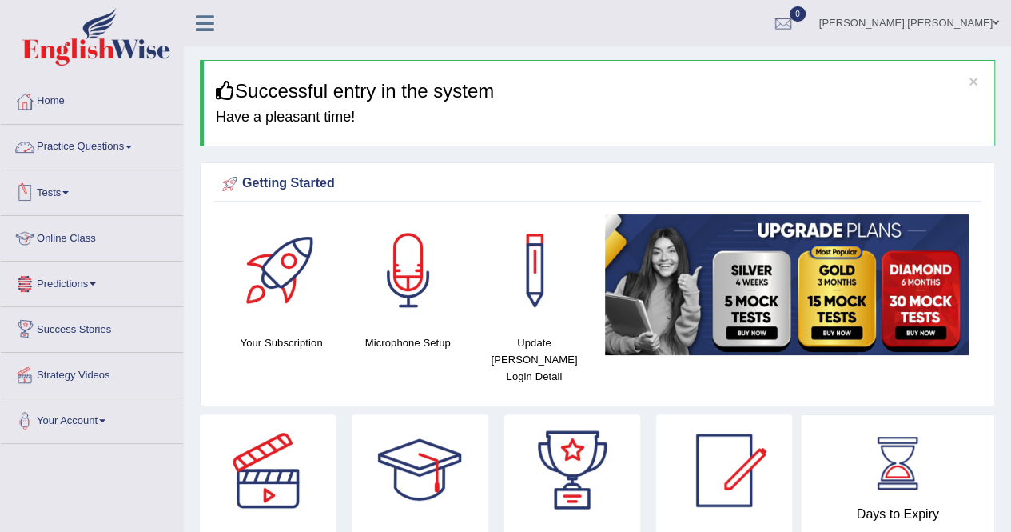
click at [133, 142] on link "Practice Questions" at bounding box center [92, 145] width 182 height 40
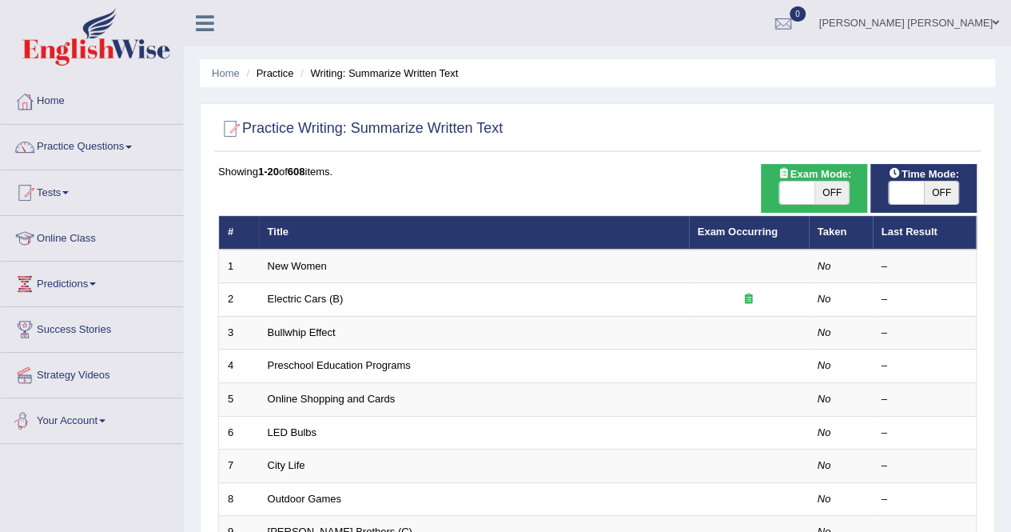
click at [153, 437] on li "Your Account Notifications Microphone Setup Change Password Manage Subscription…" at bounding box center [92, 421] width 182 height 46
click at [82, 140] on link "Practice Questions" at bounding box center [92, 145] width 182 height 40
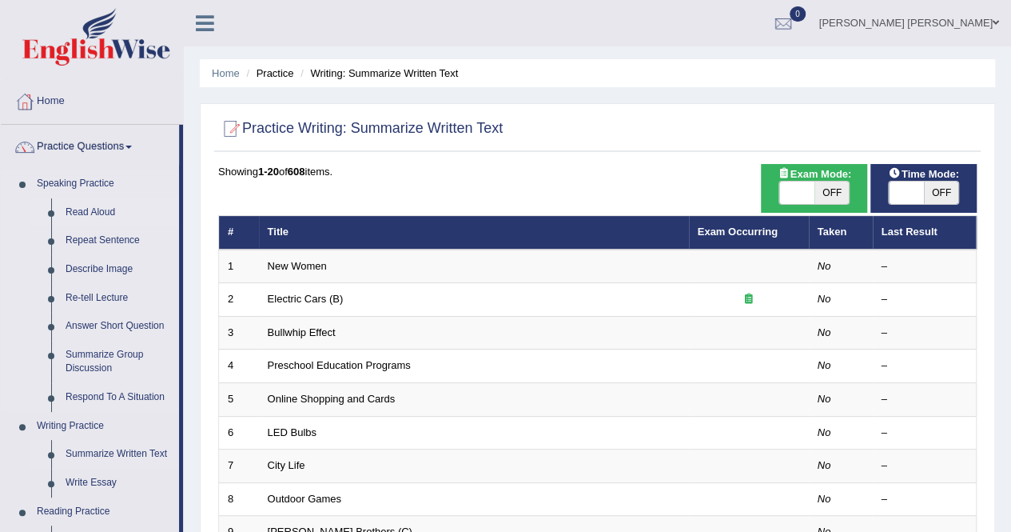
click at [83, 208] on link "Read Aloud" at bounding box center [118, 212] width 121 height 29
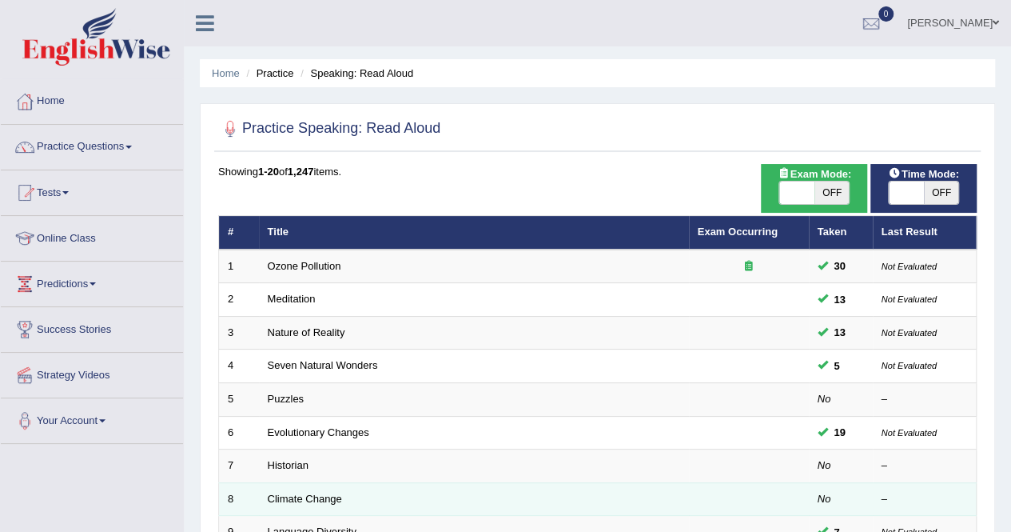
click at [772, 498] on td at bounding box center [749, 499] width 120 height 34
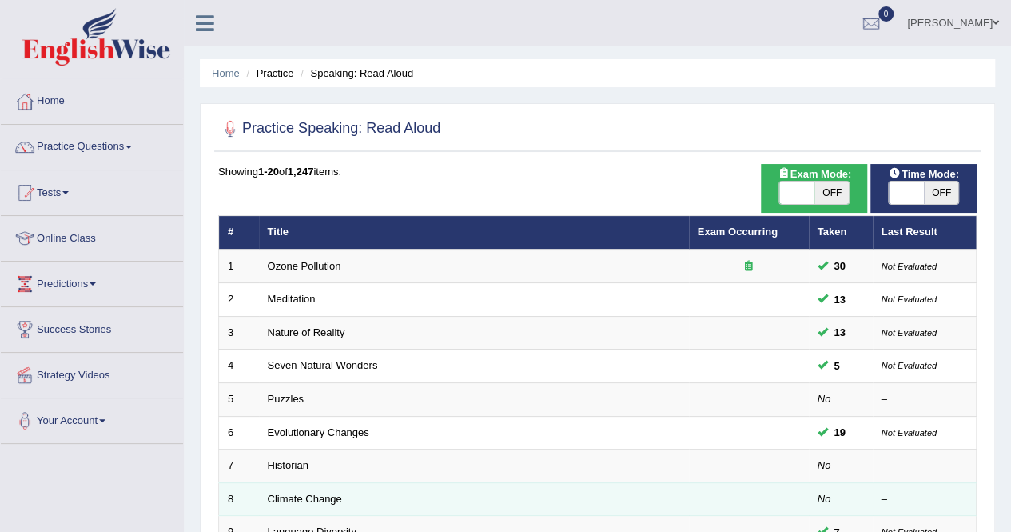
click at [772, 498] on td at bounding box center [749, 499] width 120 height 34
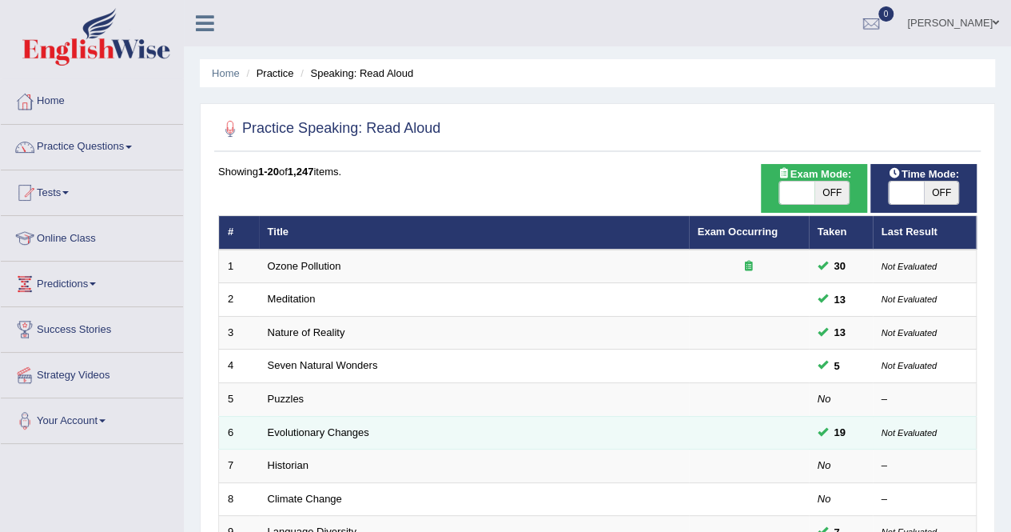
click at [838, 431] on span "19" at bounding box center [840, 432] width 24 height 17
click at [766, 426] on td at bounding box center [749, 433] width 120 height 34
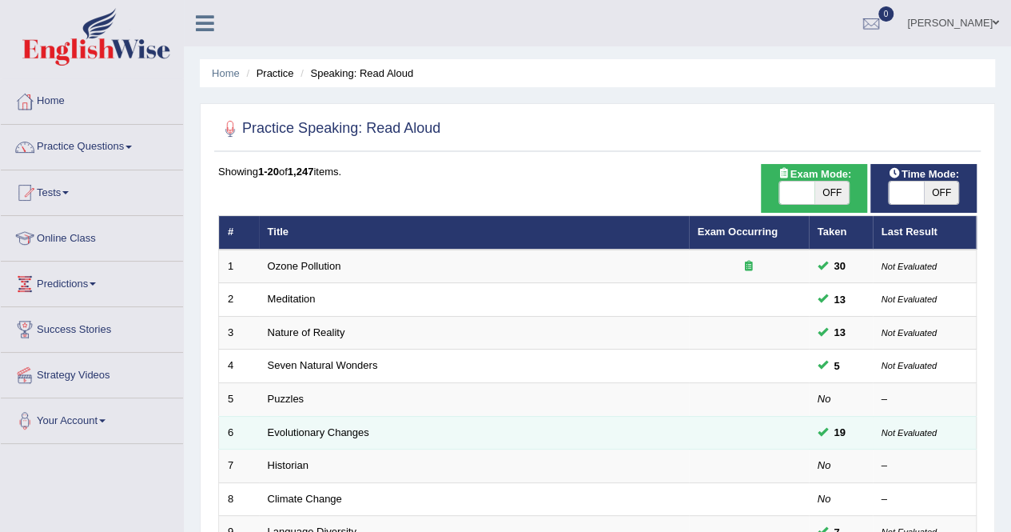
click at [766, 426] on td at bounding box center [749, 433] width 120 height 34
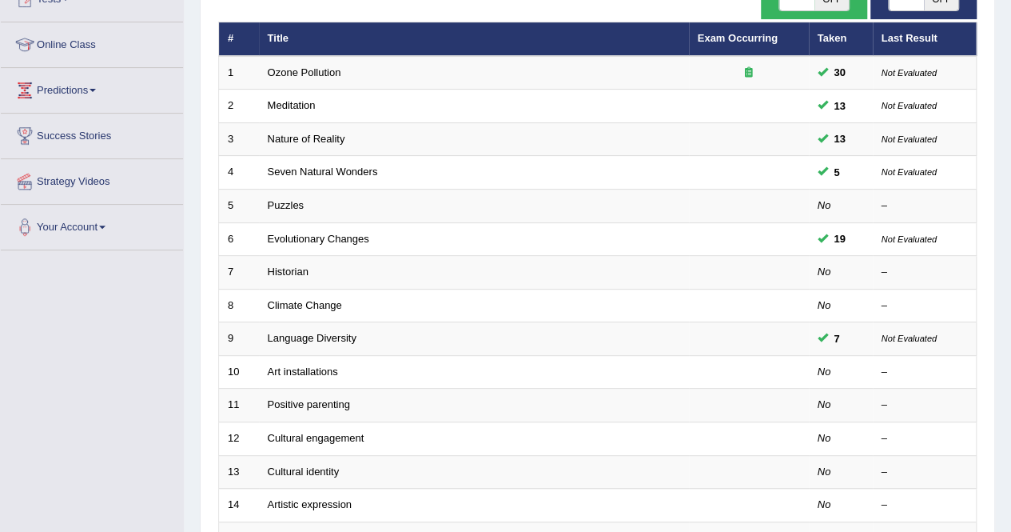
scroll to position [224, 0]
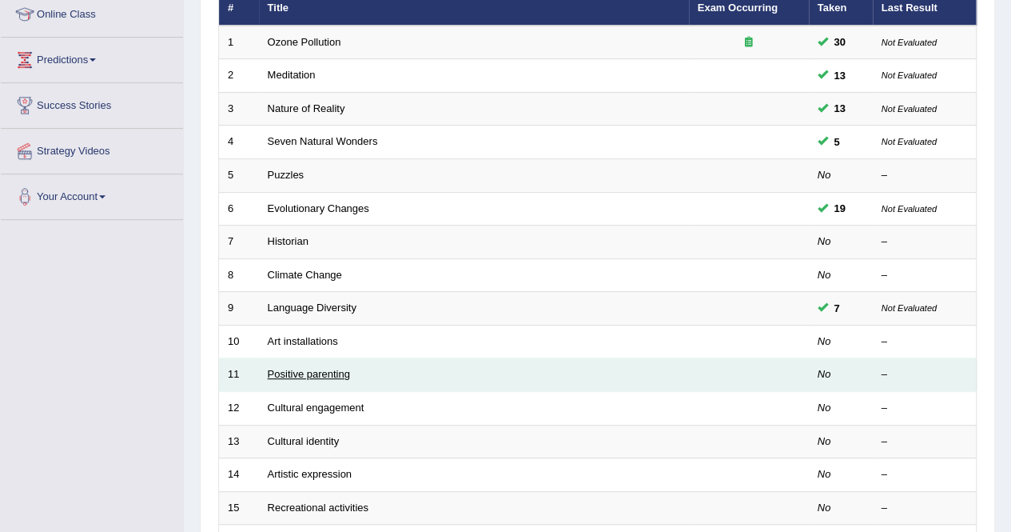
click at [346, 368] on link "Positive parenting" at bounding box center [309, 374] width 82 height 12
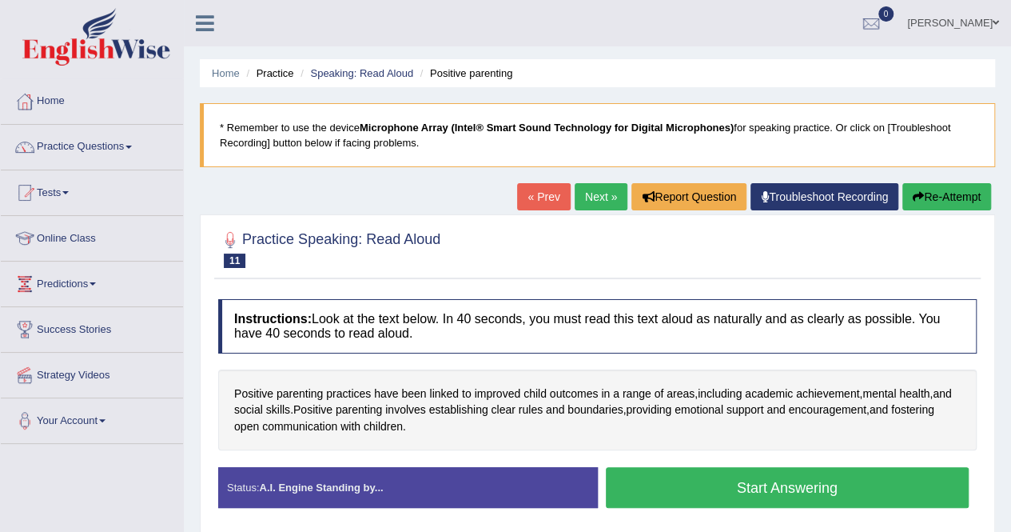
click at [818, 189] on link "Troubleshoot Recording" at bounding box center [825, 196] width 148 height 27
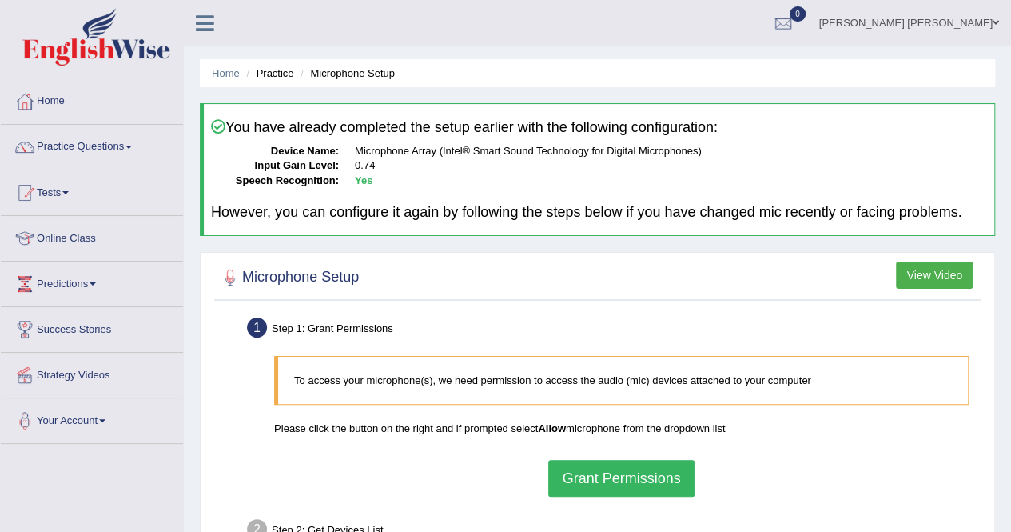
click at [589, 476] on button "Grant Permissions" at bounding box center [620, 478] width 145 height 37
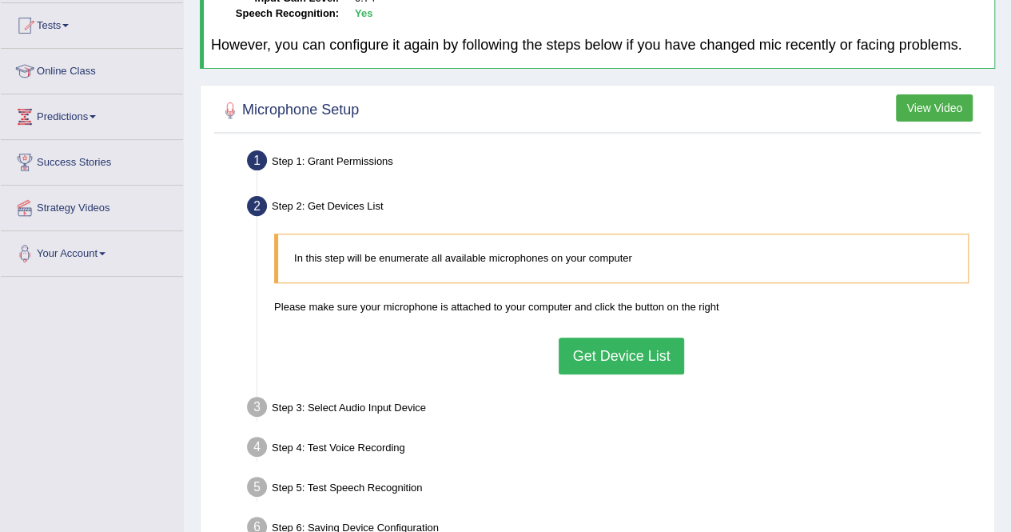
scroll to position [192, 0]
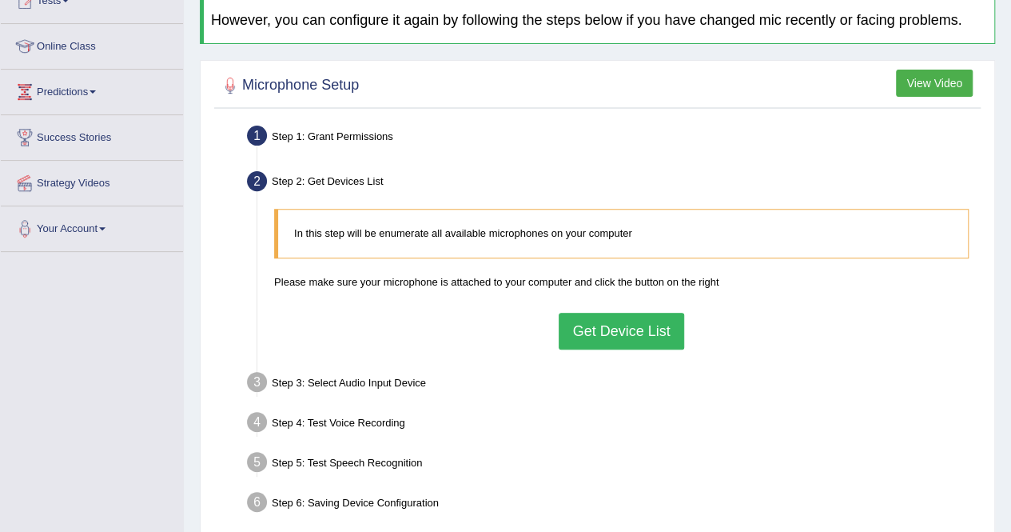
click at [603, 330] on button "Get Device List" at bounding box center [621, 331] width 125 height 37
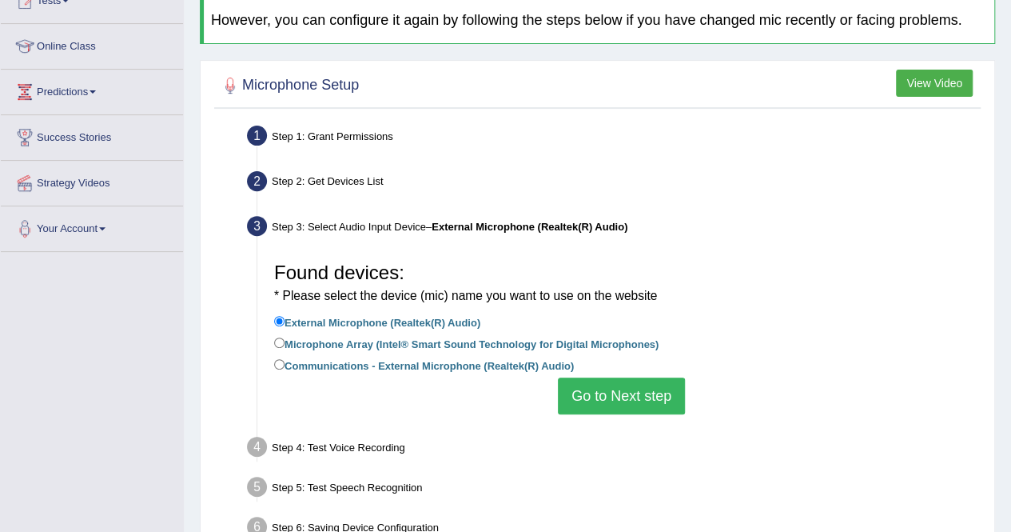
click at [603, 330] on li "External Microphone (Realtek(R) Audio)" at bounding box center [621, 324] width 695 height 22
click at [616, 392] on button "Go to Next step" at bounding box center [621, 395] width 127 height 37
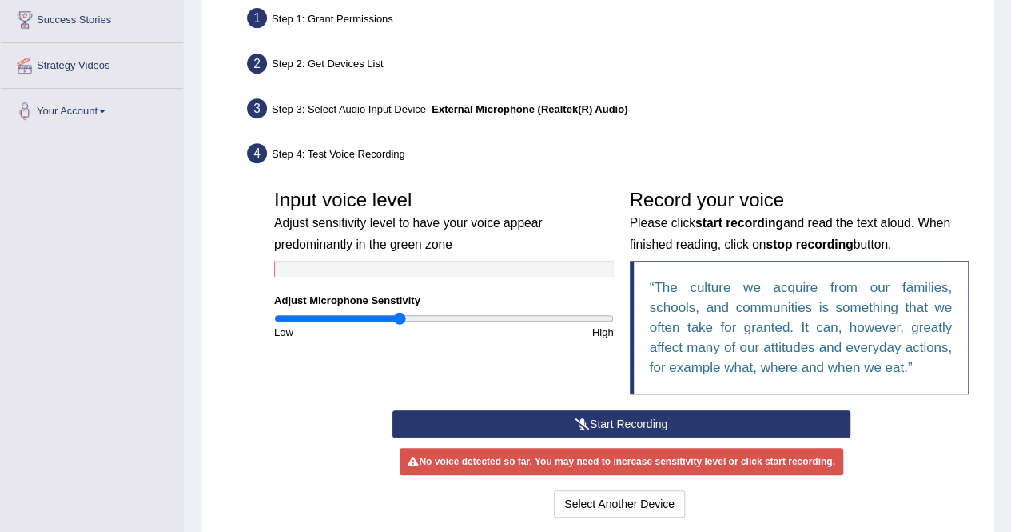
scroll to position [320, 0]
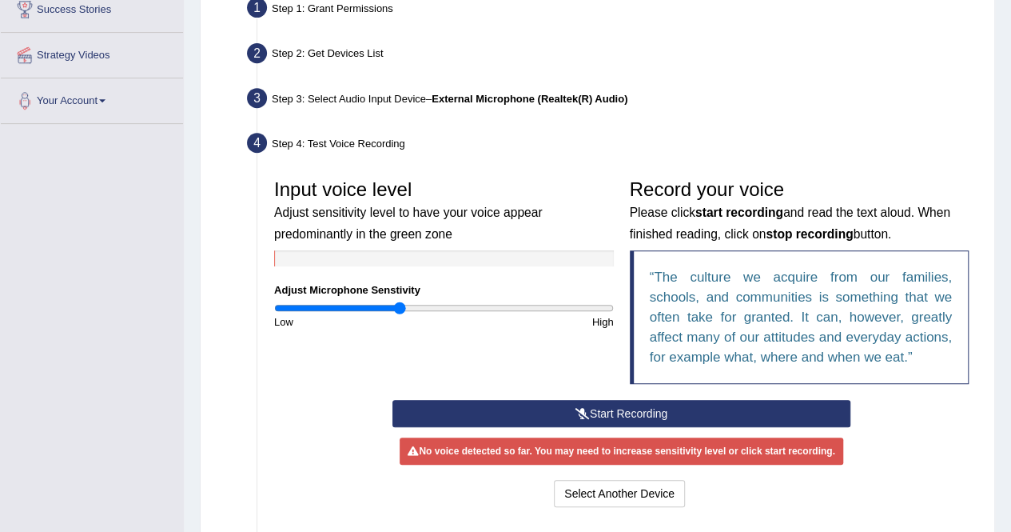
click at [611, 409] on button "Start Recording" at bounding box center [621, 413] width 458 height 27
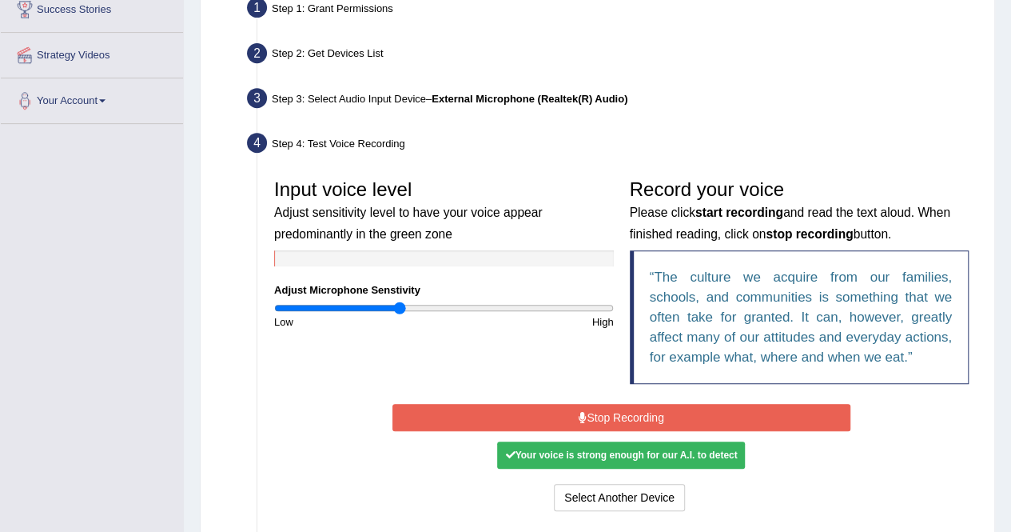
click at [539, 417] on button "Stop Recording" at bounding box center [621, 417] width 458 height 27
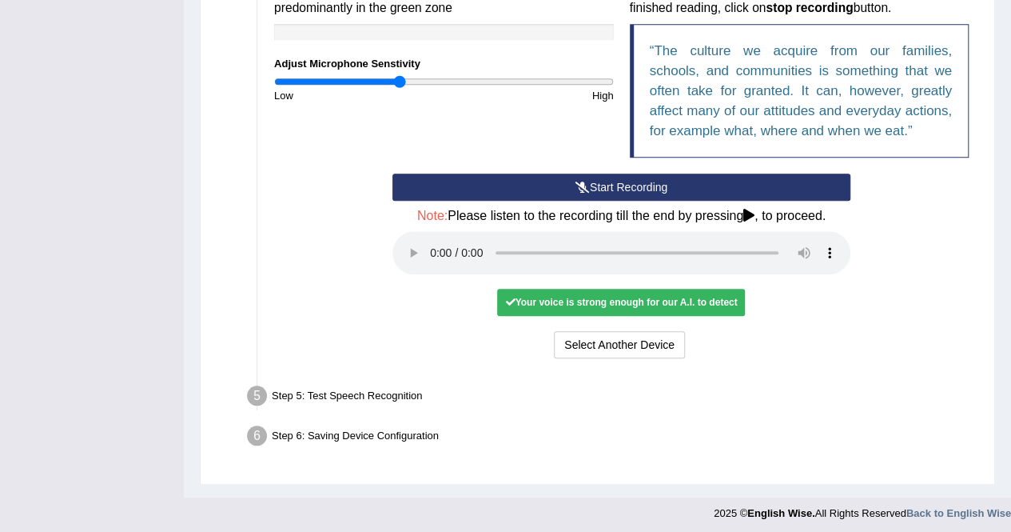
scroll to position [548, 0]
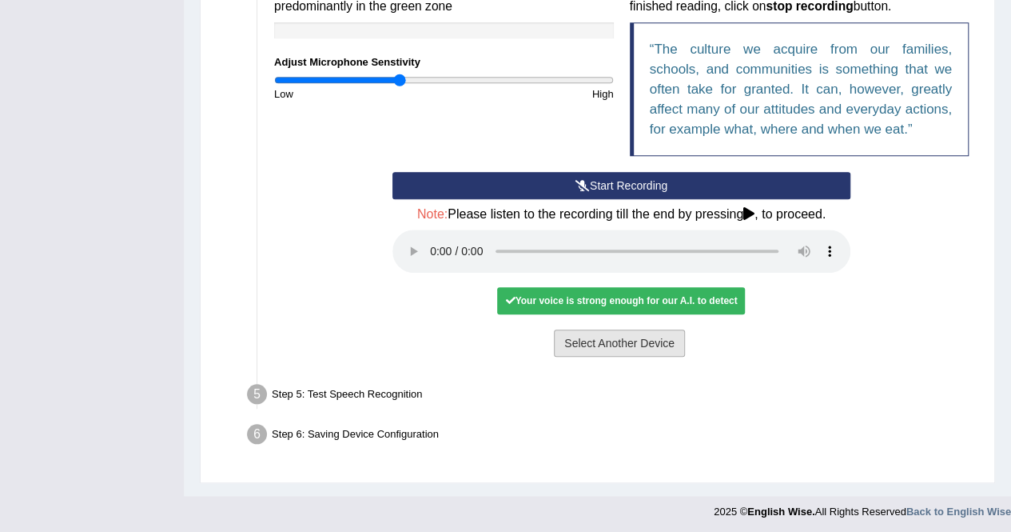
click at [622, 340] on button "Select Another Device" at bounding box center [619, 342] width 131 height 27
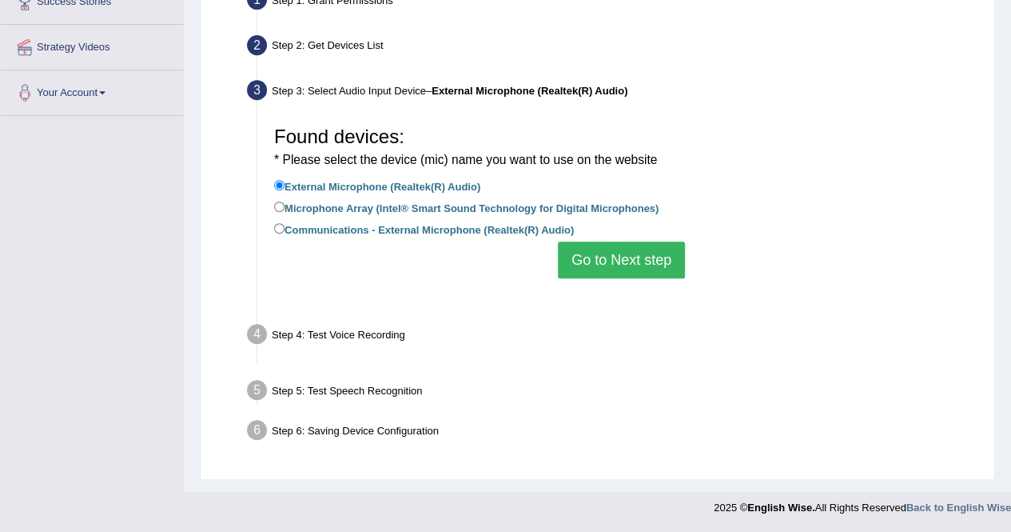
scroll to position [307, 0]
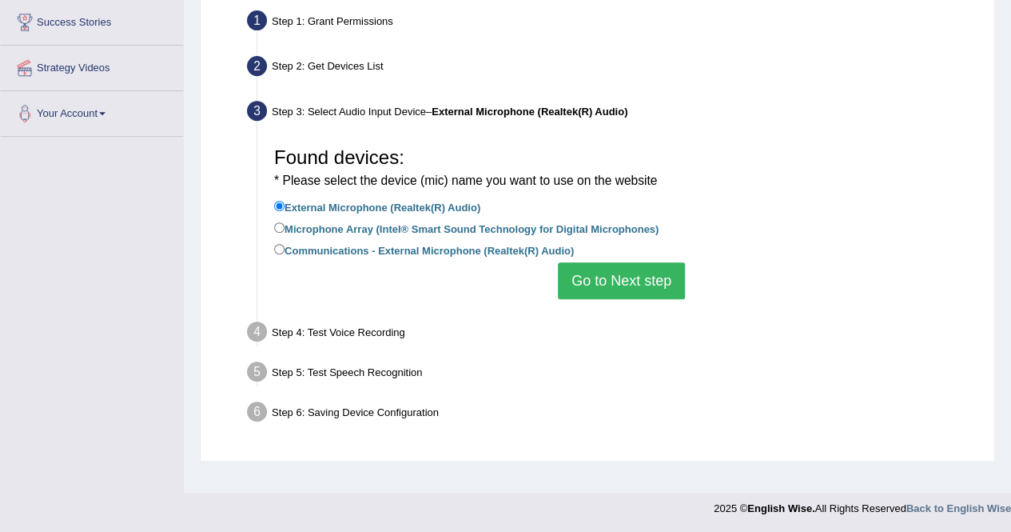
click at [603, 277] on button "Go to Next step" at bounding box center [621, 280] width 127 height 37
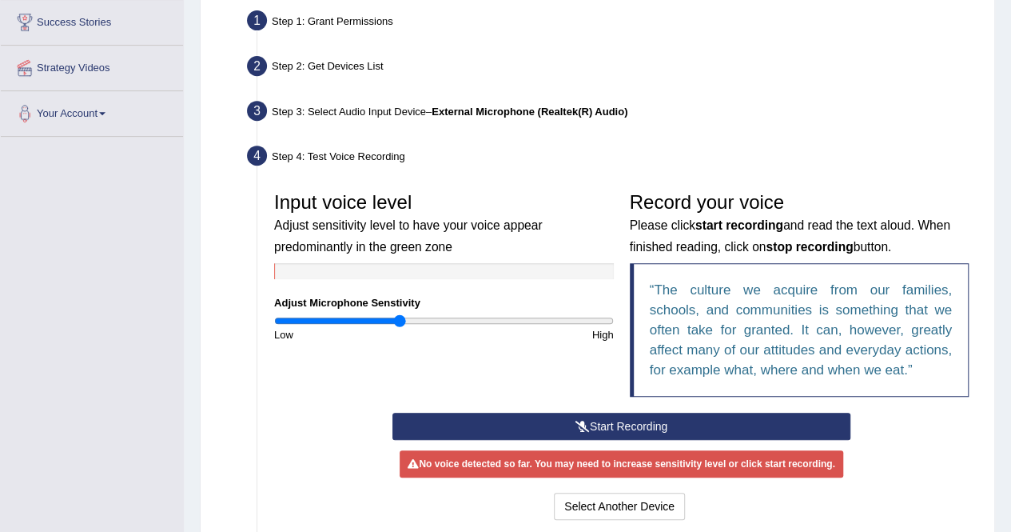
click at [591, 428] on button "Start Recording" at bounding box center [621, 425] width 458 height 27
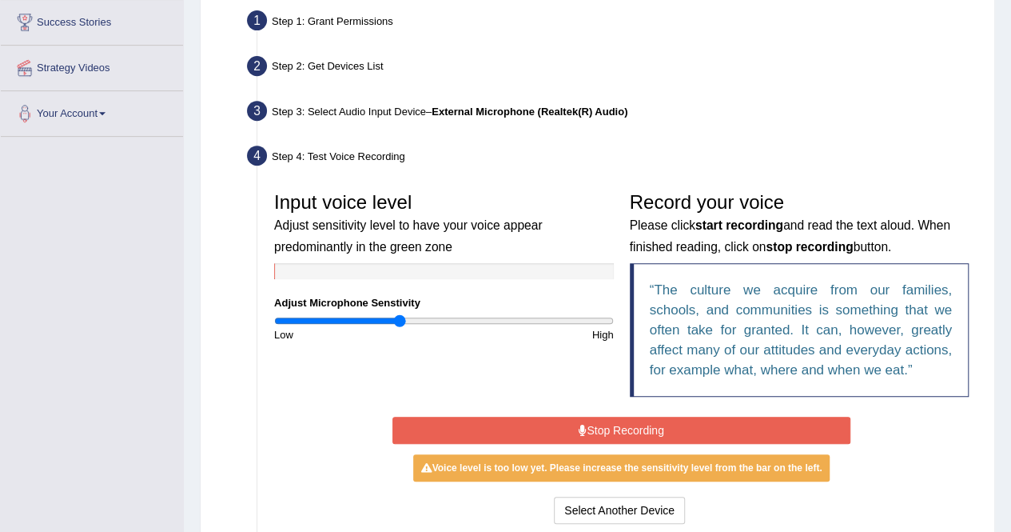
click at [607, 424] on button "Stop Recording" at bounding box center [621, 429] width 458 height 27
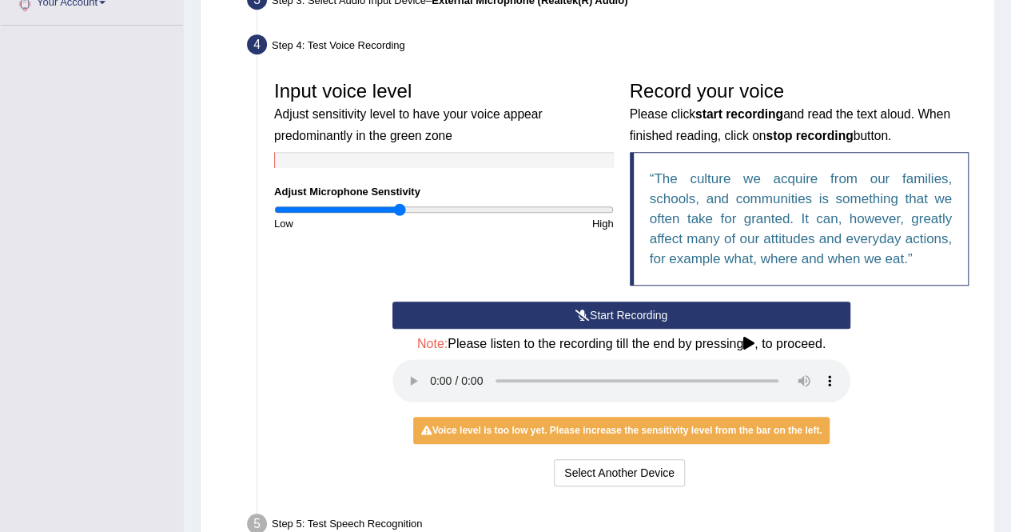
scroll to position [435, 0]
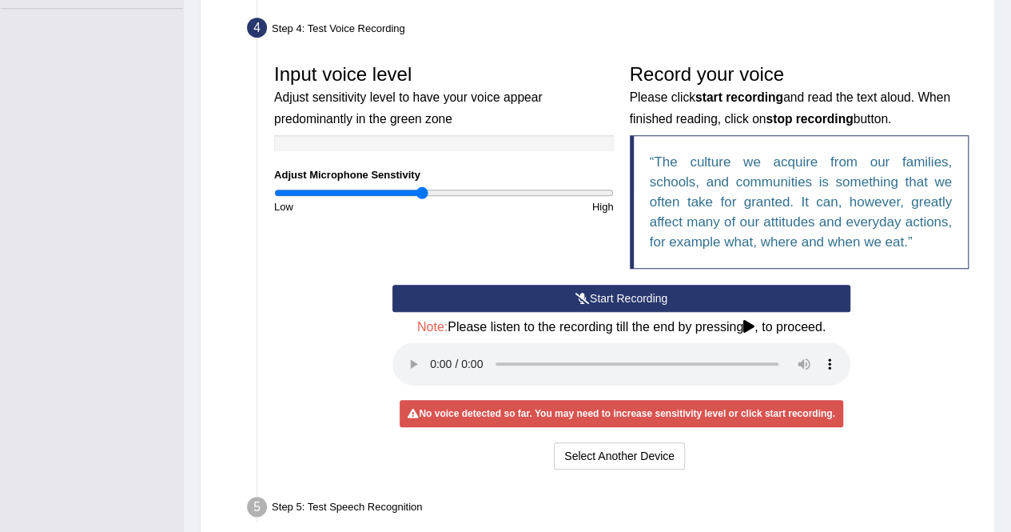
type input "0.88"
click at [422, 190] on input "range" at bounding box center [444, 192] width 340 height 13
click at [593, 295] on button "Start Recording" at bounding box center [621, 298] width 458 height 27
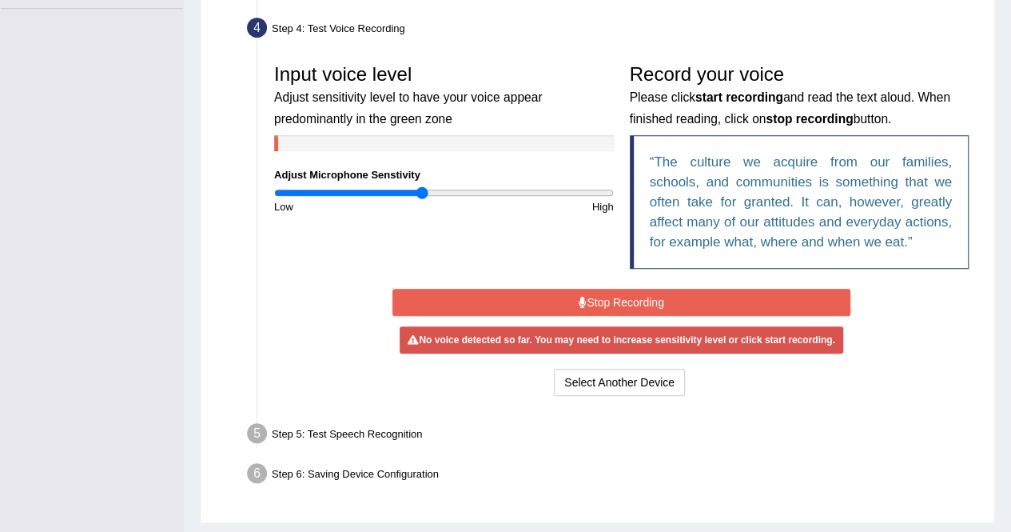
click at [593, 295] on button "Stop Recording" at bounding box center [621, 302] width 458 height 27
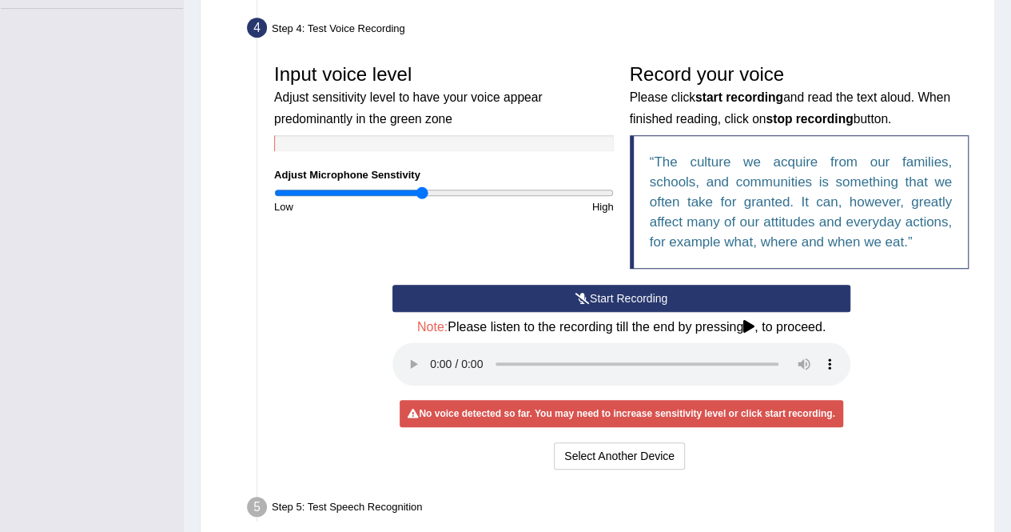
click at [593, 295] on button "Start Recording" at bounding box center [621, 298] width 458 height 27
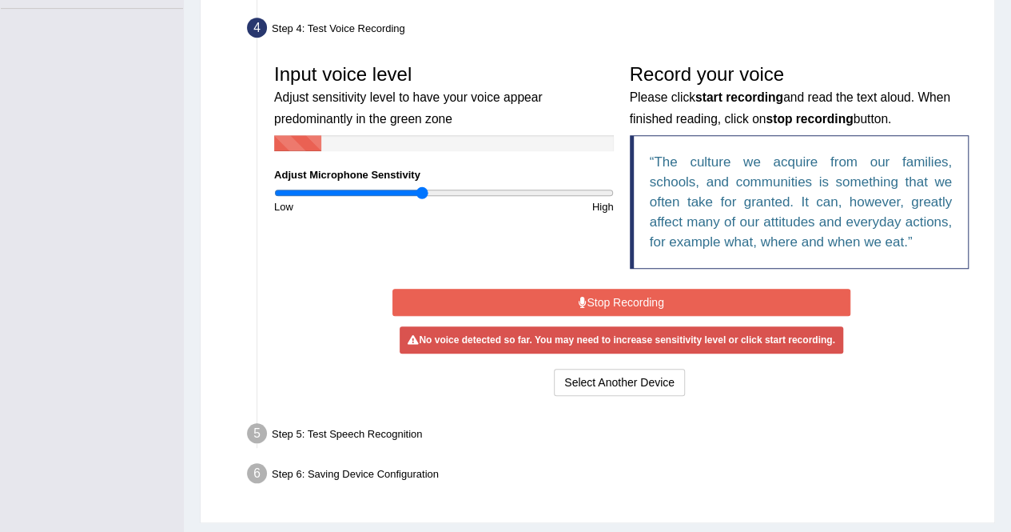
click at [593, 295] on button "Stop Recording" at bounding box center [621, 302] width 458 height 27
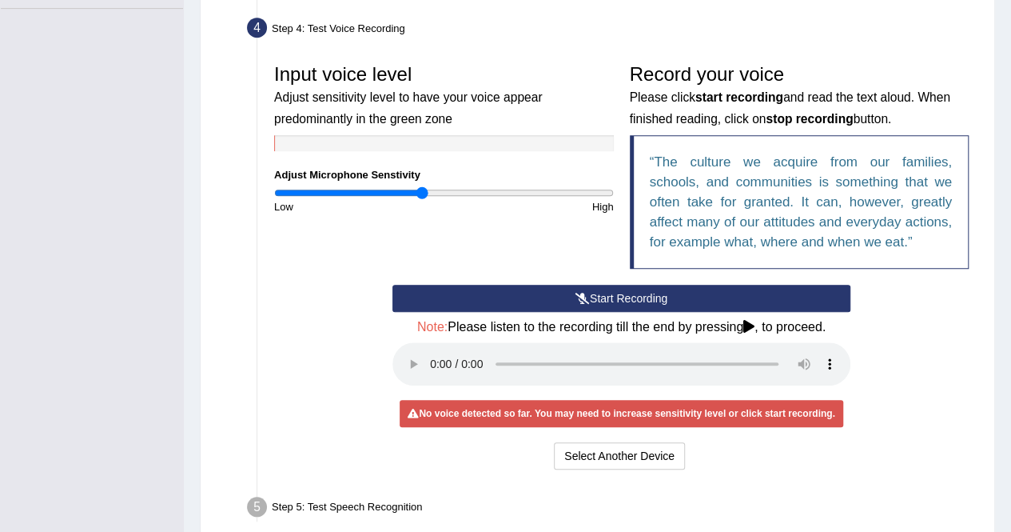
click at [580, 293] on icon at bounding box center [582, 298] width 14 height 11
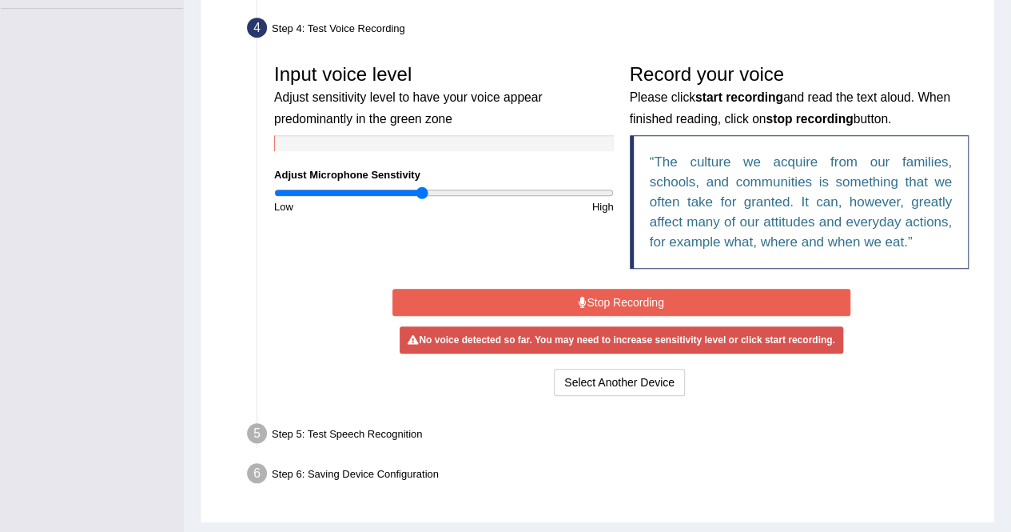
click at [580, 297] on icon at bounding box center [583, 302] width 8 height 11
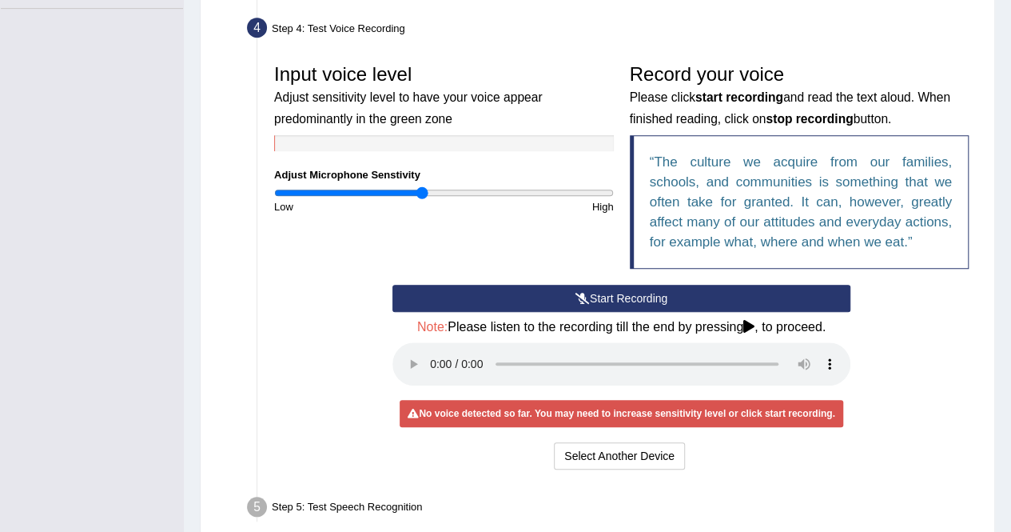
click at [580, 293] on icon at bounding box center [582, 298] width 14 height 11
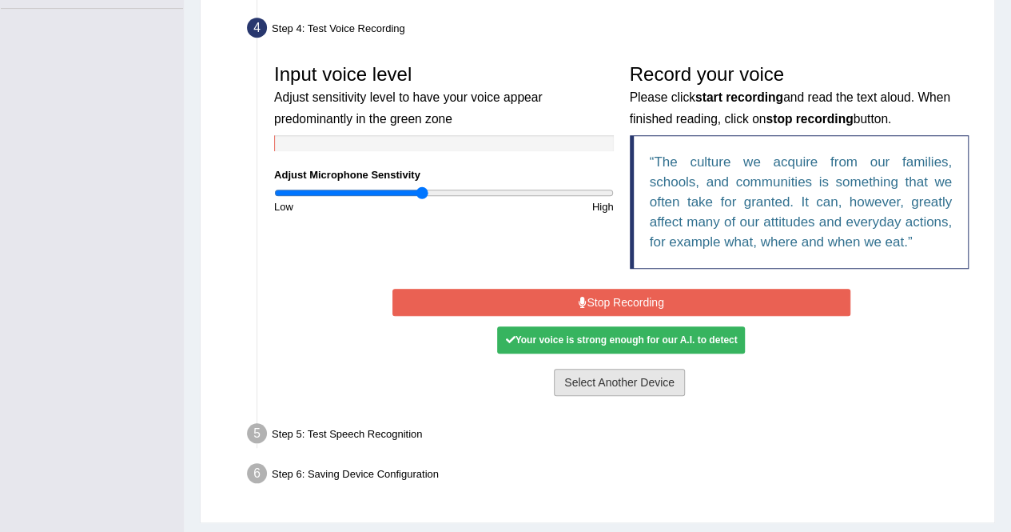
click at [587, 375] on button "Select Another Device" at bounding box center [619, 381] width 131 height 27
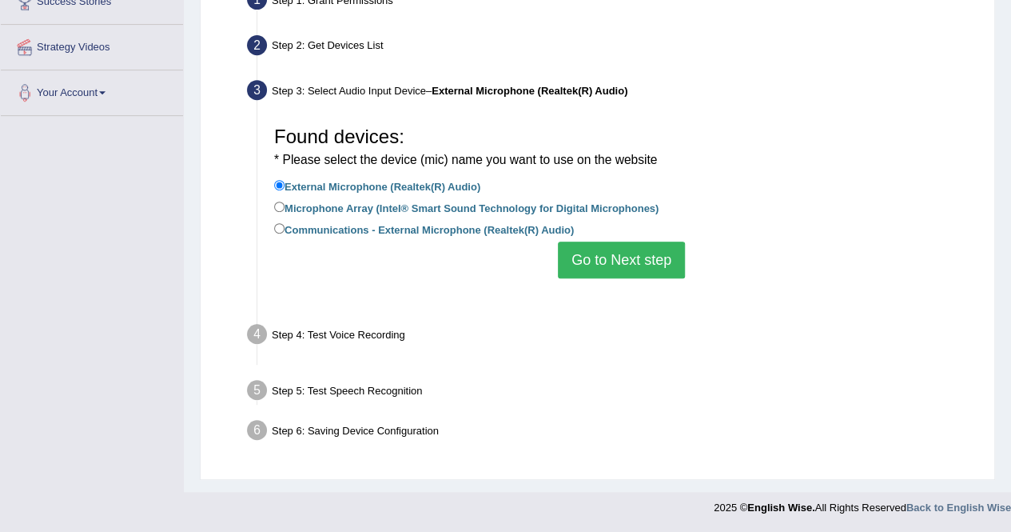
scroll to position [307, 0]
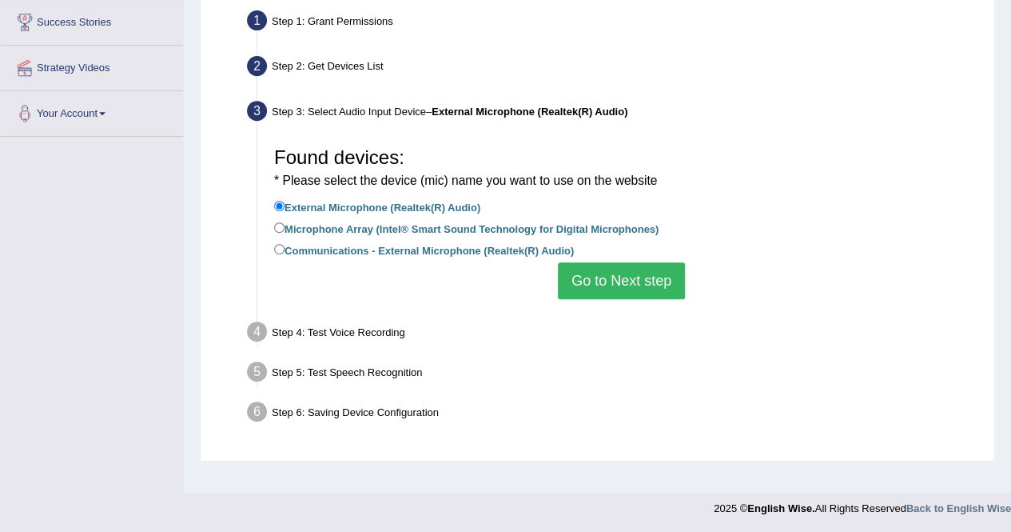
click at [587, 375] on div "Step 5: Test Speech Recognition" at bounding box center [613, 373] width 747 height 35
click at [643, 274] on button "Go to Next step" at bounding box center [621, 280] width 127 height 37
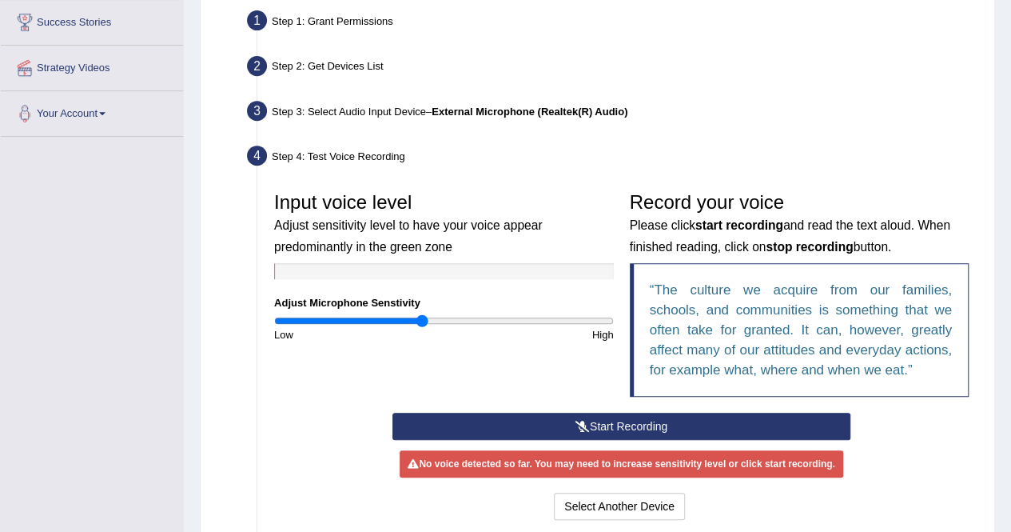
click at [583, 421] on icon at bounding box center [582, 425] width 14 height 11
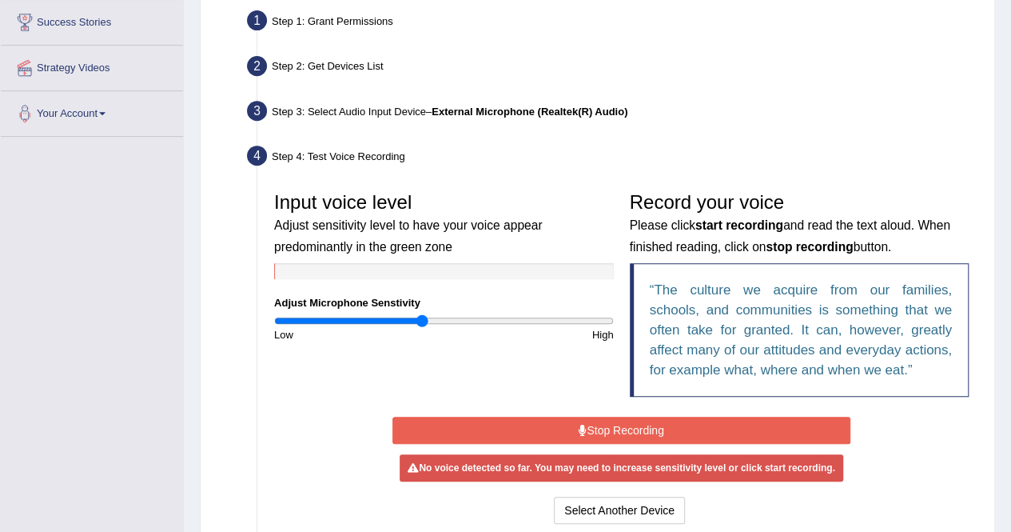
click at [580, 424] on icon at bounding box center [583, 429] width 8 height 11
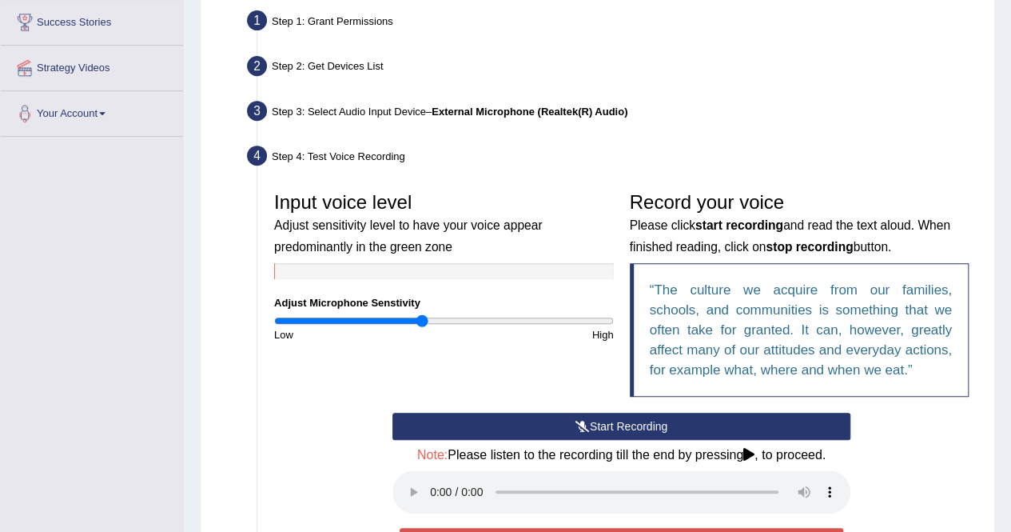
click at [580, 424] on icon at bounding box center [582, 425] width 14 height 11
click at [558, 430] on button "Start Recording" at bounding box center [621, 425] width 458 height 27
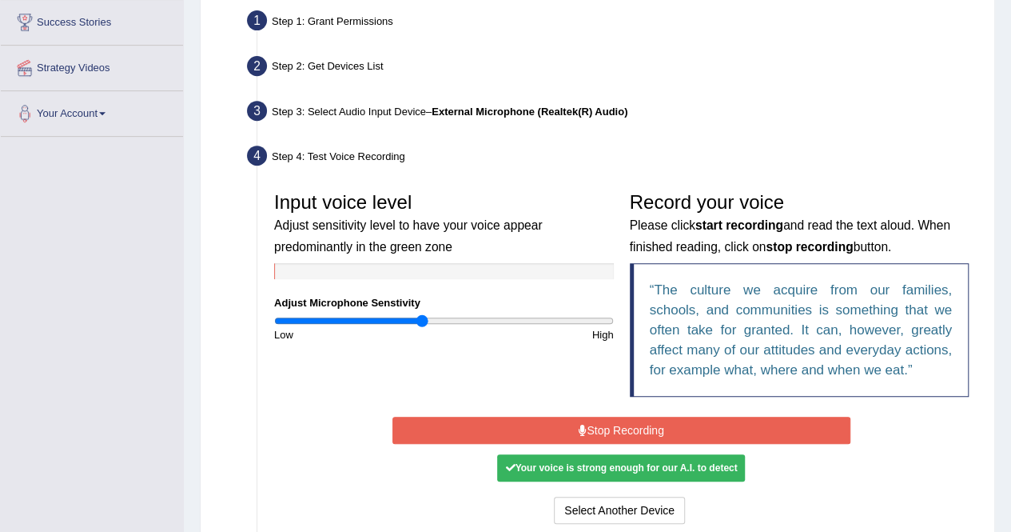
click at [558, 430] on button "Stop Recording" at bounding box center [621, 429] width 458 height 27
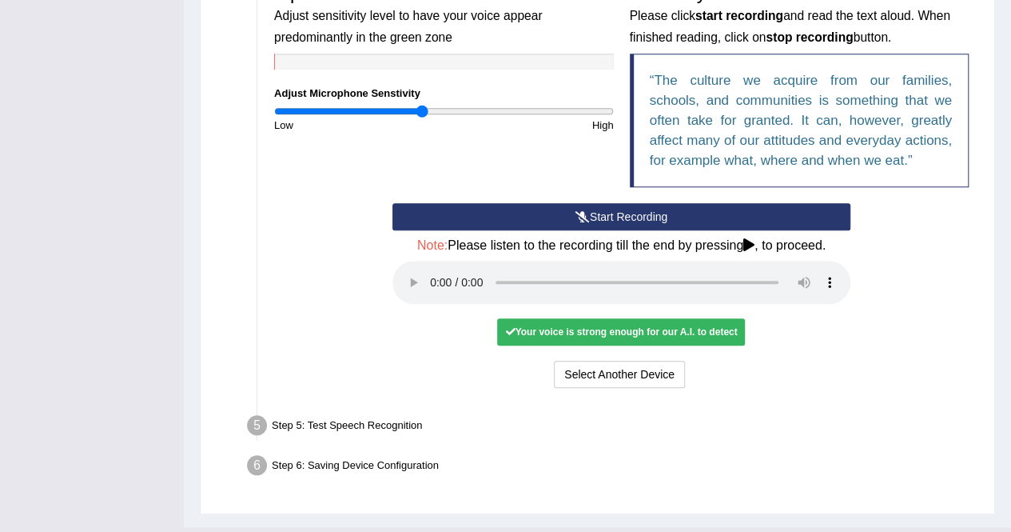
scroll to position [531, 0]
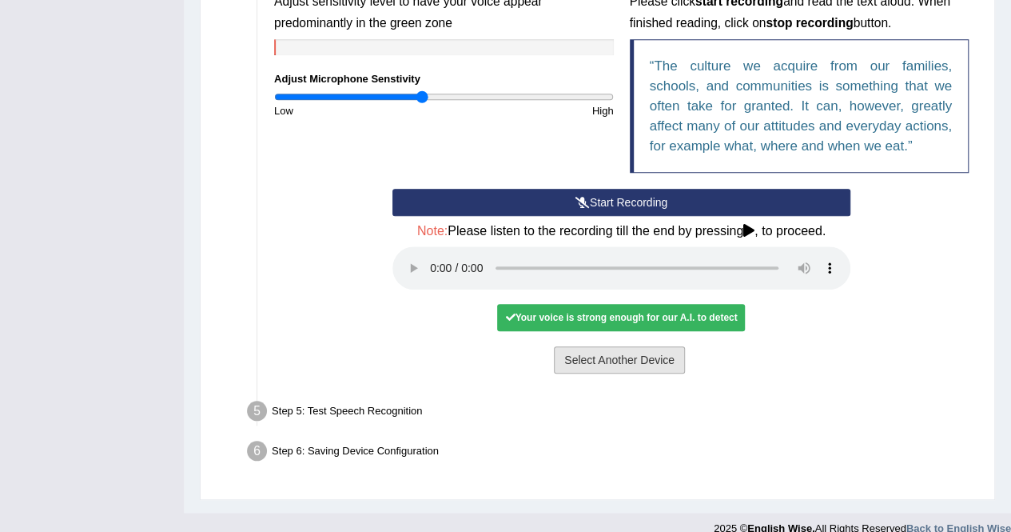
click at [636, 356] on button "Select Another Device" at bounding box center [619, 359] width 131 height 27
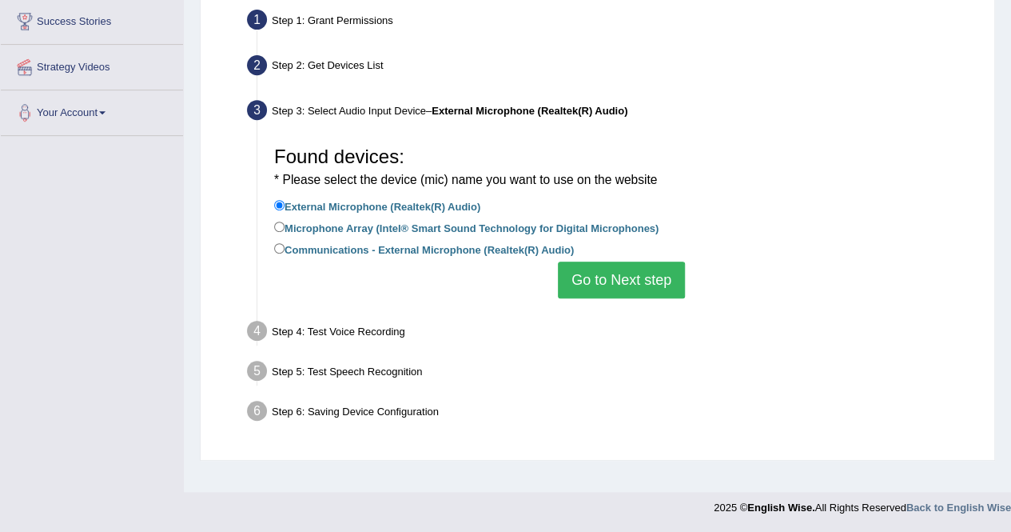
scroll to position [307, 0]
click at [605, 277] on button "Go to Next step" at bounding box center [621, 280] width 127 height 37
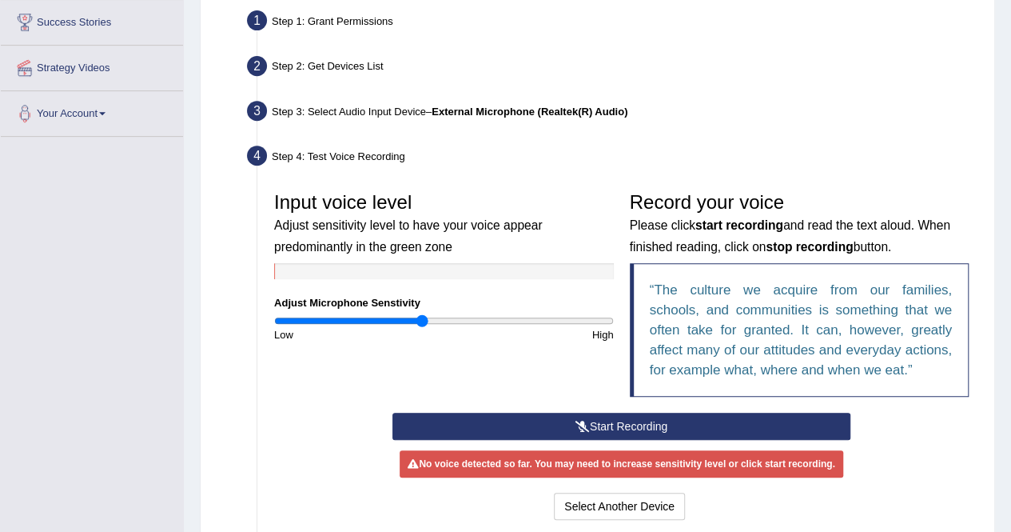
click at [605, 277] on div "Input voice level Adjust sensitivity level to have your voice appear predominan…" at bounding box center [444, 263] width 356 height 158
click at [598, 416] on button "Start Recording" at bounding box center [621, 425] width 458 height 27
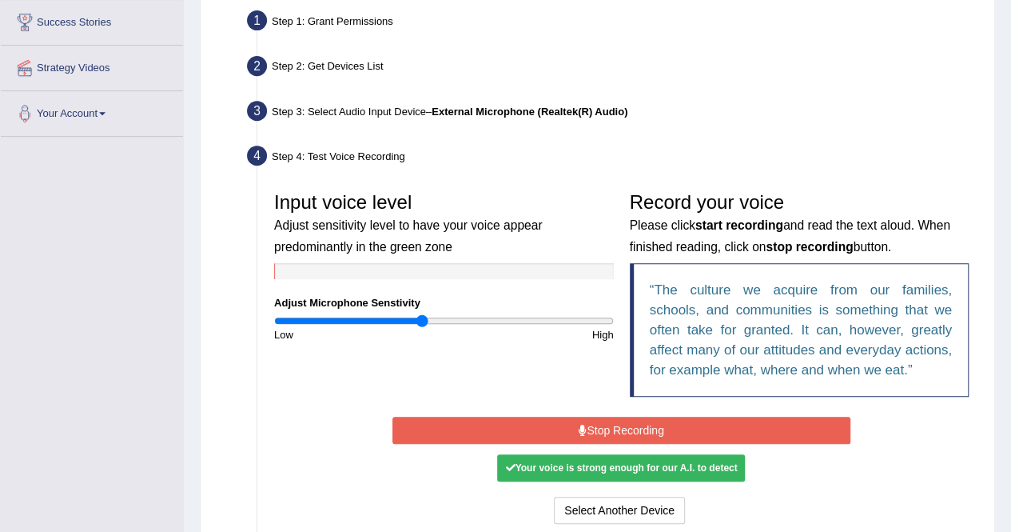
click at [688, 428] on button "Stop Recording" at bounding box center [621, 429] width 458 height 27
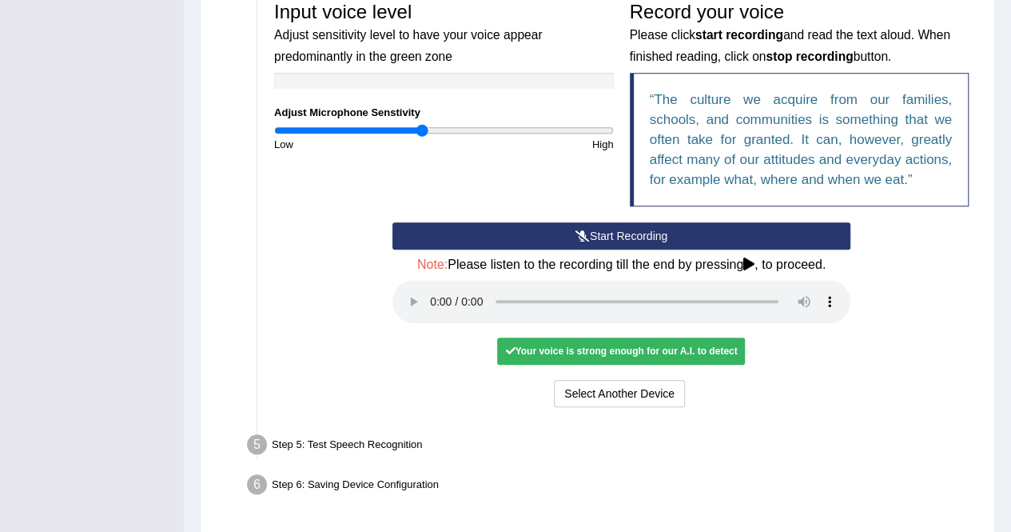
scroll to position [499, 0]
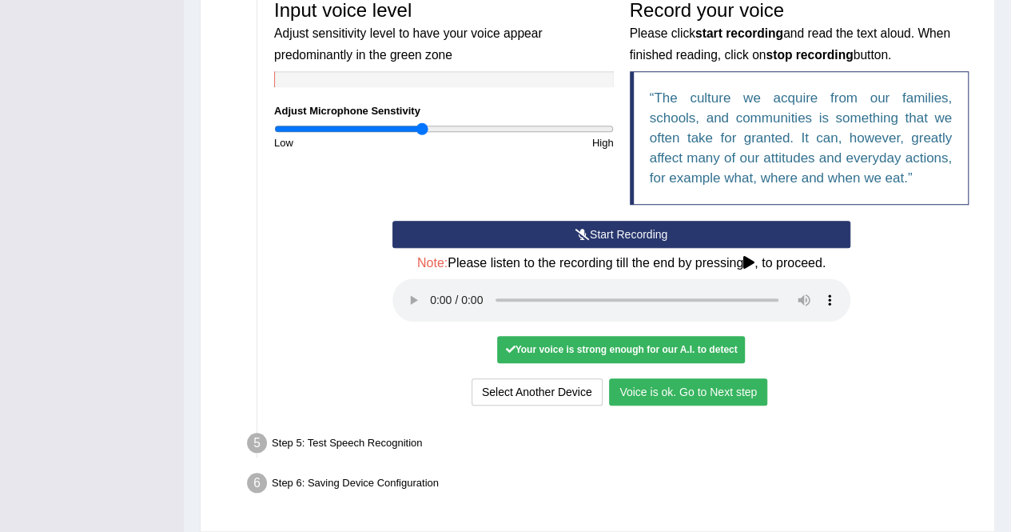
click at [660, 388] on button "Voice is ok. Go to Next step" at bounding box center [688, 391] width 158 height 27
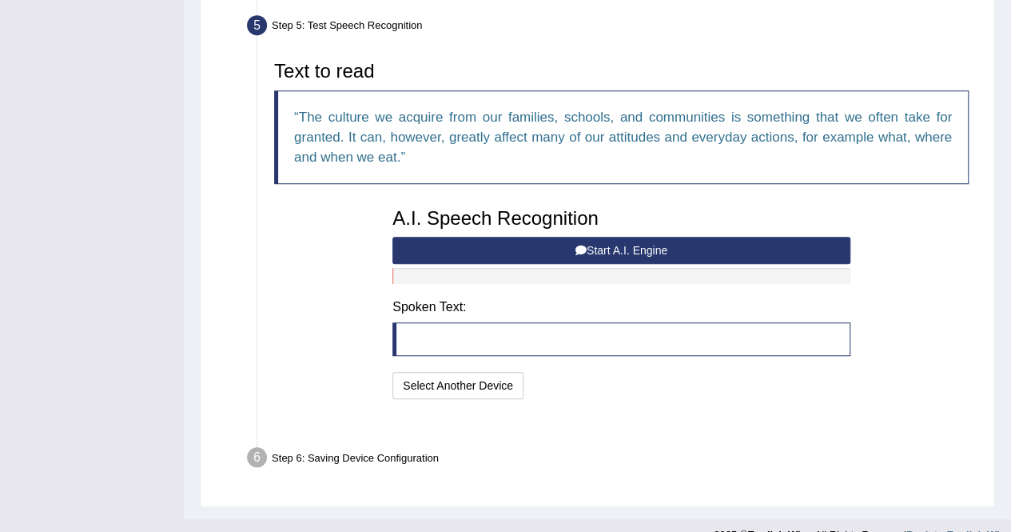
scroll to position [484, 0]
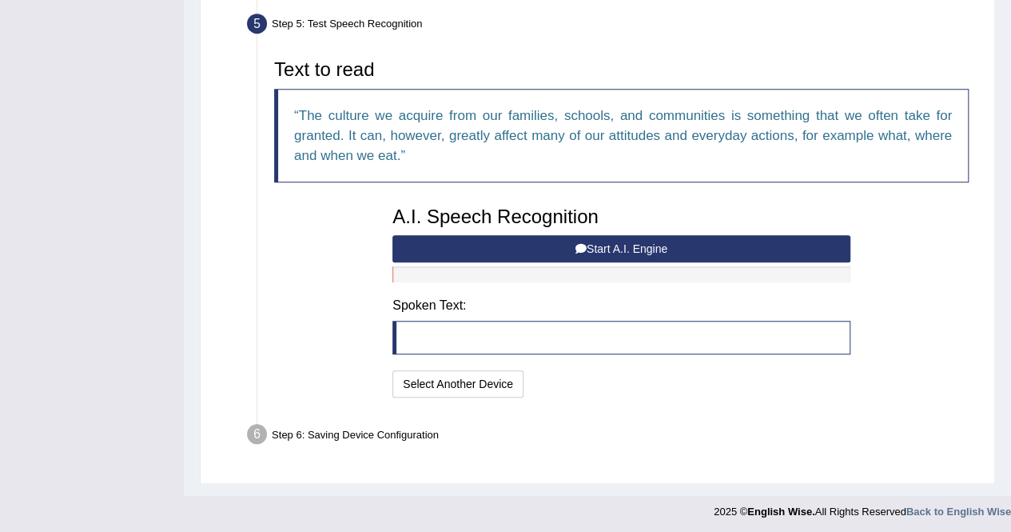
click at [588, 249] on button "Start A.I. Engine" at bounding box center [621, 248] width 458 height 27
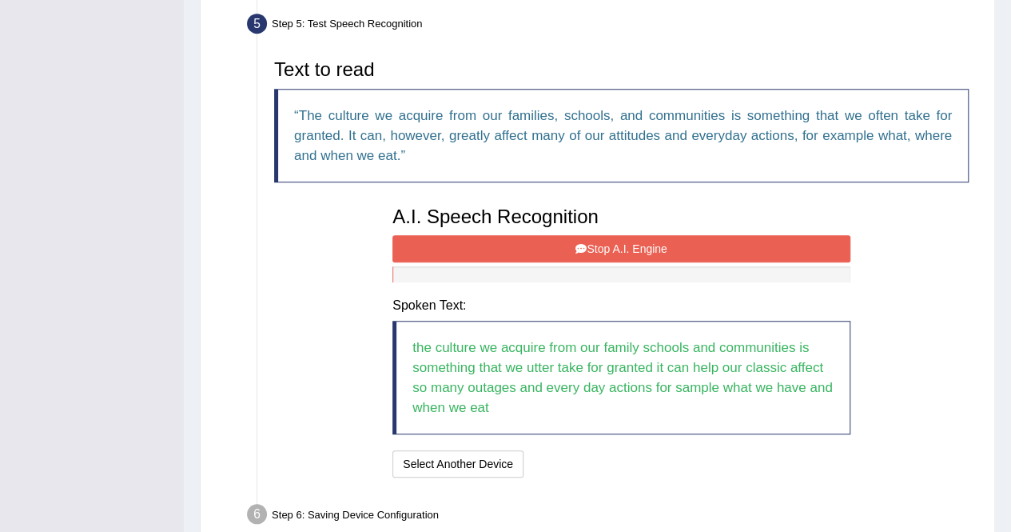
click at [501, 246] on button "Stop A.I. Engine" at bounding box center [621, 248] width 458 height 27
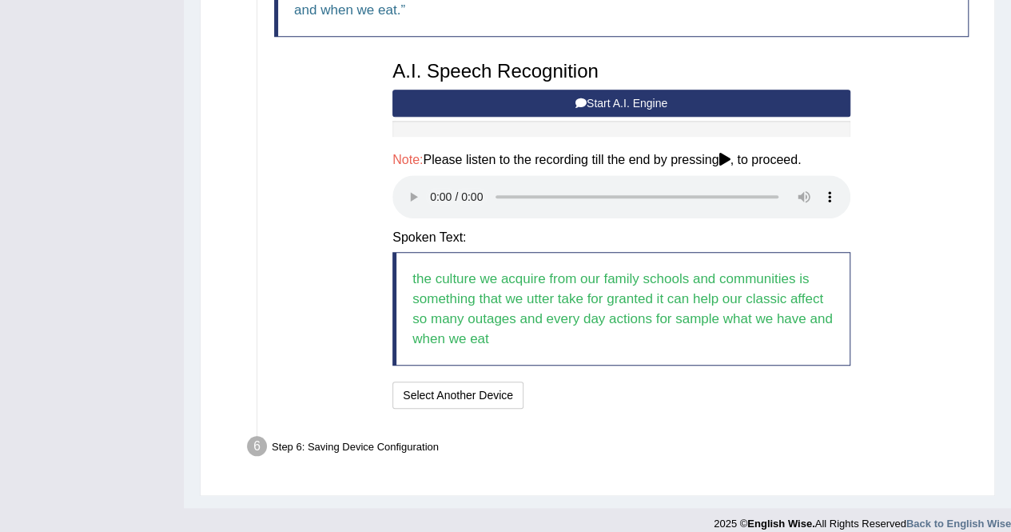
scroll to position [642, 0]
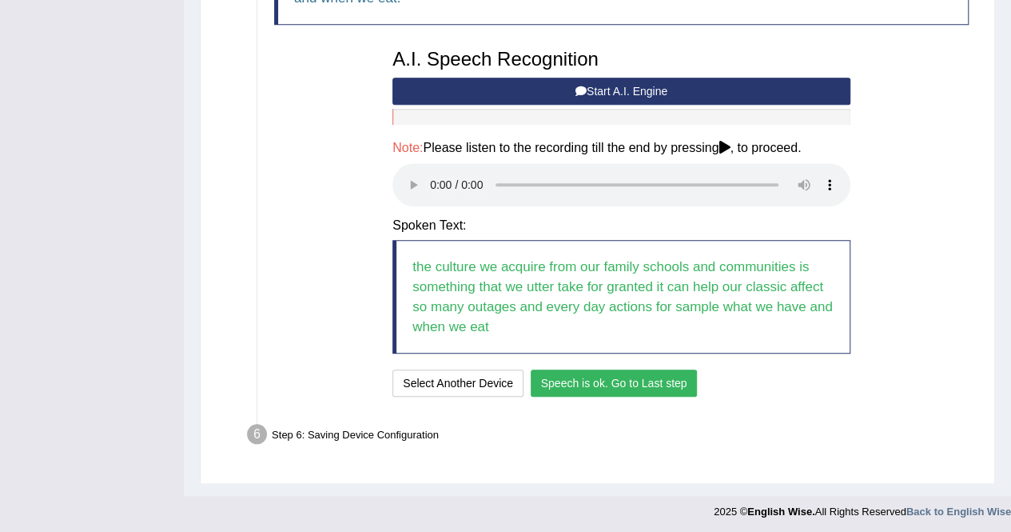
click at [567, 380] on button "Speech is ok. Go to Last step" at bounding box center [614, 382] width 167 height 27
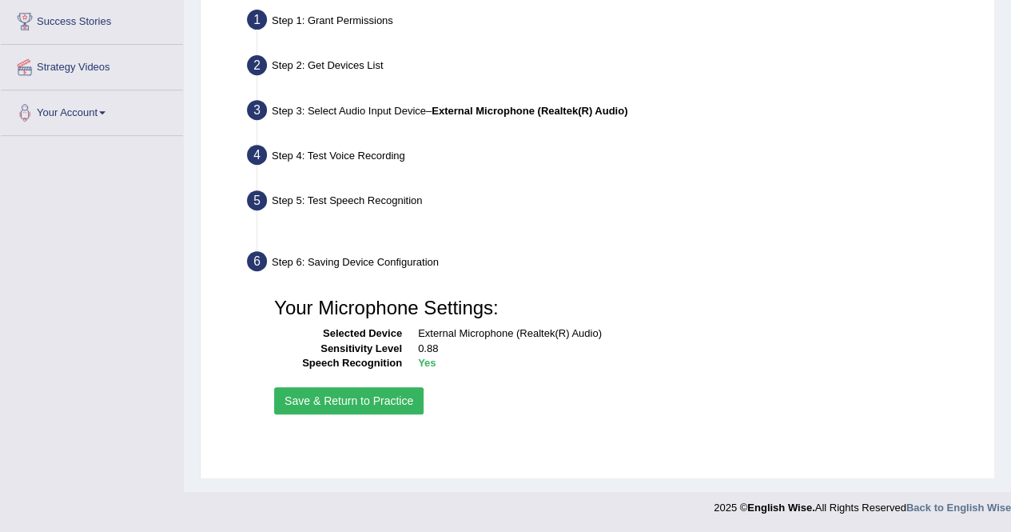
scroll to position [307, 0]
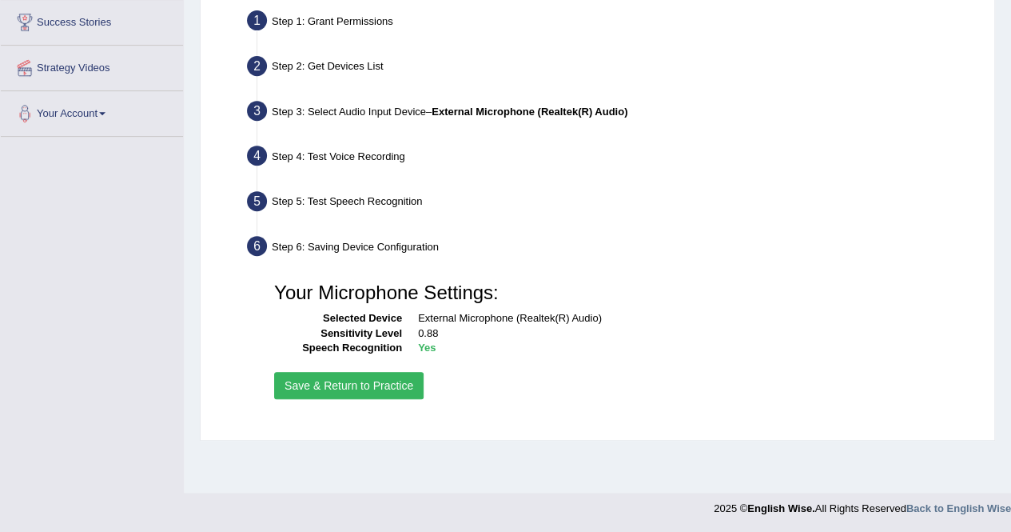
click at [358, 384] on button "Save & Return to Practice" at bounding box center [348, 385] width 149 height 27
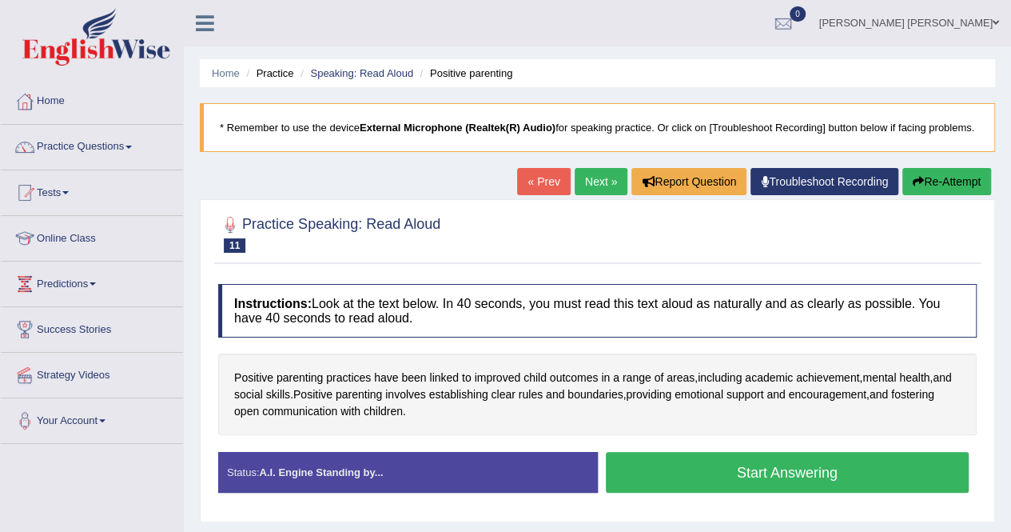
click at [679, 480] on button "Start Answering" at bounding box center [788, 472] width 364 height 41
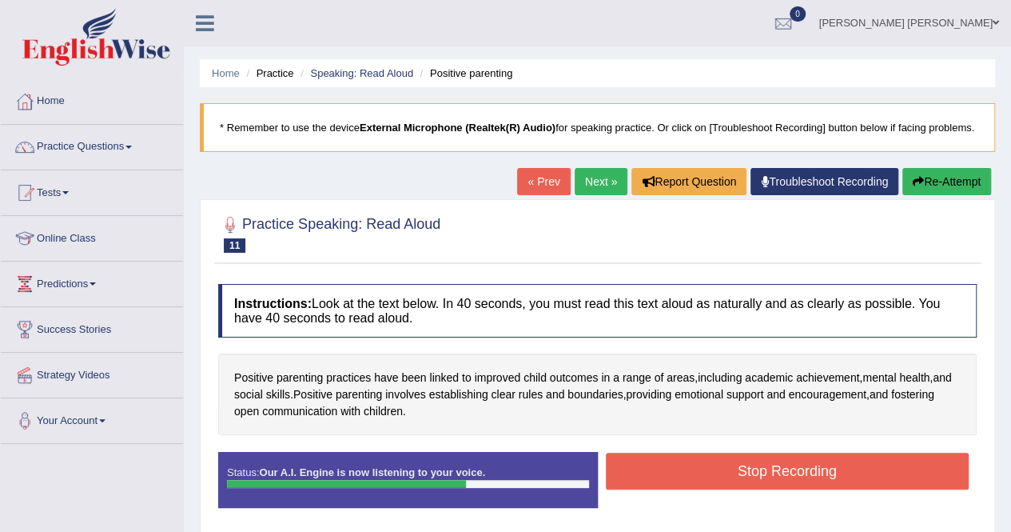
click at [679, 480] on button "Stop Recording" at bounding box center [788, 470] width 364 height 37
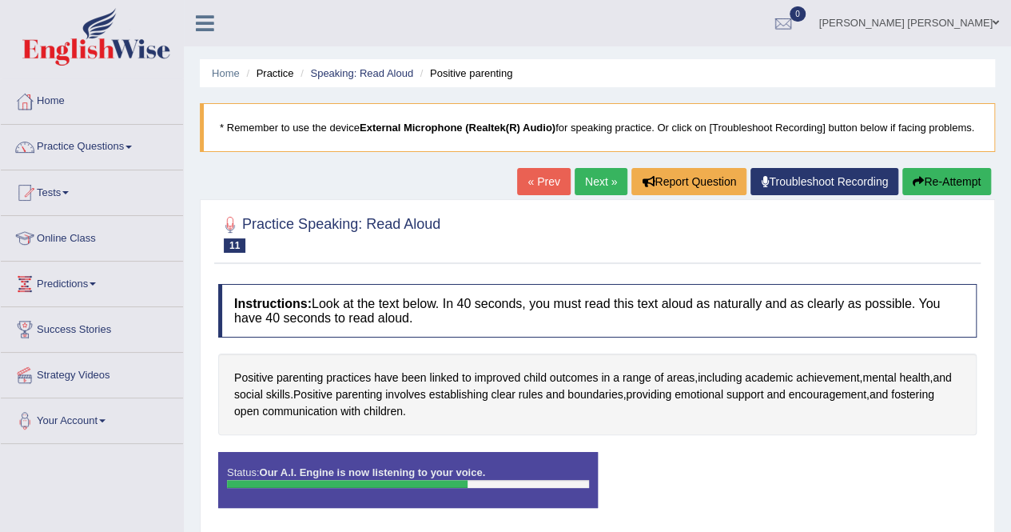
click at [679, 480] on div "Status: Our A.I. Engine is now listening to your voice. Start Answering Stop Re…" at bounding box center [597, 488] width 759 height 72
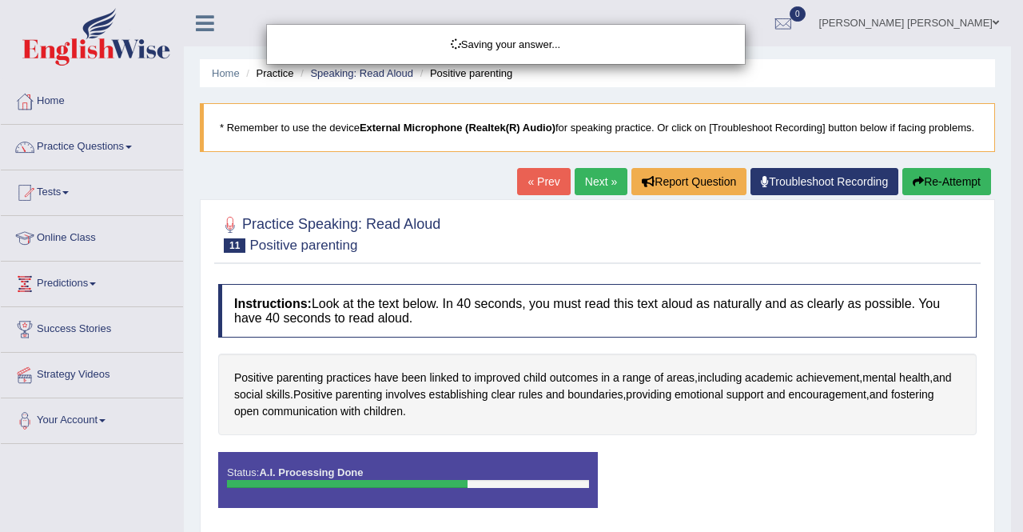
click at [938, 202] on div "Saving your answer..." at bounding box center [511, 266] width 1023 height 532
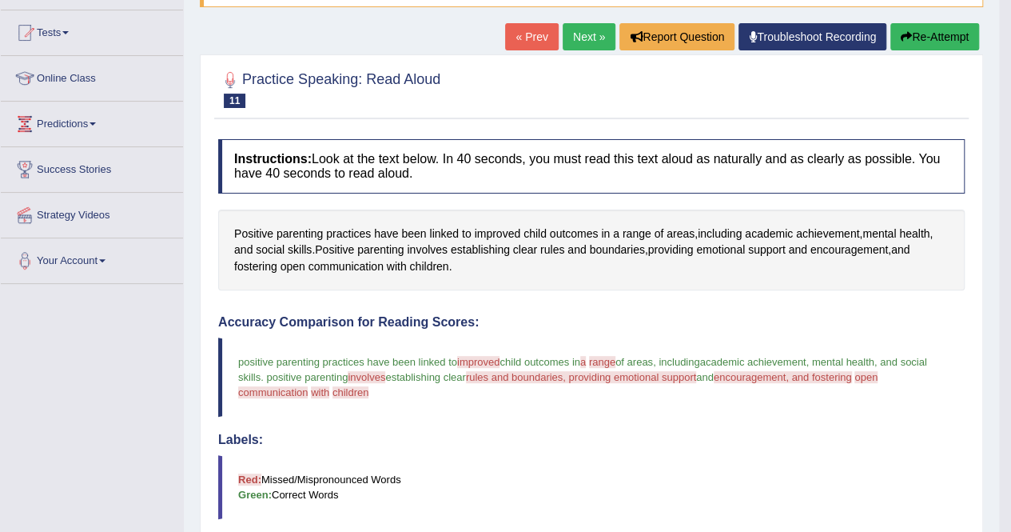
scroll to position [128, 0]
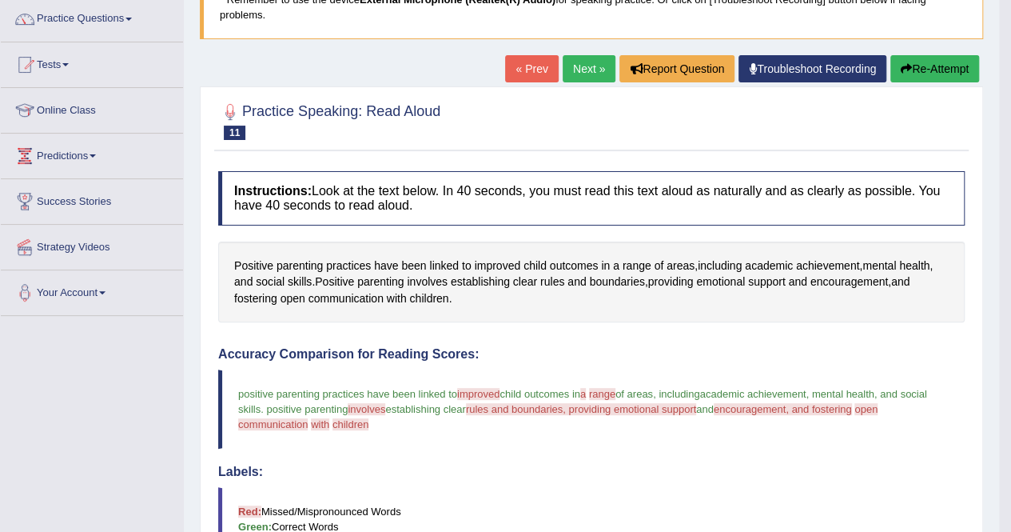
click at [938, 69] on button "Re-Attempt" at bounding box center [934, 68] width 89 height 27
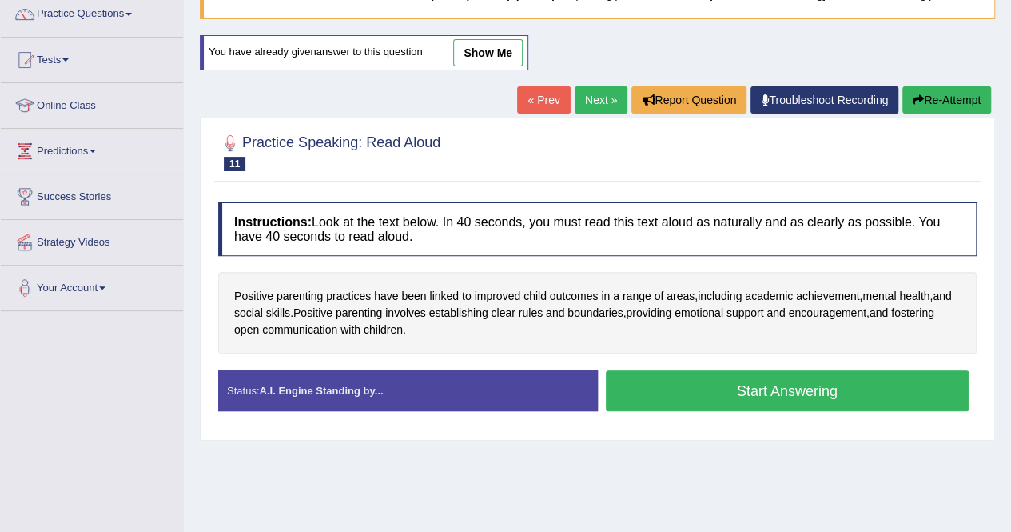
click at [802, 396] on button "Start Answering" at bounding box center [788, 390] width 364 height 41
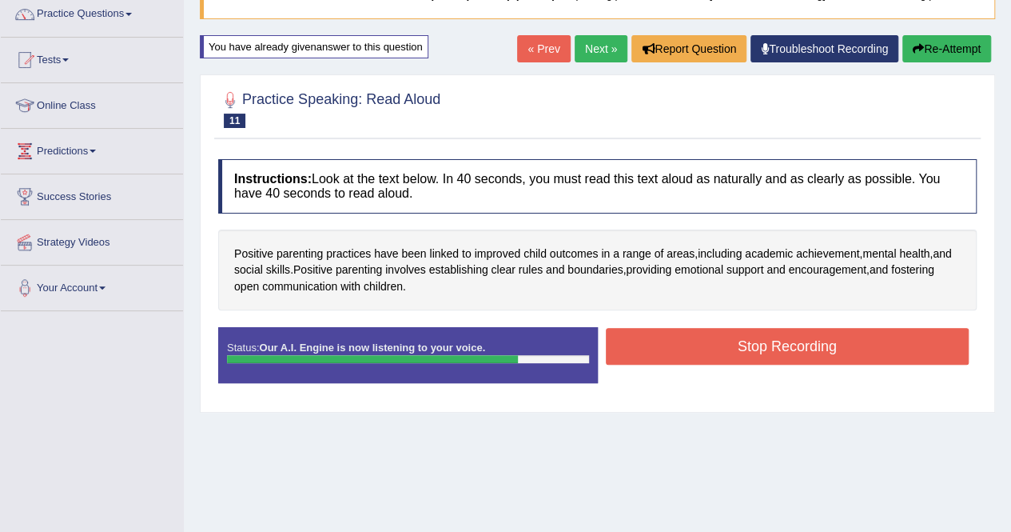
click at [748, 357] on button "Stop Recording" at bounding box center [788, 346] width 364 height 37
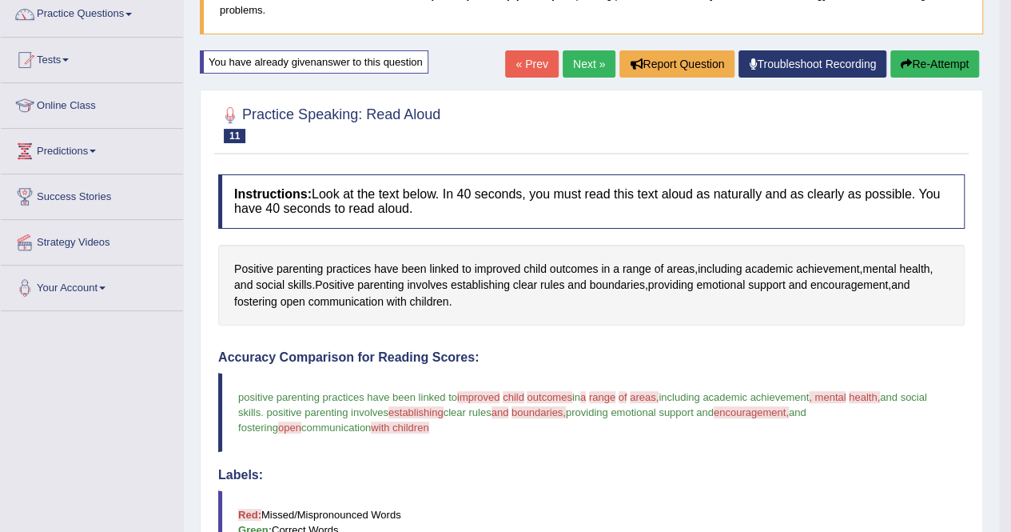
click at [905, 62] on icon "button" at bounding box center [906, 63] width 11 height 11
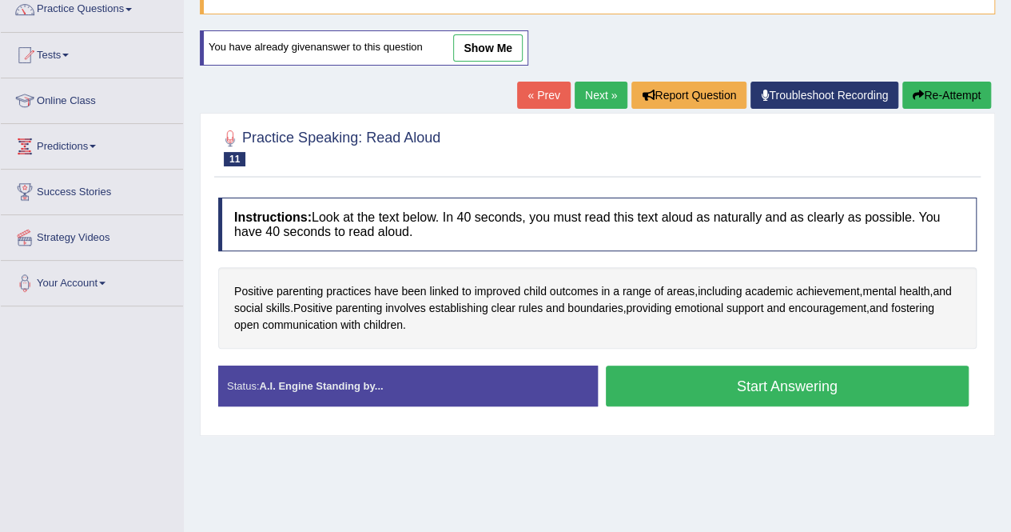
click at [732, 389] on button "Start Answering" at bounding box center [788, 385] width 364 height 41
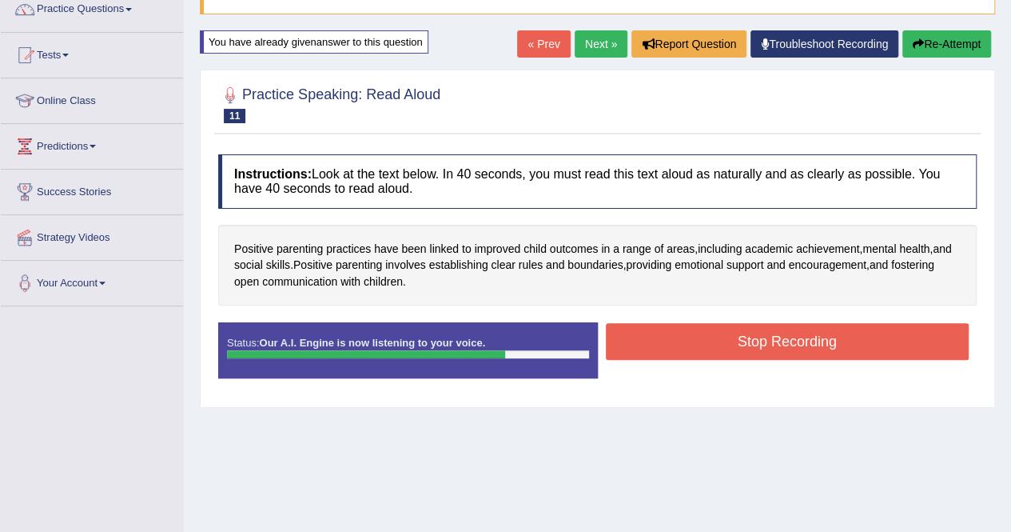
click at [719, 356] on button "Stop Recording" at bounding box center [788, 341] width 364 height 37
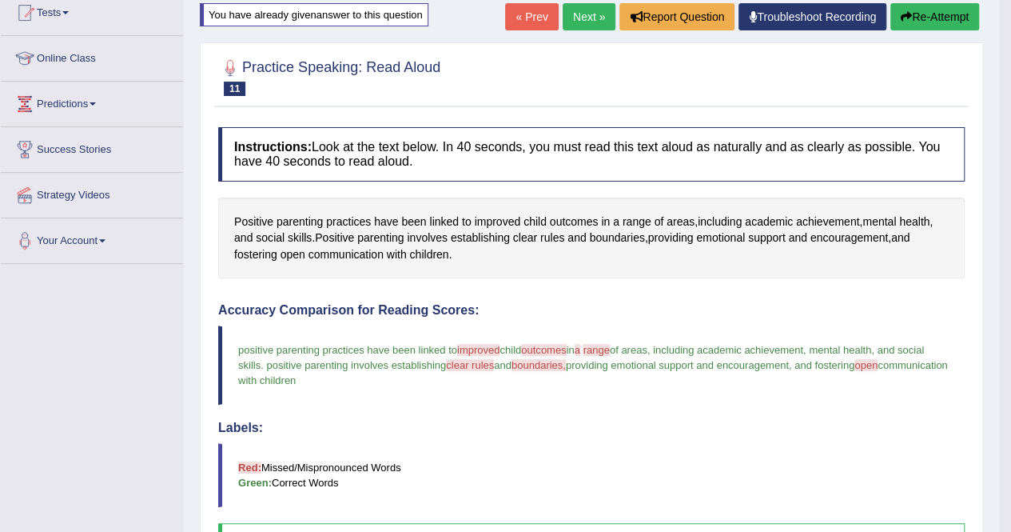
scroll to position [148, 0]
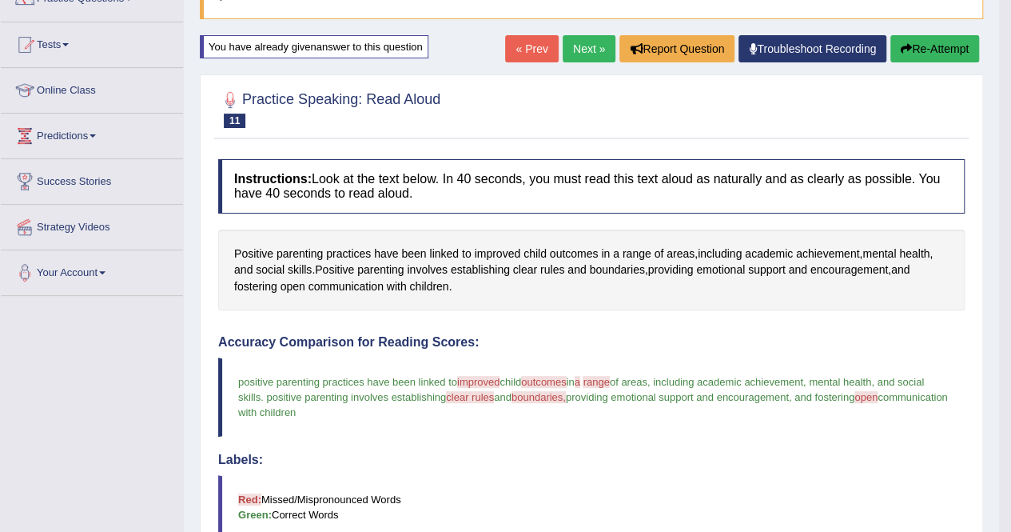
click at [946, 52] on button "Re-Attempt" at bounding box center [934, 48] width 89 height 27
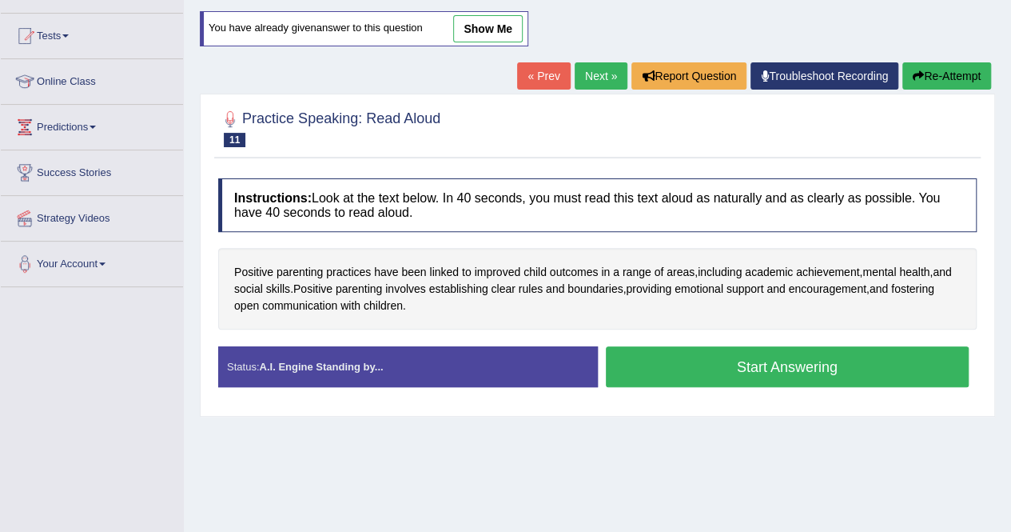
scroll to position [148, 0]
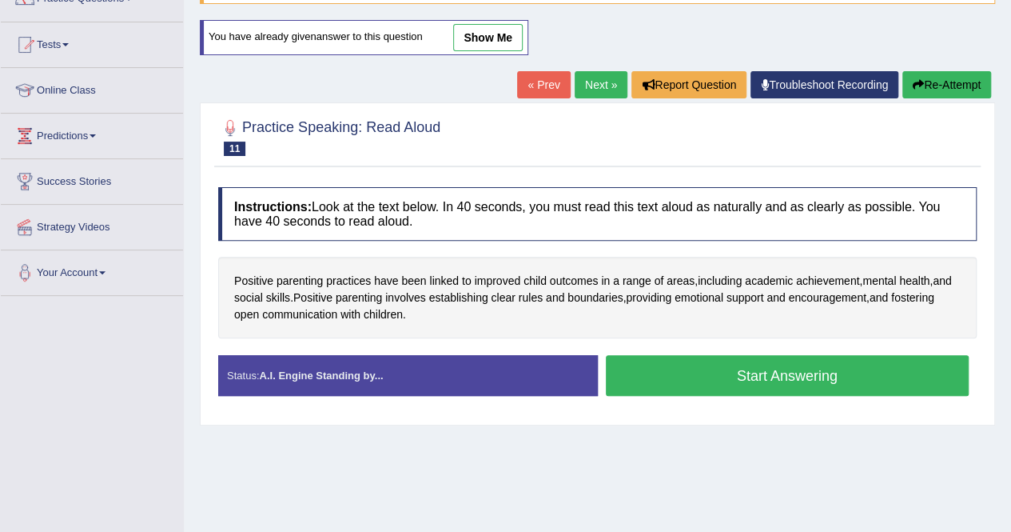
click at [794, 381] on button "Start Answering" at bounding box center [788, 375] width 364 height 41
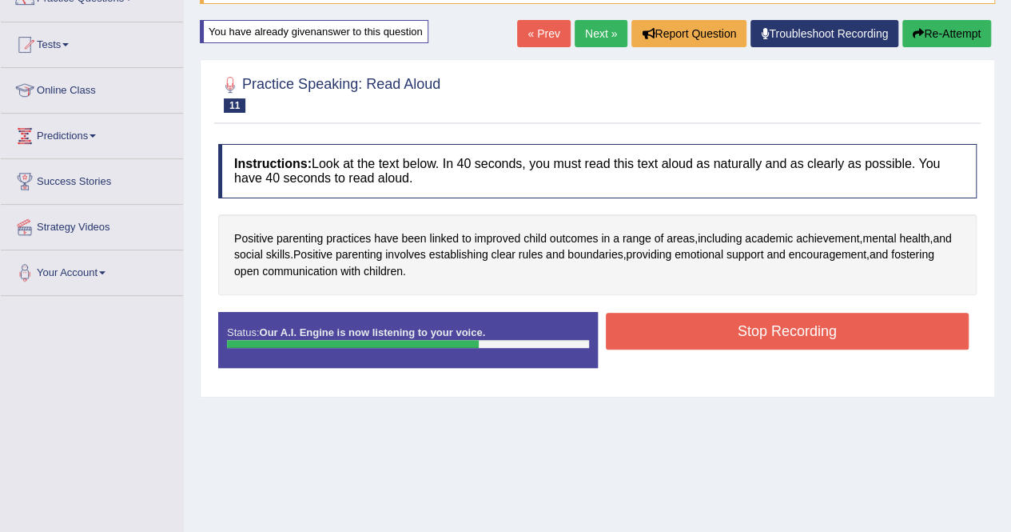
click at [767, 340] on button "Stop Recording" at bounding box center [788, 331] width 364 height 37
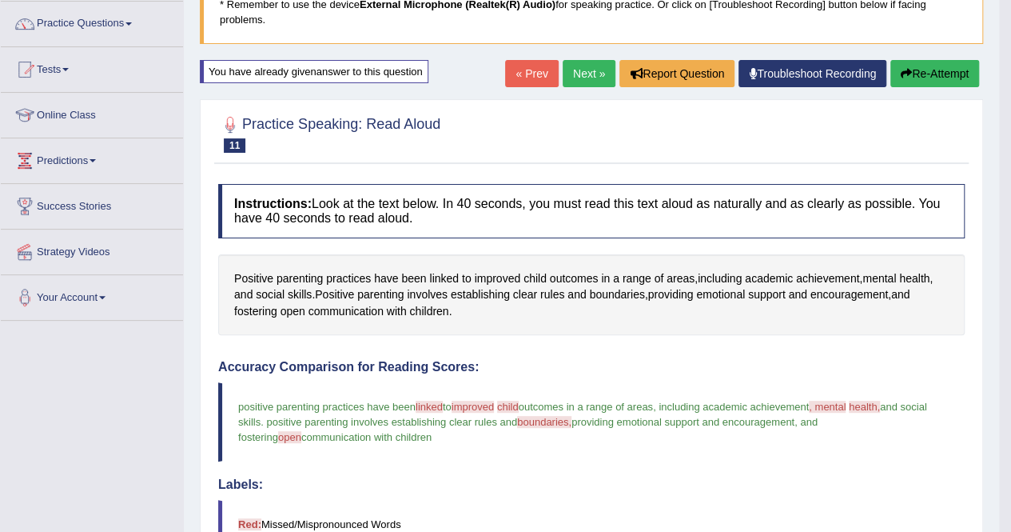
scroll to position [116, 0]
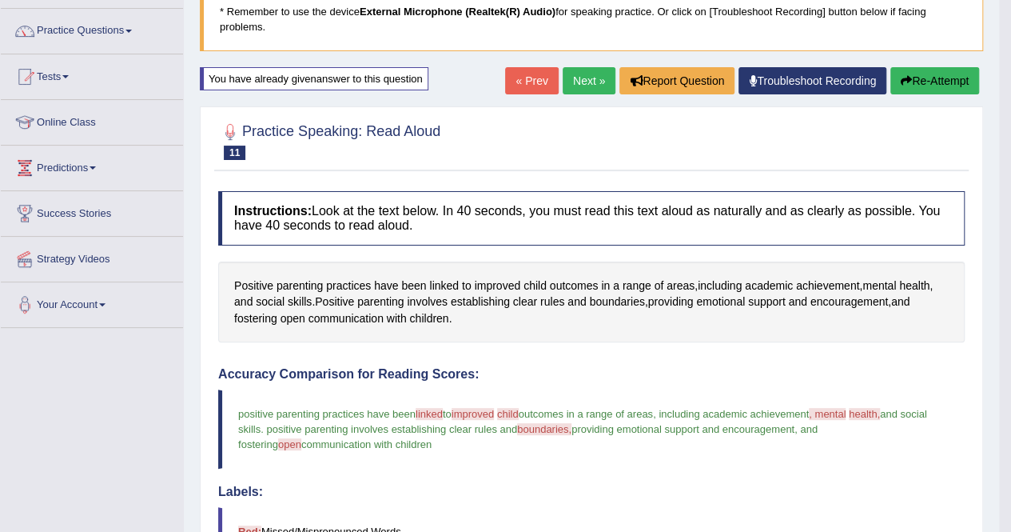
click at [943, 77] on button "Re-Attempt" at bounding box center [934, 80] width 89 height 27
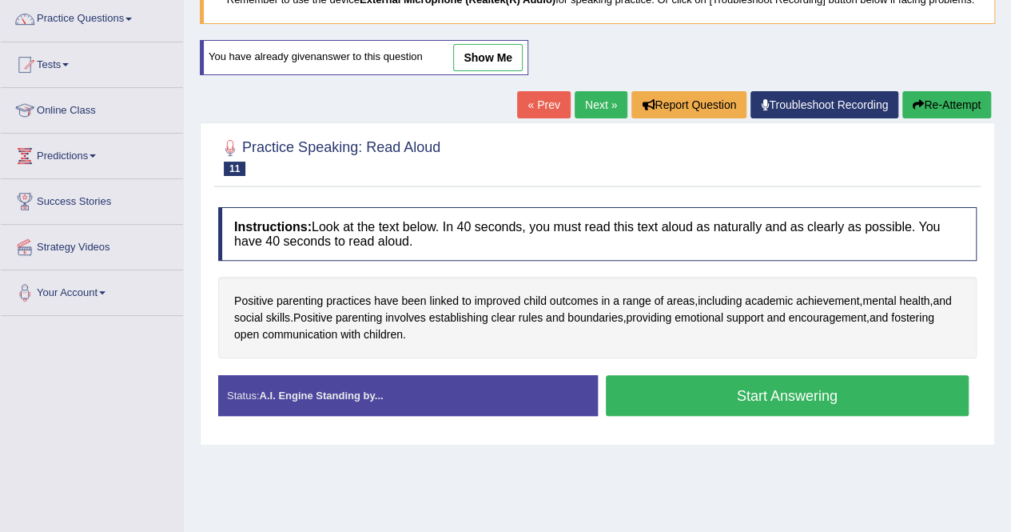
click at [814, 408] on button "Start Answering" at bounding box center [788, 395] width 364 height 41
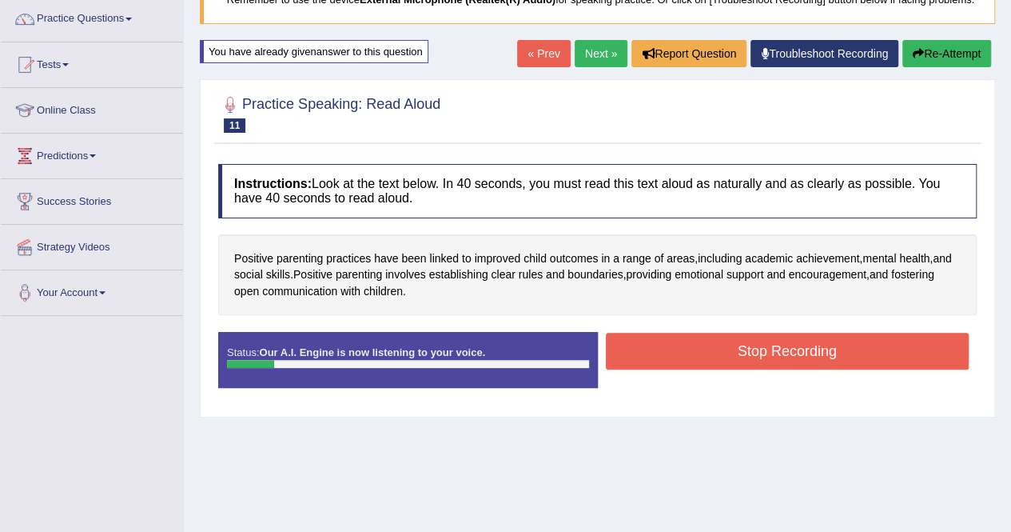
drag, startPoint x: 814, startPoint y: 408, endPoint x: 786, endPoint y: 366, distance: 50.3
click at [786, 366] on div "Status: Our A.I. Engine is now listening to your voice. Start Answering Stop Re…" at bounding box center [597, 368] width 759 height 72
click at [786, 366] on button "Stop Recording" at bounding box center [788, 350] width 364 height 37
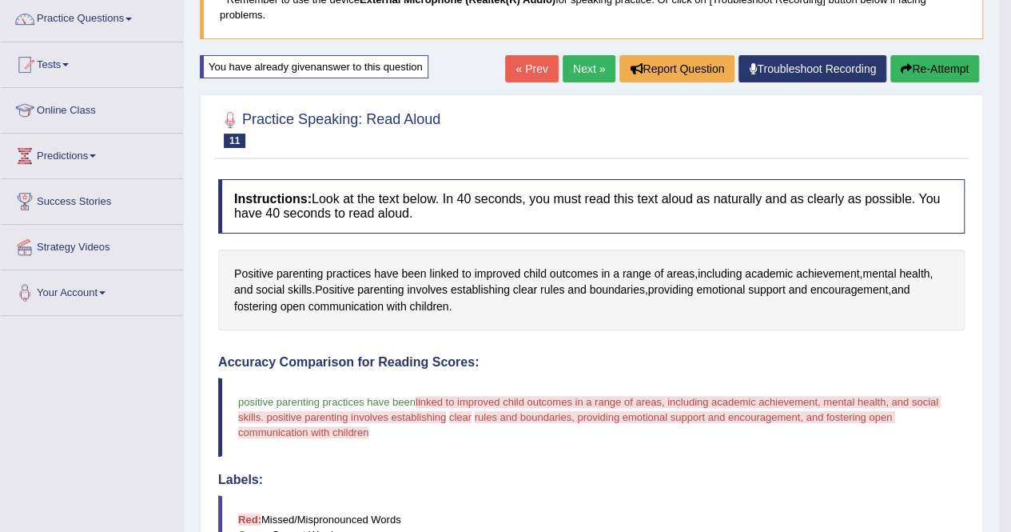
click at [913, 68] on button "Re-Attempt" at bounding box center [934, 68] width 89 height 27
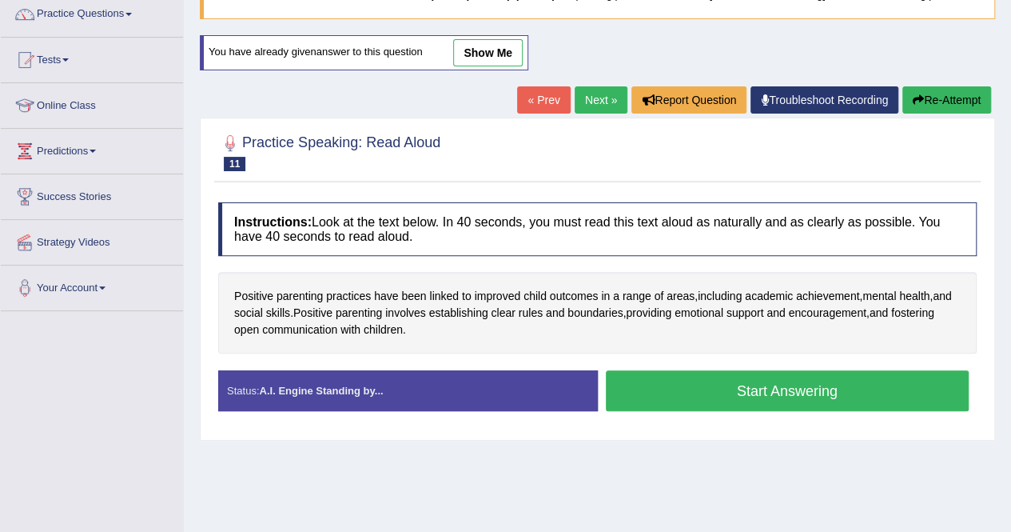
click at [743, 399] on button "Start Answering" at bounding box center [788, 390] width 364 height 41
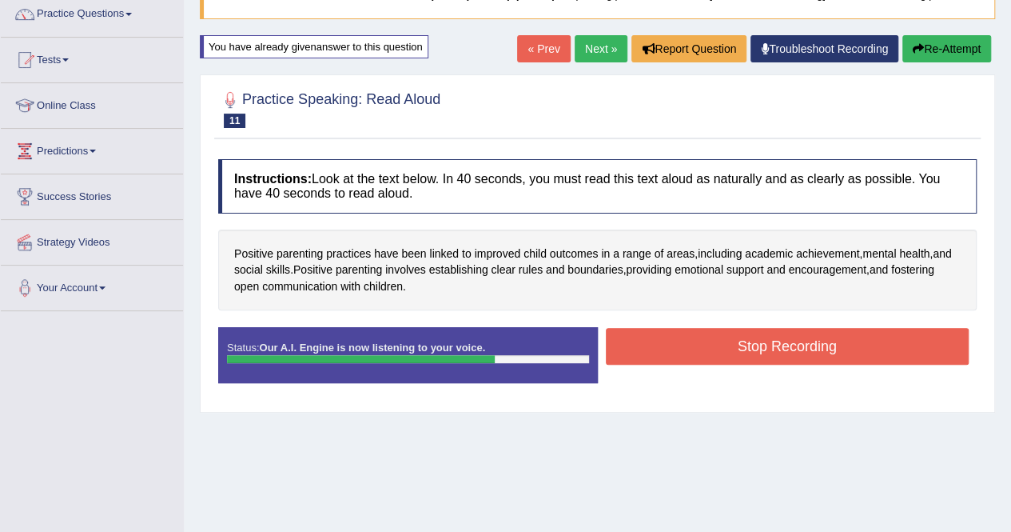
click at [731, 359] on button "Stop Recording" at bounding box center [788, 346] width 364 height 37
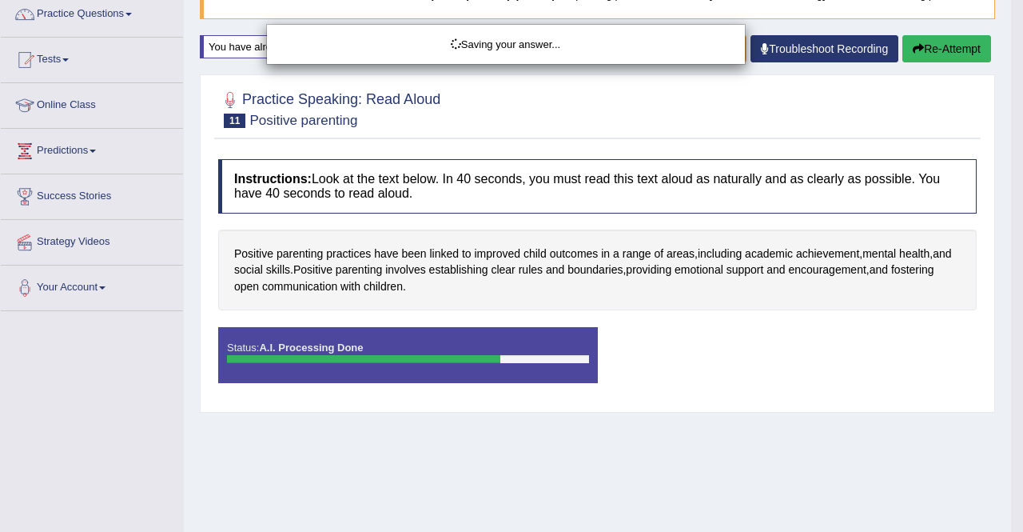
click at [939, 55] on div "Saving your answer..." at bounding box center [511, 266] width 1023 height 532
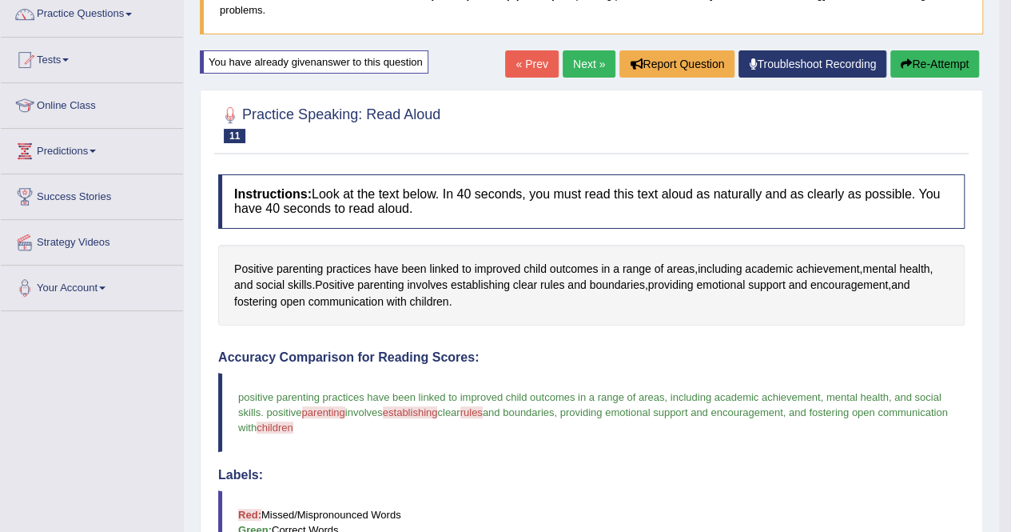
click at [924, 66] on button "Re-Attempt" at bounding box center [934, 63] width 89 height 27
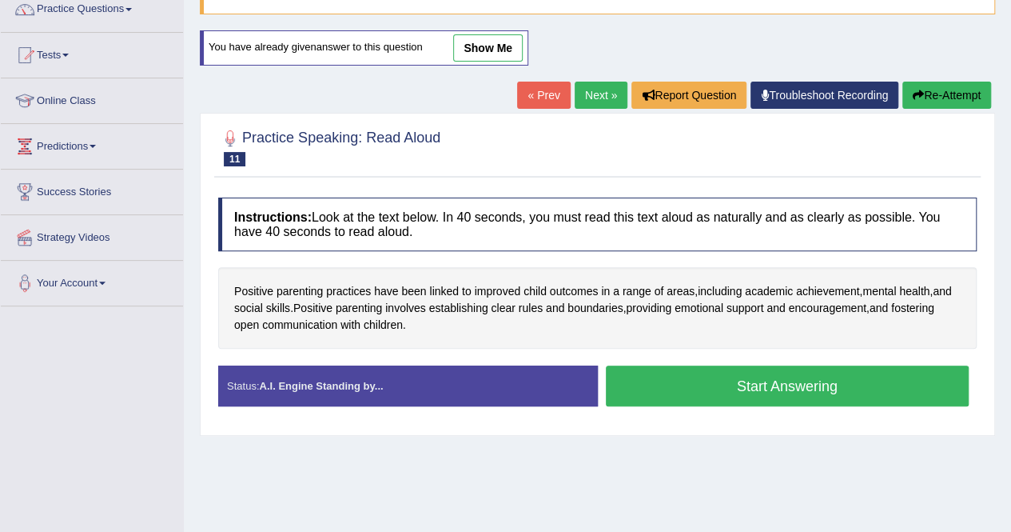
click at [800, 392] on button "Start Answering" at bounding box center [788, 385] width 364 height 41
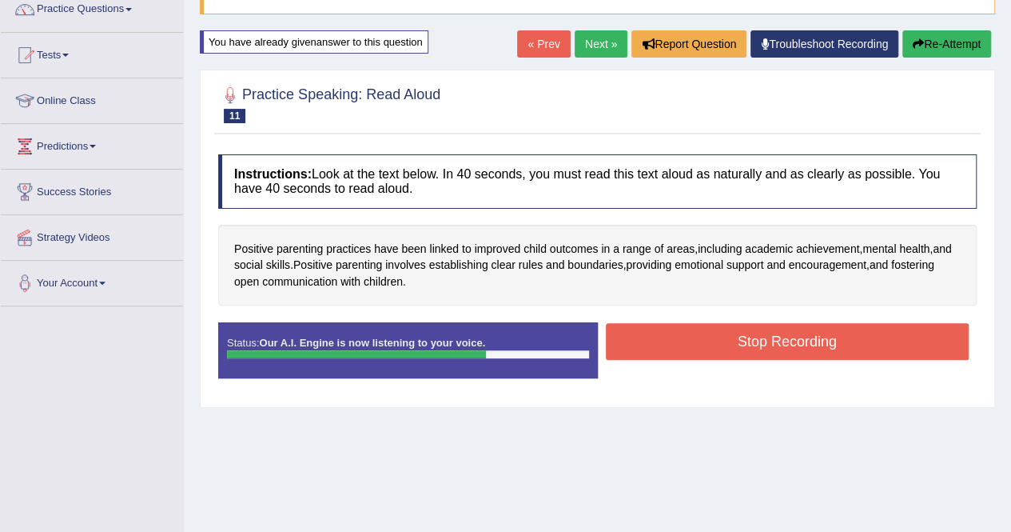
click at [761, 353] on button "Stop Recording" at bounding box center [788, 341] width 364 height 37
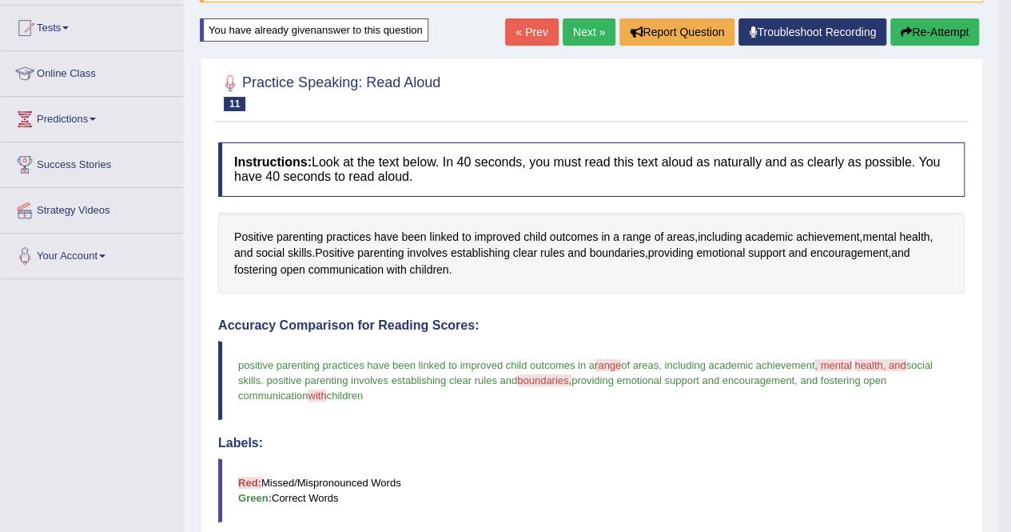
scroll to position [137, 0]
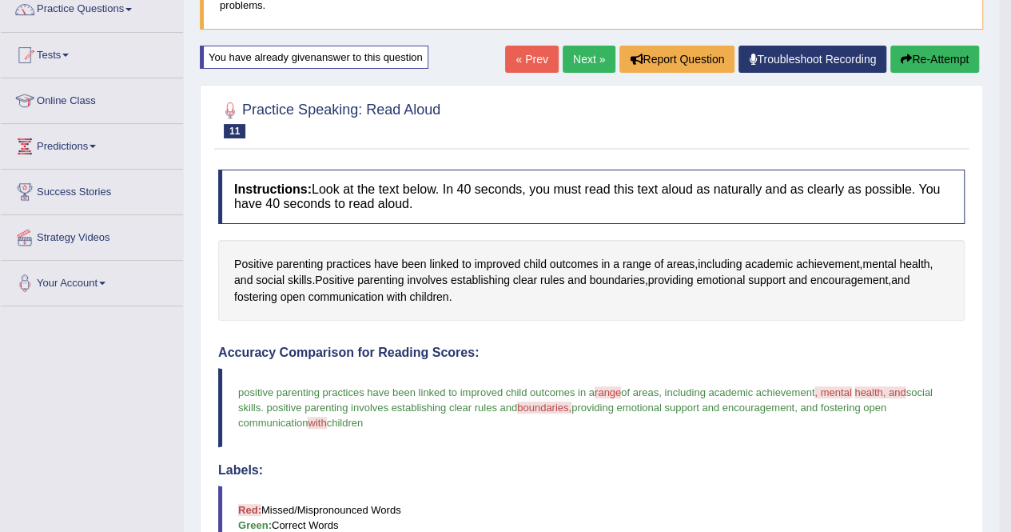
click at [926, 54] on button "Re-Attempt" at bounding box center [934, 59] width 89 height 27
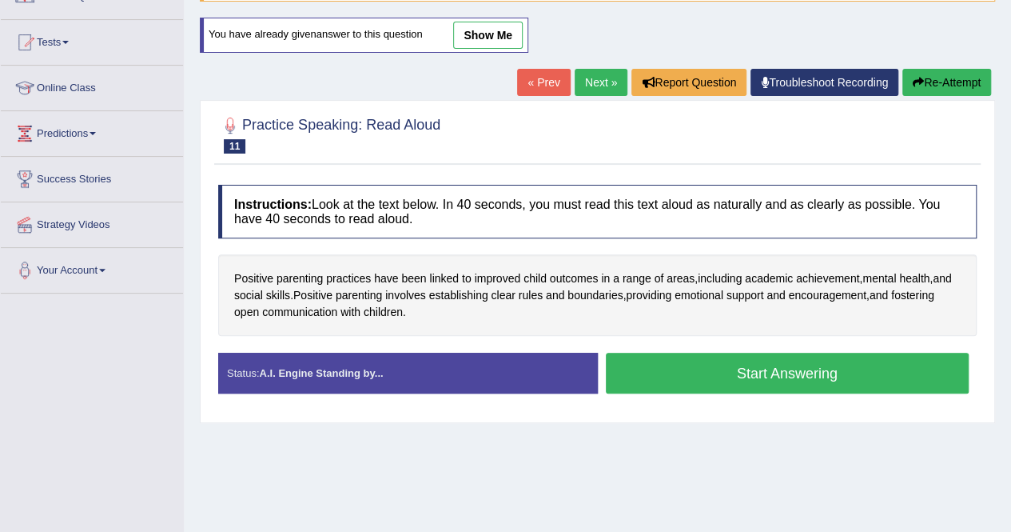
scroll to position [137, 0]
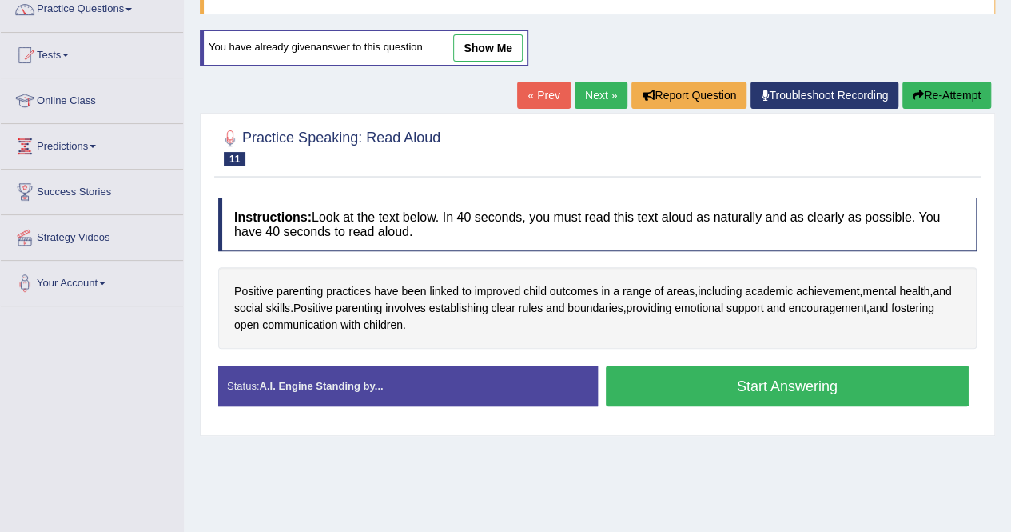
click at [778, 388] on button "Start Answering" at bounding box center [788, 385] width 364 height 41
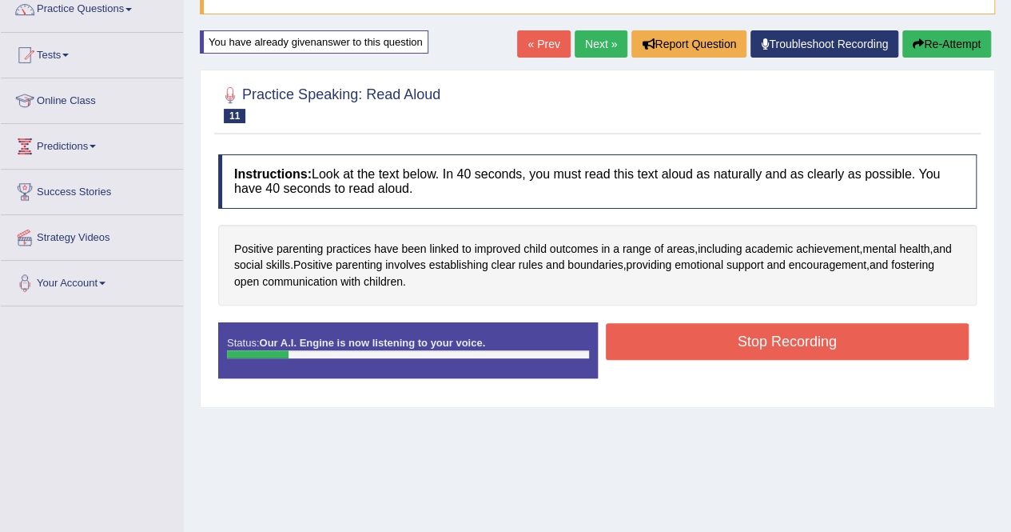
click at [950, 57] on button "Re-Attempt" at bounding box center [946, 43] width 89 height 27
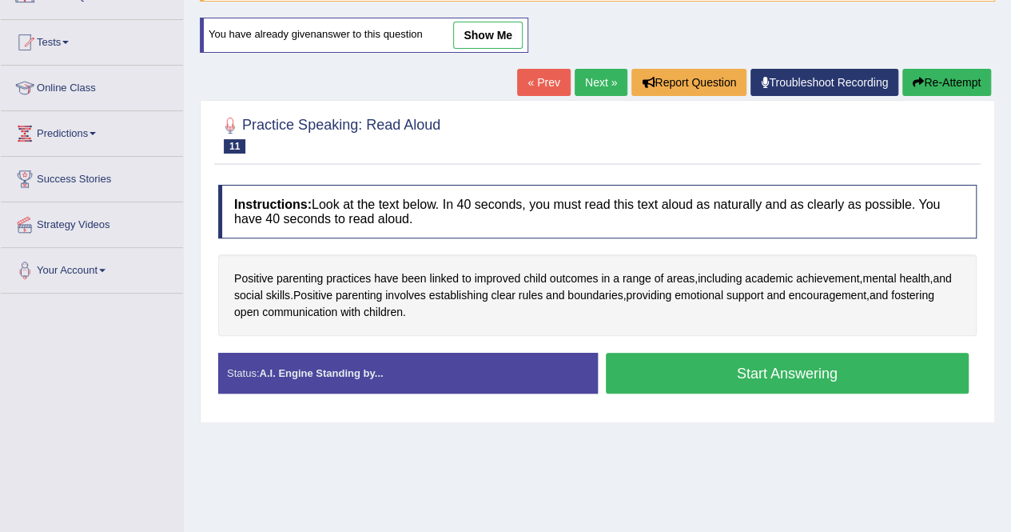
scroll to position [137, 0]
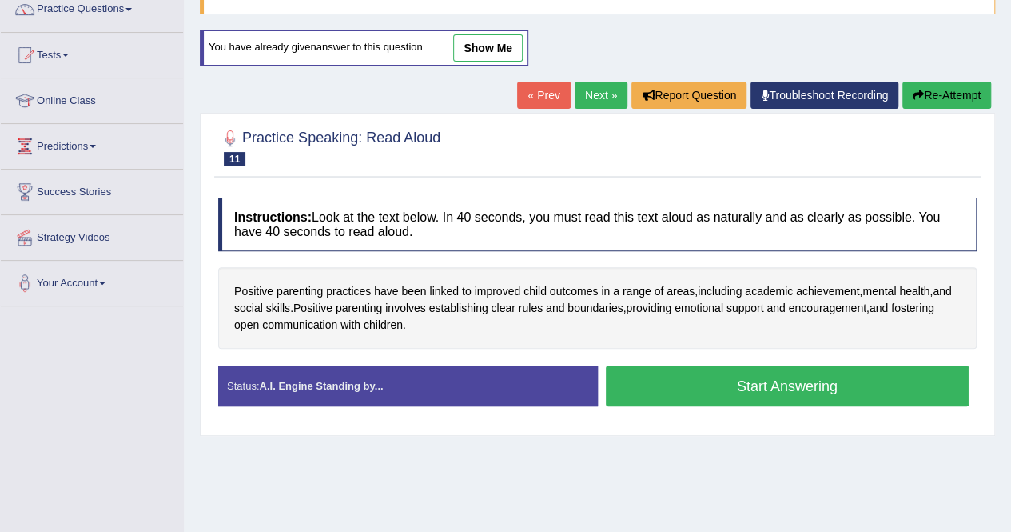
click at [740, 389] on button "Start Answering" at bounding box center [788, 385] width 364 height 41
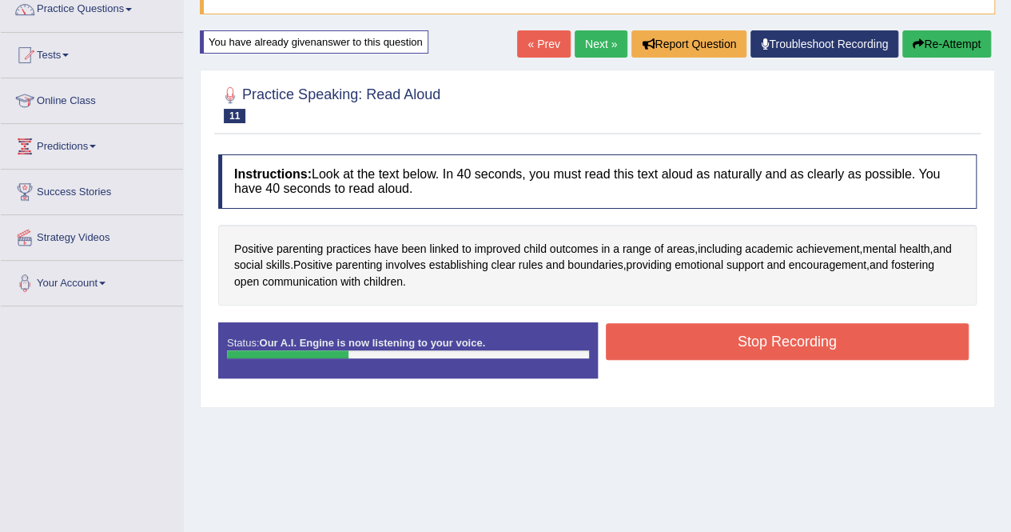
click at [756, 359] on button "Stop Recording" at bounding box center [788, 341] width 364 height 37
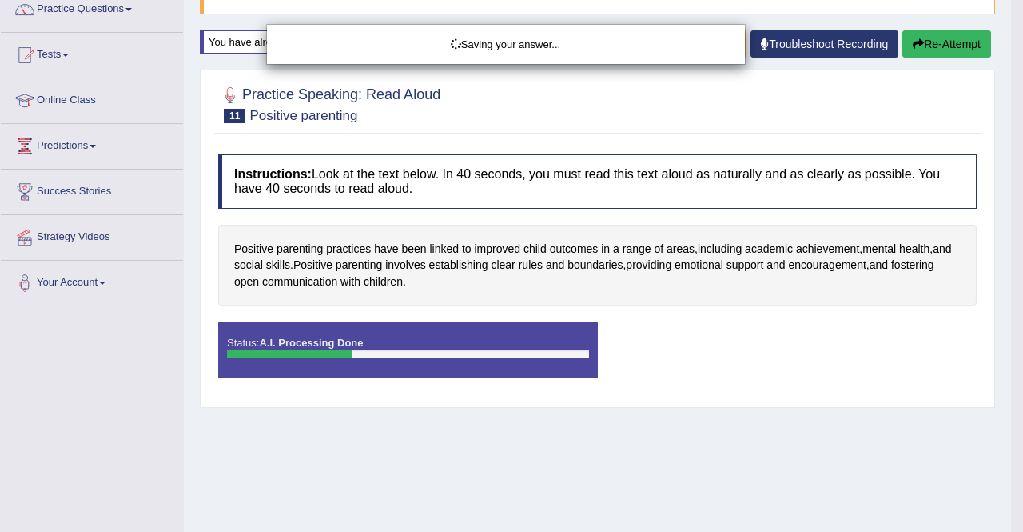
click at [934, 61] on div "Saving your answer..." at bounding box center [511, 266] width 1023 height 532
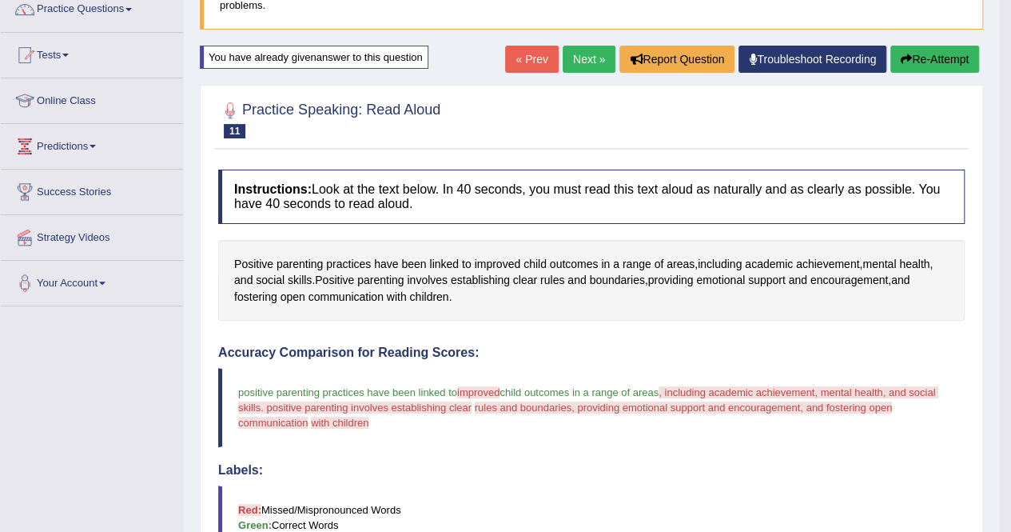
click at [934, 61] on button "Re-Attempt" at bounding box center [934, 59] width 89 height 27
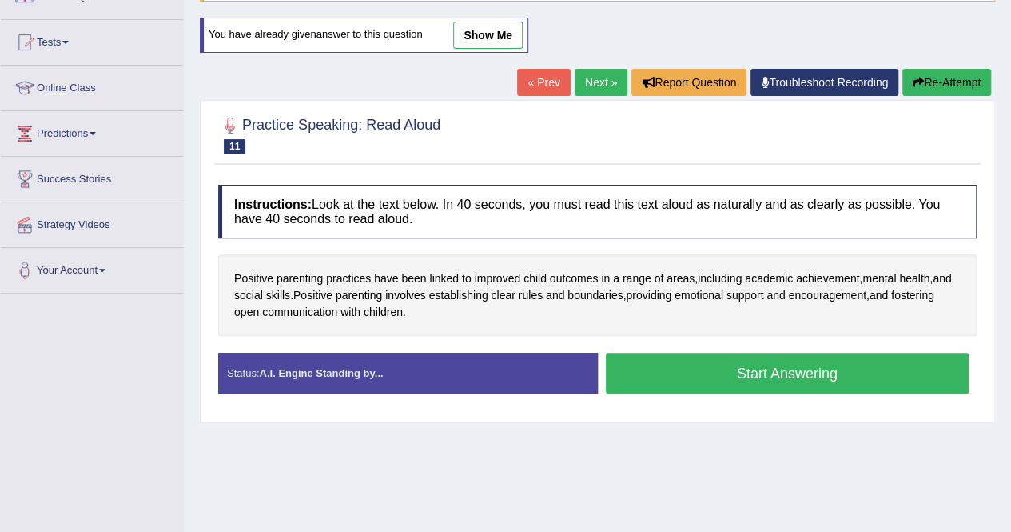
scroll to position [137, 0]
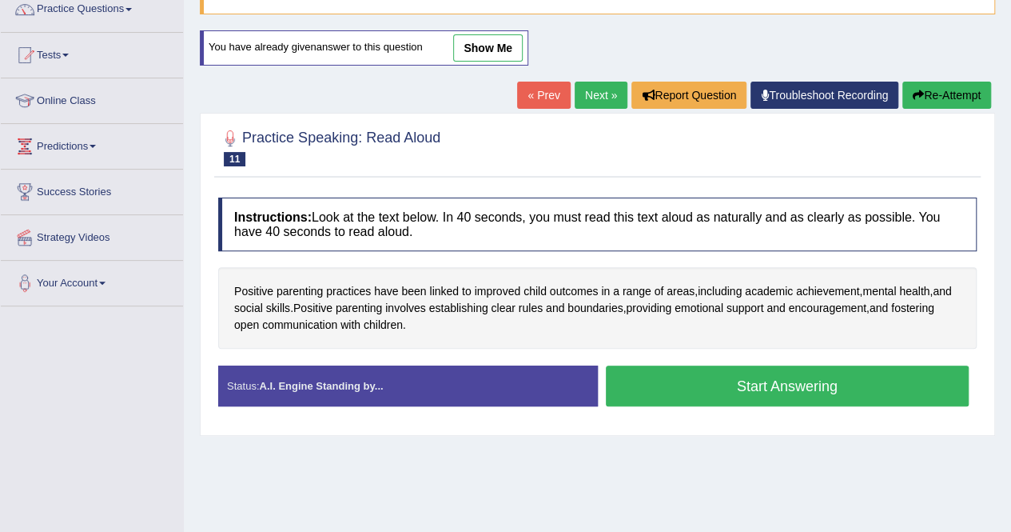
click at [736, 393] on button "Start Answering" at bounding box center [788, 385] width 364 height 41
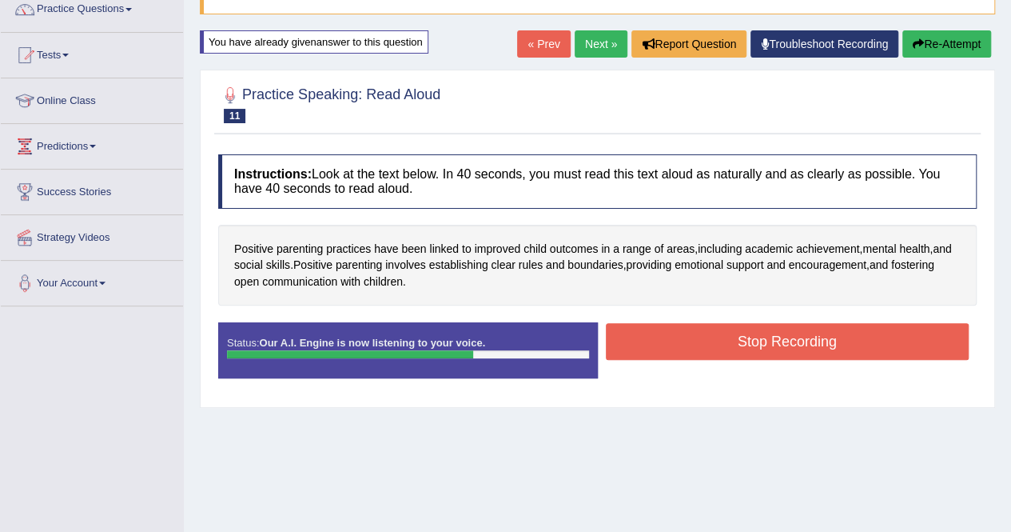
click at [750, 349] on button "Stop Recording" at bounding box center [788, 341] width 364 height 37
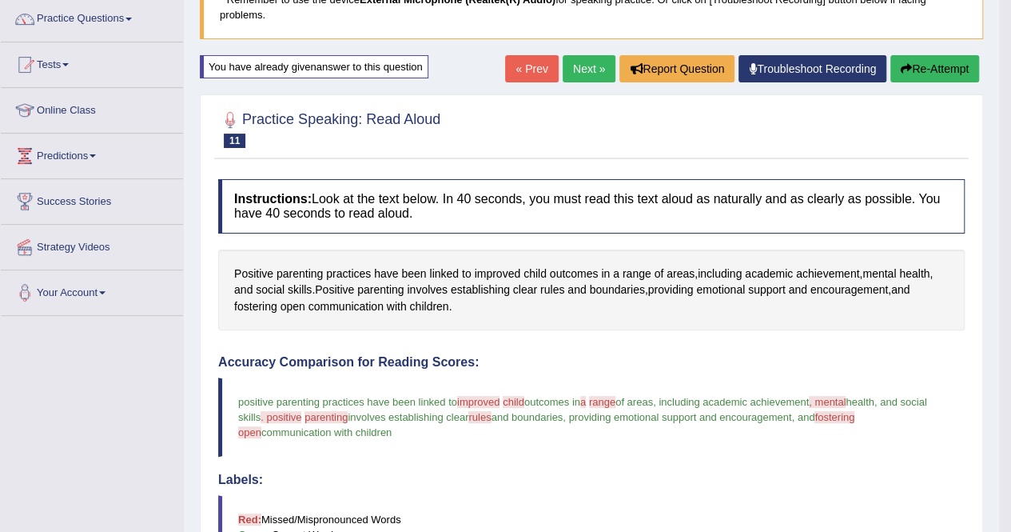
scroll to position [127, 0]
click at [930, 70] on button "Re-Attempt" at bounding box center [934, 69] width 89 height 27
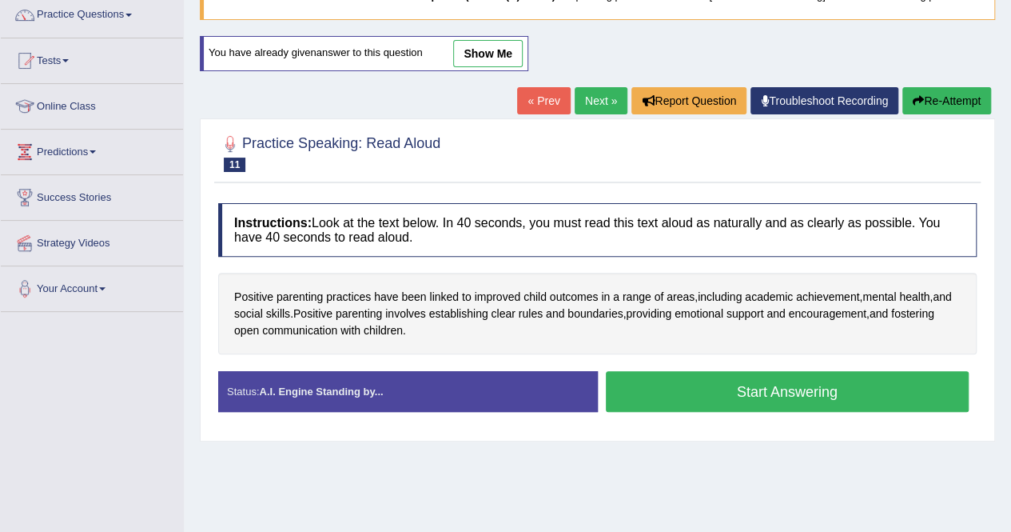
click at [798, 404] on button "Start Answering" at bounding box center [788, 391] width 364 height 41
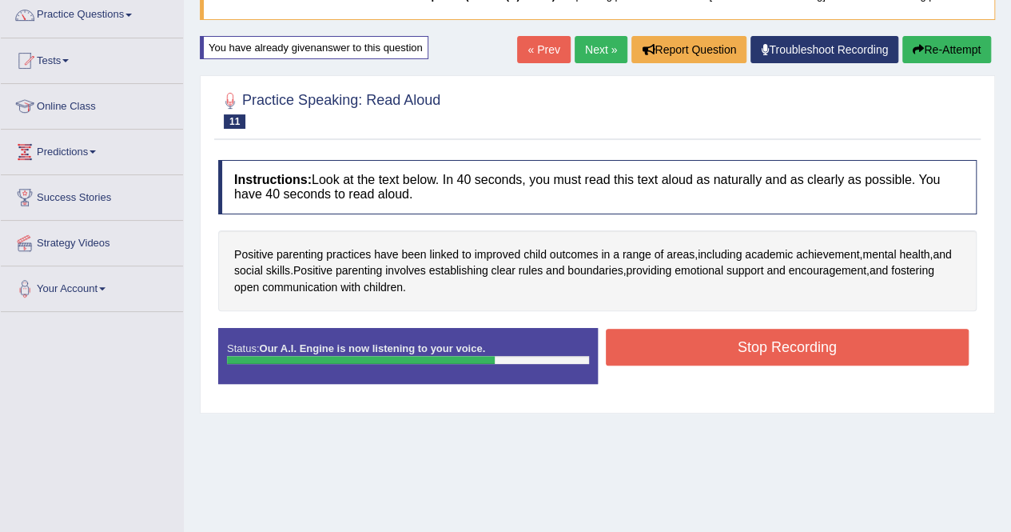
click at [747, 354] on button "Stop Recording" at bounding box center [788, 347] width 364 height 37
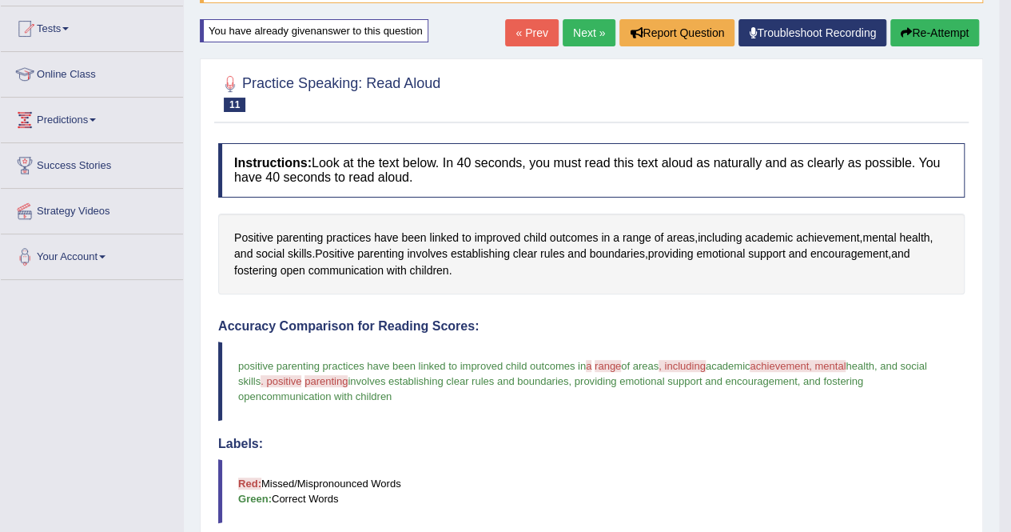
scroll to position [132, 0]
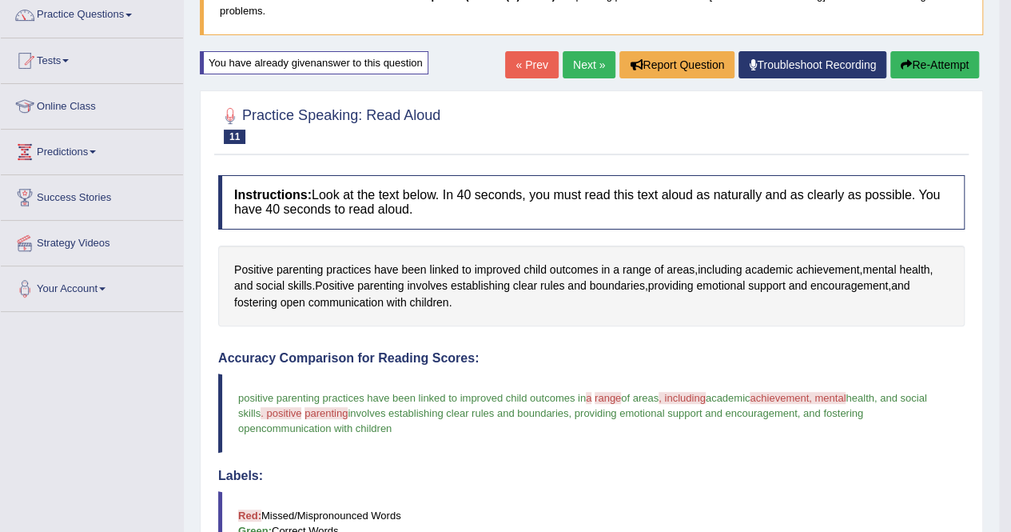
click at [946, 62] on button "Re-Attempt" at bounding box center [934, 64] width 89 height 27
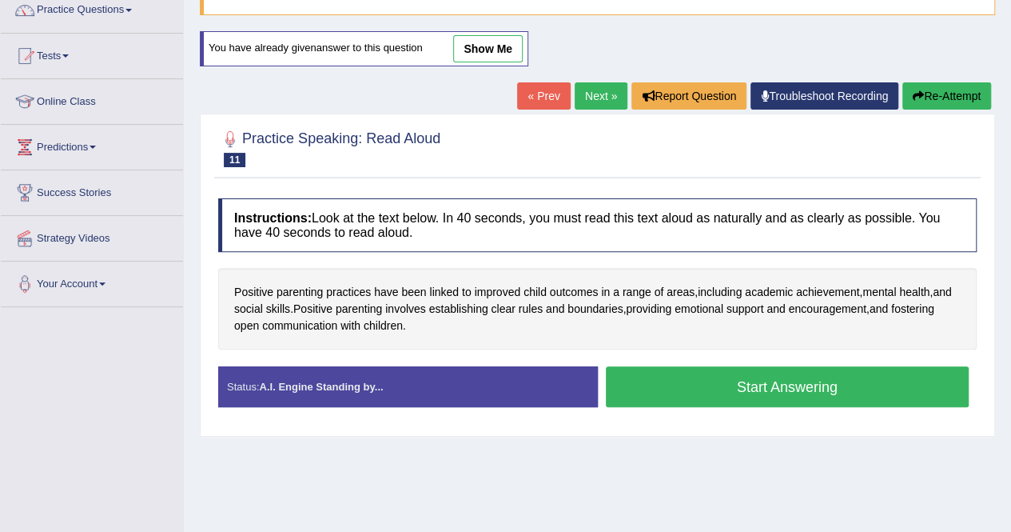
click at [772, 398] on button "Start Answering" at bounding box center [788, 386] width 364 height 41
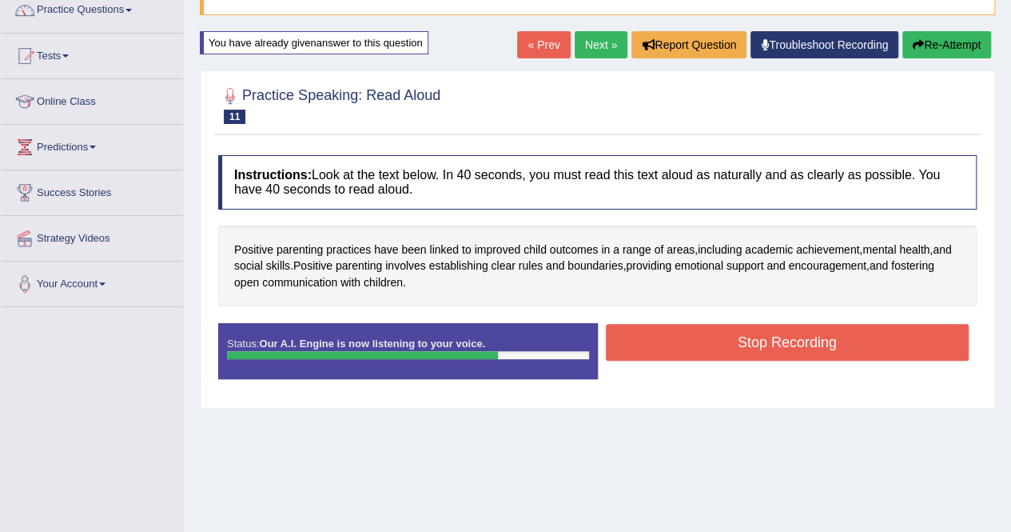
click at [750, 358] on button "Stop Recording" at bounding box center [788, 342] width 364 height 37
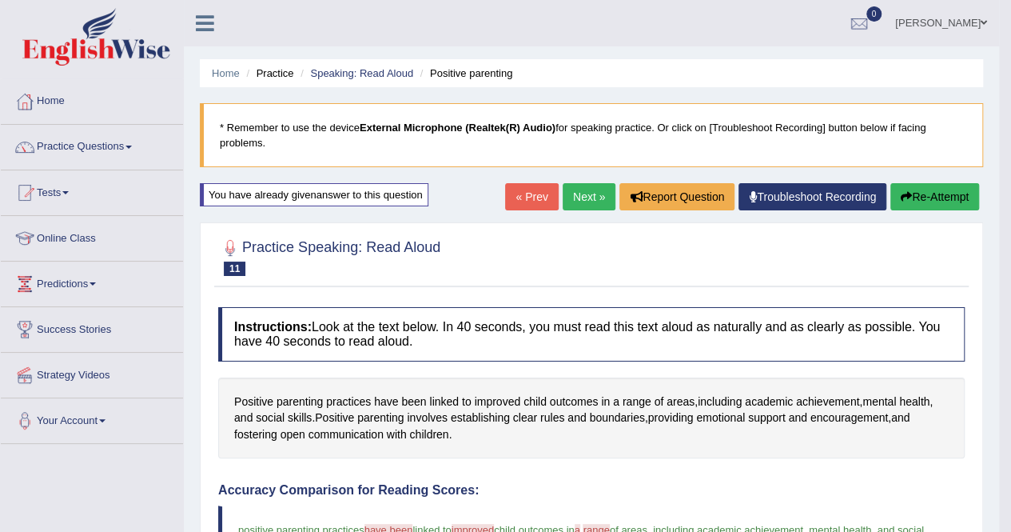
click at [932, 201] on button "Re-Attempt" at bounding box center [934, 196] width 89 height 27
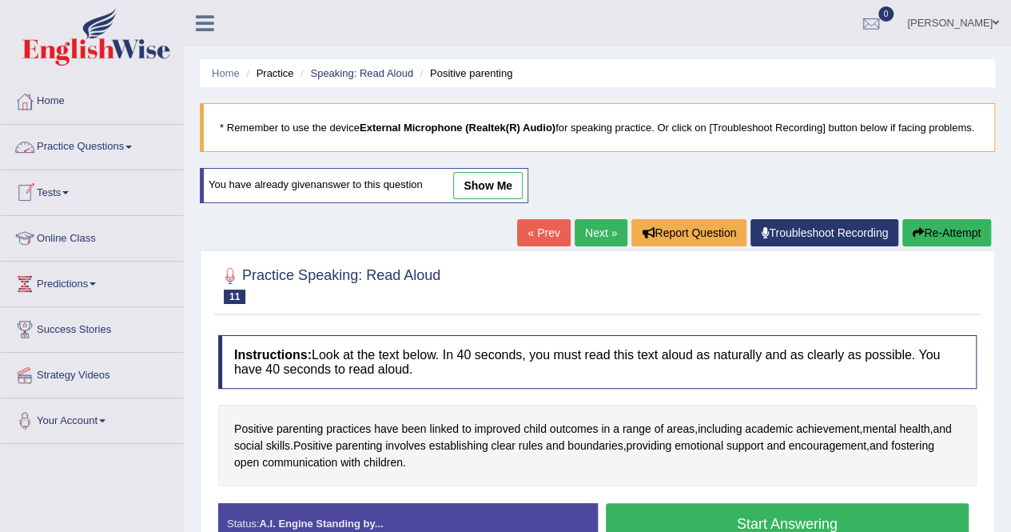
click at [124, 147] on link "Practice Questions" at bounding box center [92, 145] width 182 height 40
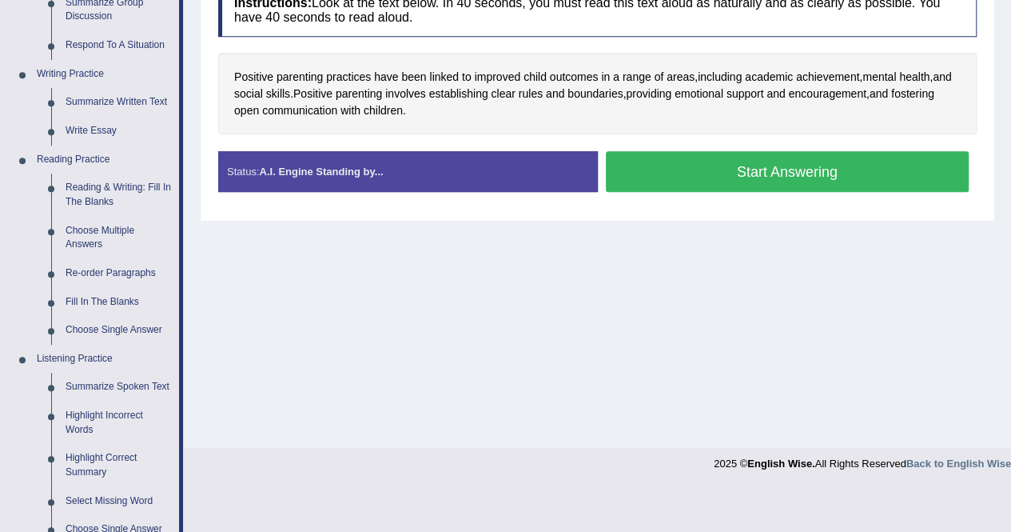
scroll to position [372, 0]
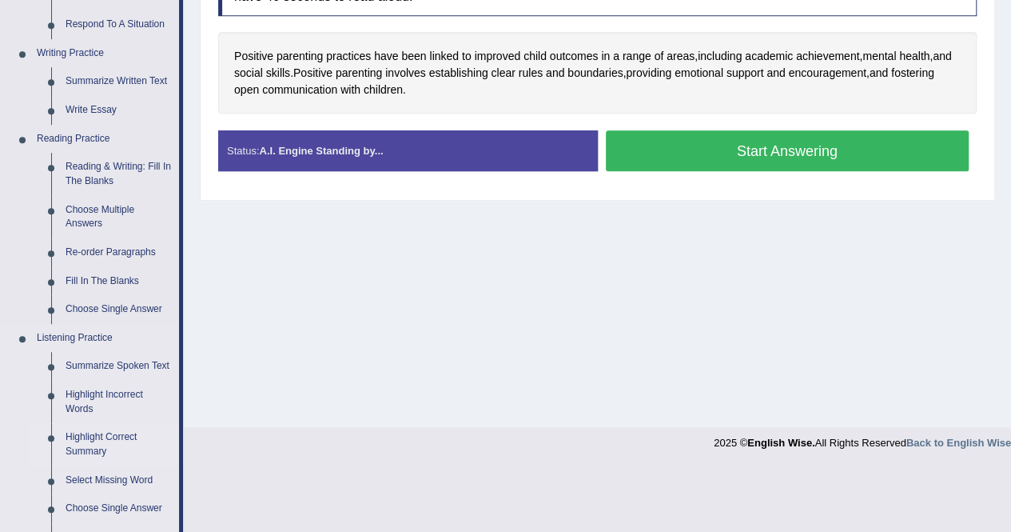
click at [82, 438] on link "Highlight Correct Summary" at bounding box center [118, 444] width 121 height 42
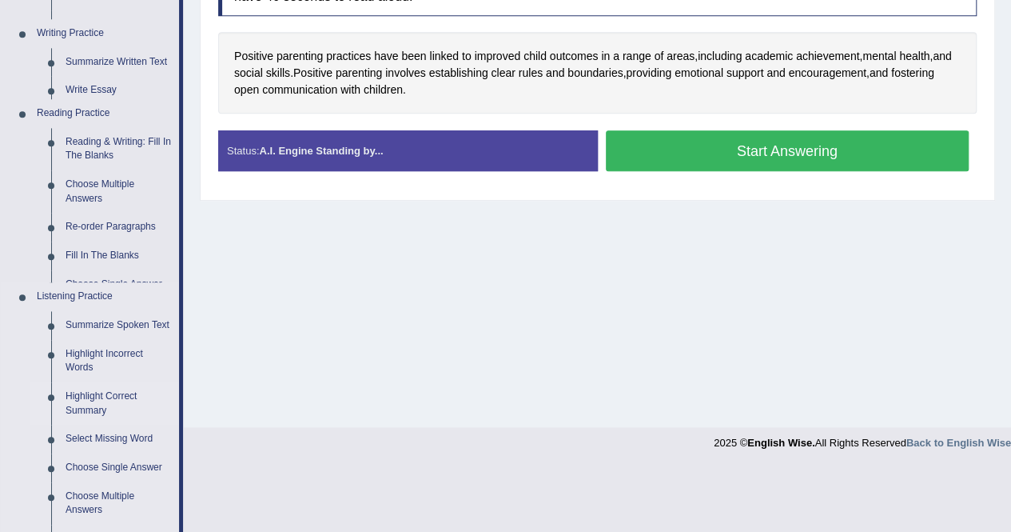
scroll to position [262, 0]
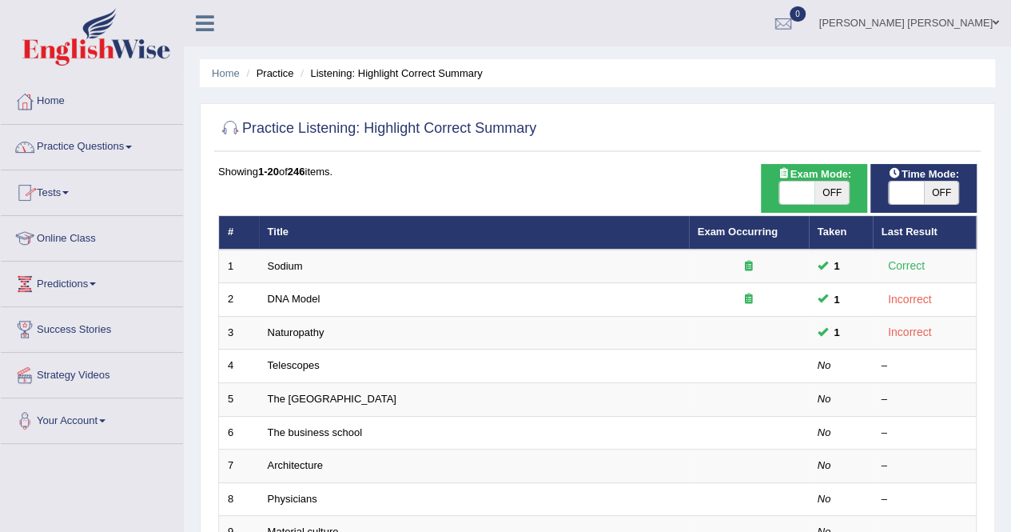
click at [131, 143] on link "Practice Questions" at bounding box center [92, 145] width 182 height 40
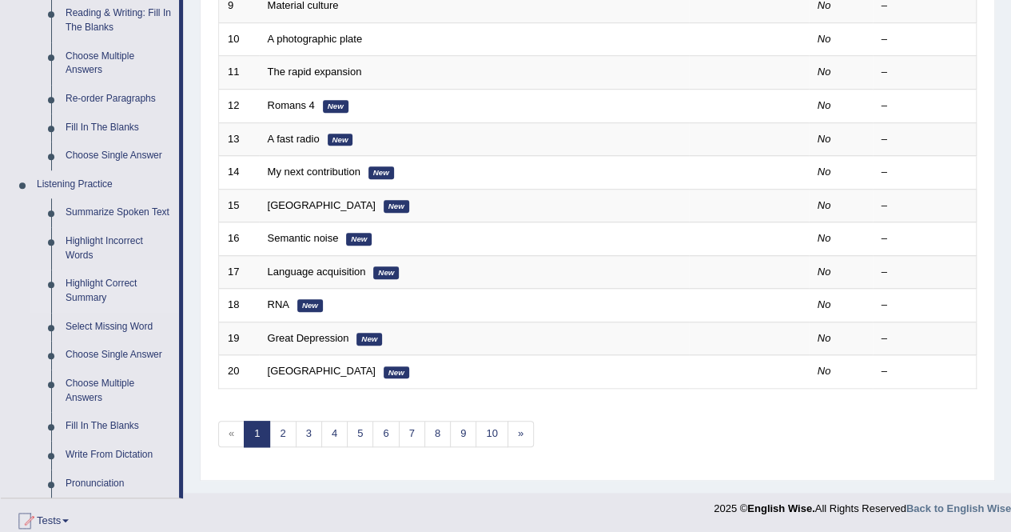
scroll to position [554, 0]
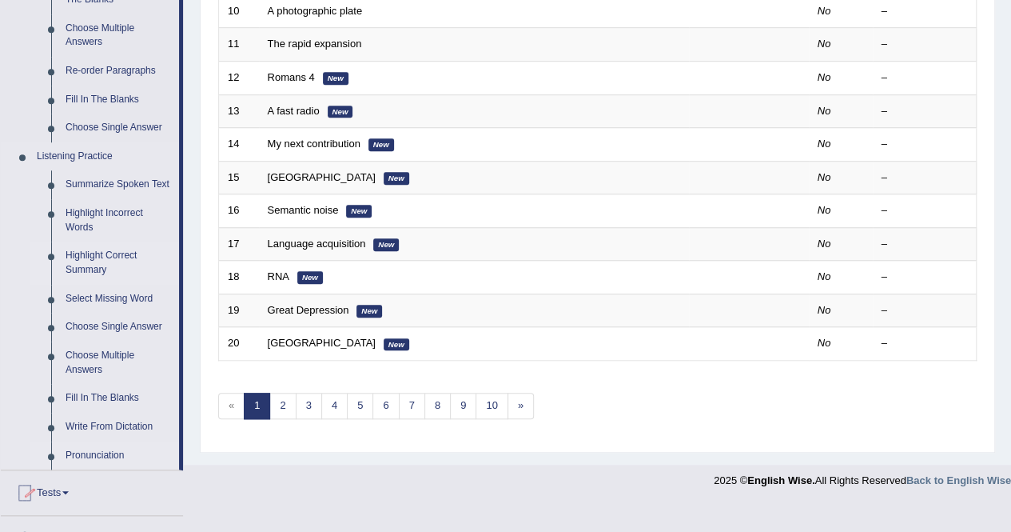
click at [102, 453] on link "Pronunciation" at bounding box center [118, 455] width 121 height 29
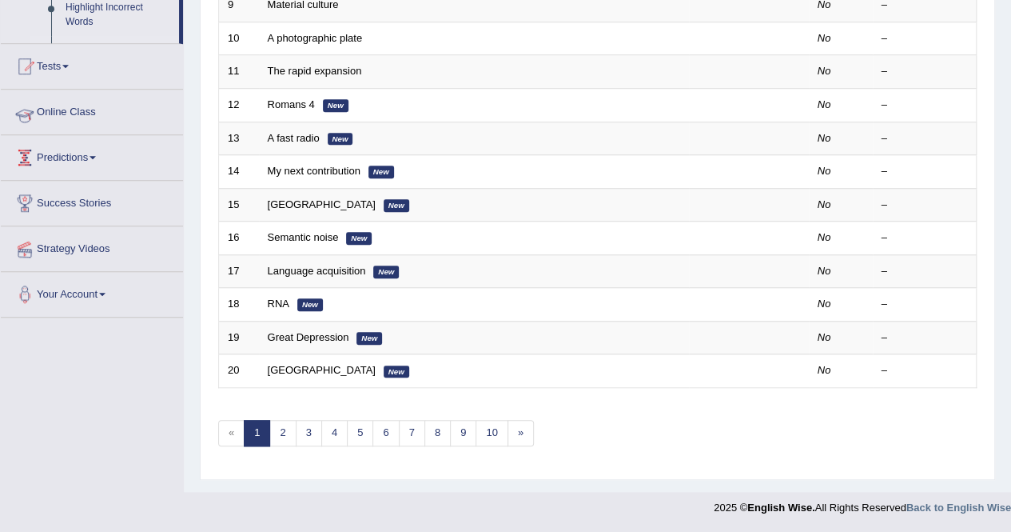
scroll to position [433, 0]
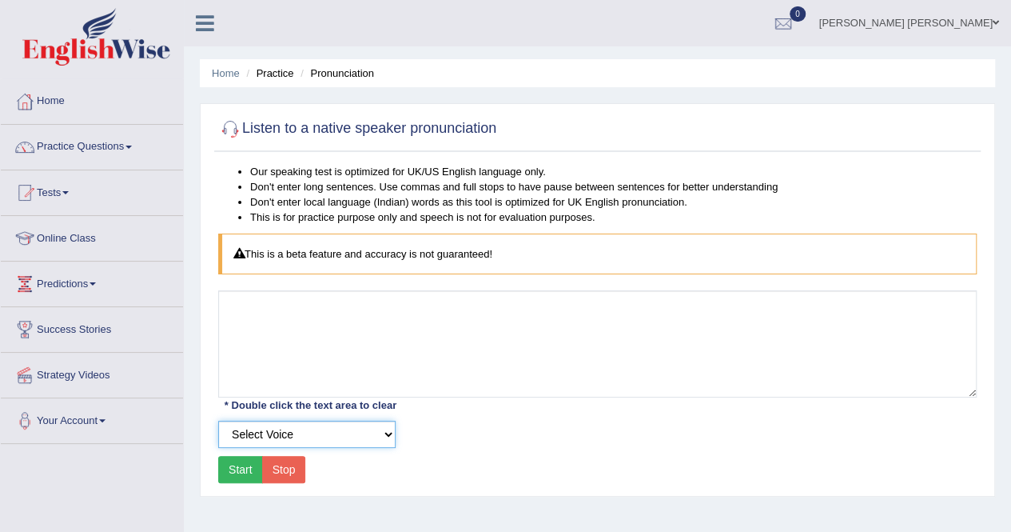
click at [390, 431] on select "Select Voice UK English Female UK English Male" at bounding box center [306, 433] width 177 height 27
select select "2"
click at [218, 420] on select "Select Voice UK English Female UK English Male" at bounding box center [306, 433] width 177 height 27
click at [229, 467] on button "Start" at bounding box center [240, 469] width 45 height 27
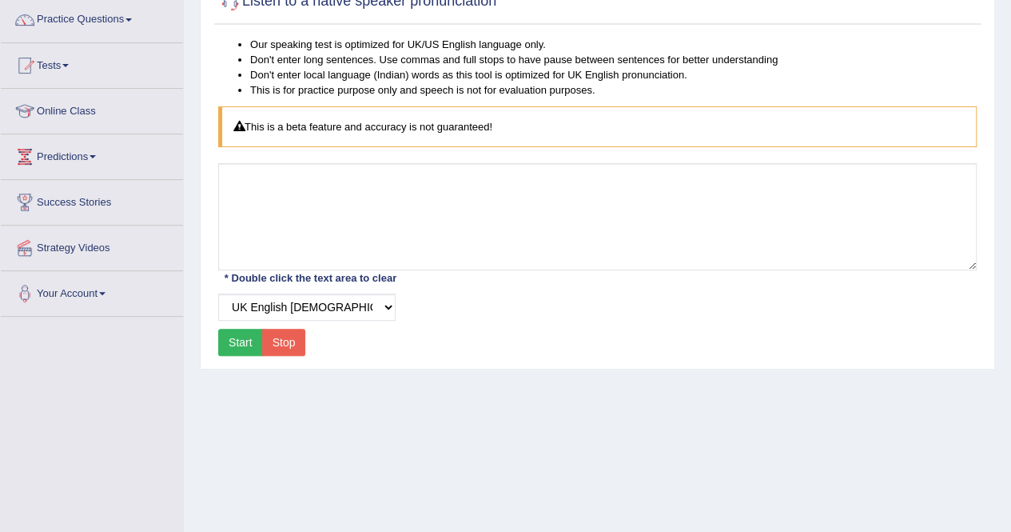
scroll to position [128, 0]
click at [237, 337] on button "Start" at bounding box center [240, 341] width 45 height 27
click at [237, 337] on div "Start Stop" at bounding box center [261, 341] width 87 height 27
click at [237, 337] on button "Start" at bounding box center [240, 341] width 45 height 27
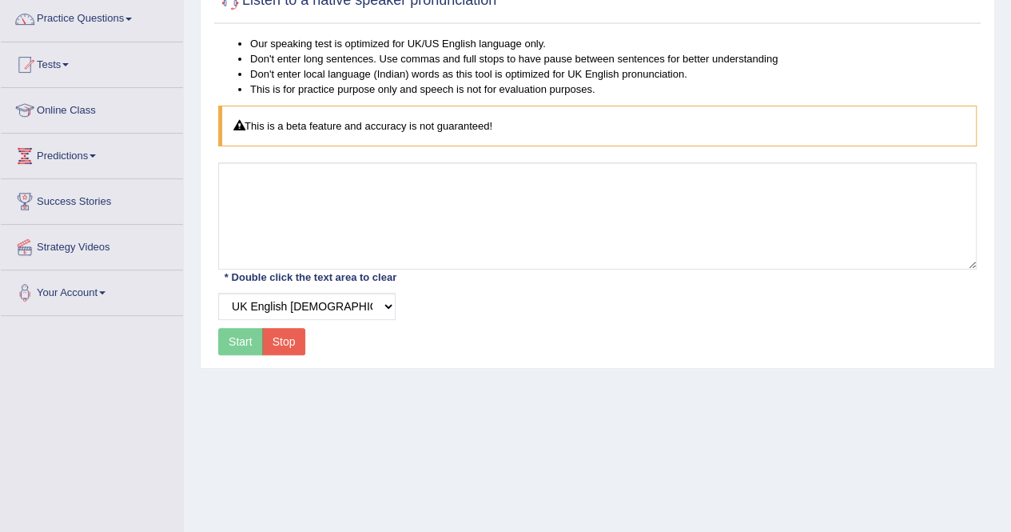
click at [237, 337] on div "Start Stop" at bounding box center [261, 341] width 87 height 27
click at [237, 337] on button "Start" at bounding box center [240, 341] width 45 height 27
click at [248, 281] on div "* Double click the text area to clear" at bounding box center [310, 277] width 185 height 17
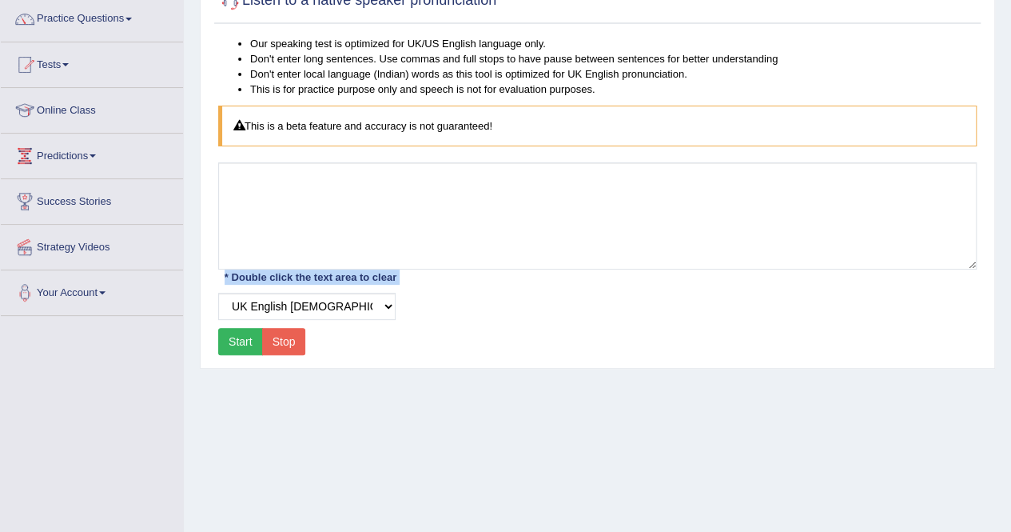
click at [248, 281] on div "* Double click the text area to clear" at bounding box center [310, 277] width 185 height 17
click at [1009, 1] on div "Home Practice Pronunciation Listen to a native speaker pronunciation Our speaki…" at bounding box center [597, 271] width 827 height 799
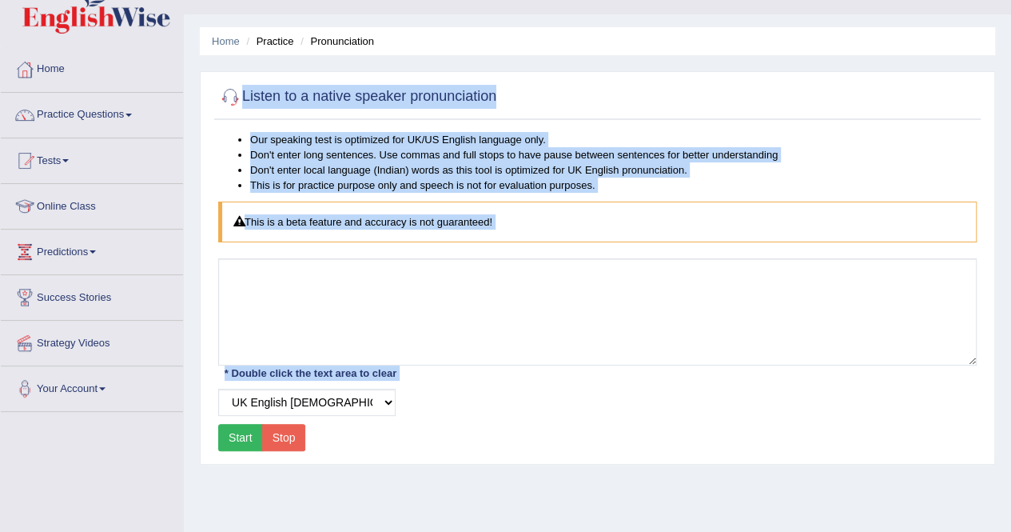
drag, startPoint x: 1009, startPoint y: 1, endPoint x: 1017, endPoint y: 6, distance: 8.6
click at [1010, 6] on html "Toggle navigation Home Practice Questions Speaking Practice Read Aloud Repeat S…" at bounding box center [505, 234] width 1011 height 532
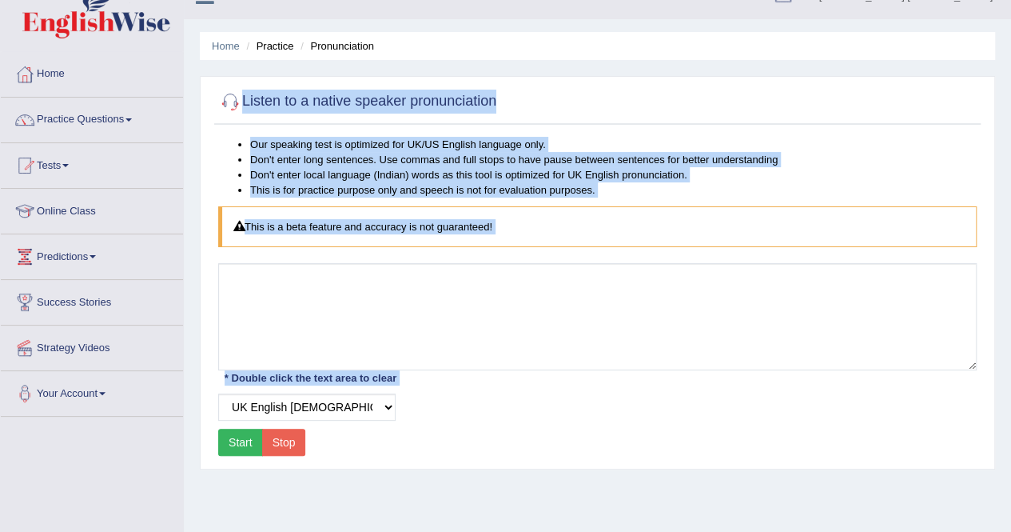
scroll to position [0, 0]
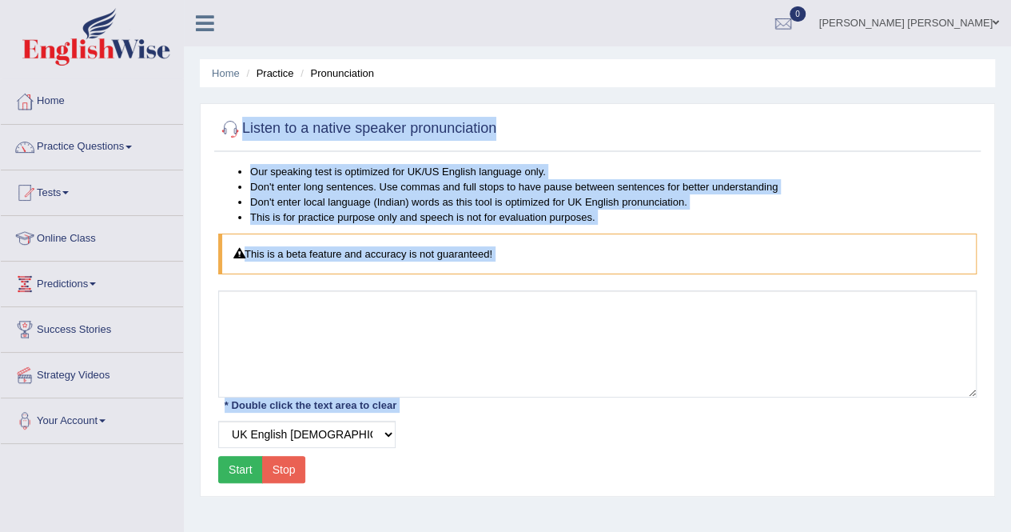
click at [148, 141] on link "Practice Questions" at bounding box center [92, 145] width 182 height 40
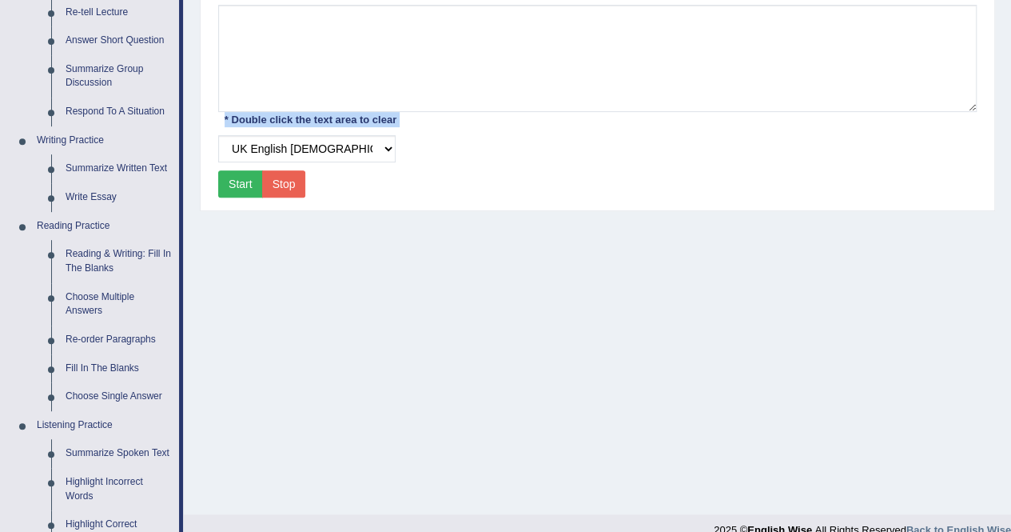
scroll to position [288, 0]
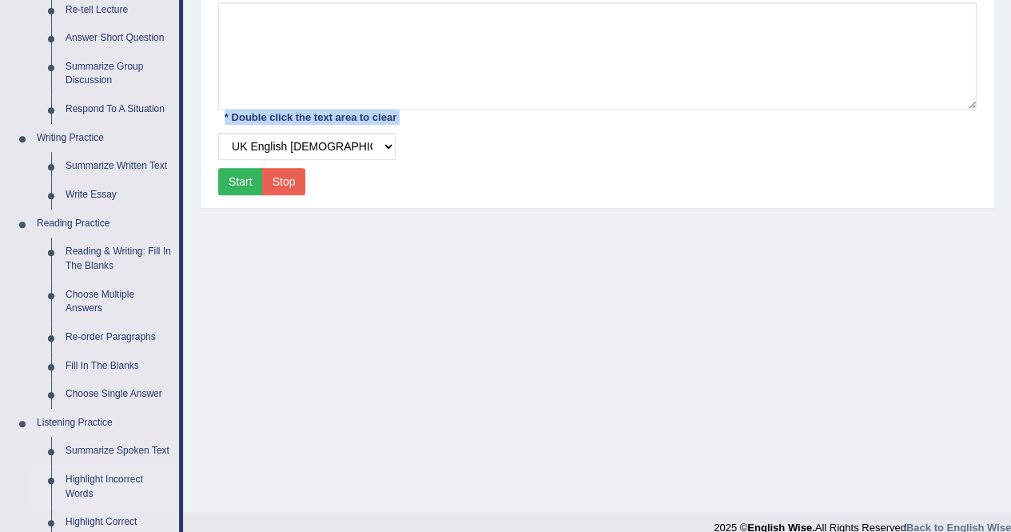
click at [139, 479] on link "Highlight Incorrect Words" at bounding box center [118, 486] width 121 height 42
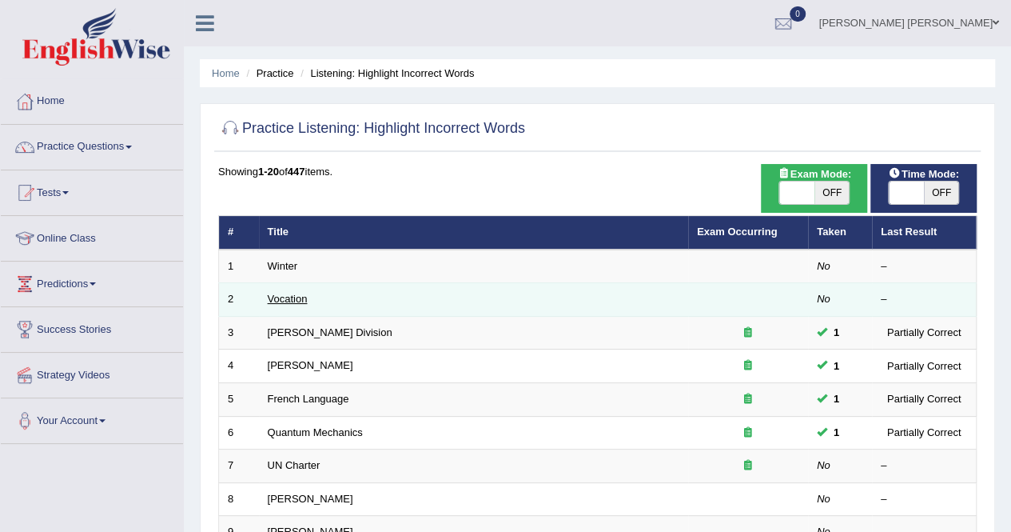
click at [288, 298] on link "Vocation" at bounding box center [288, 299] width 40 height 12
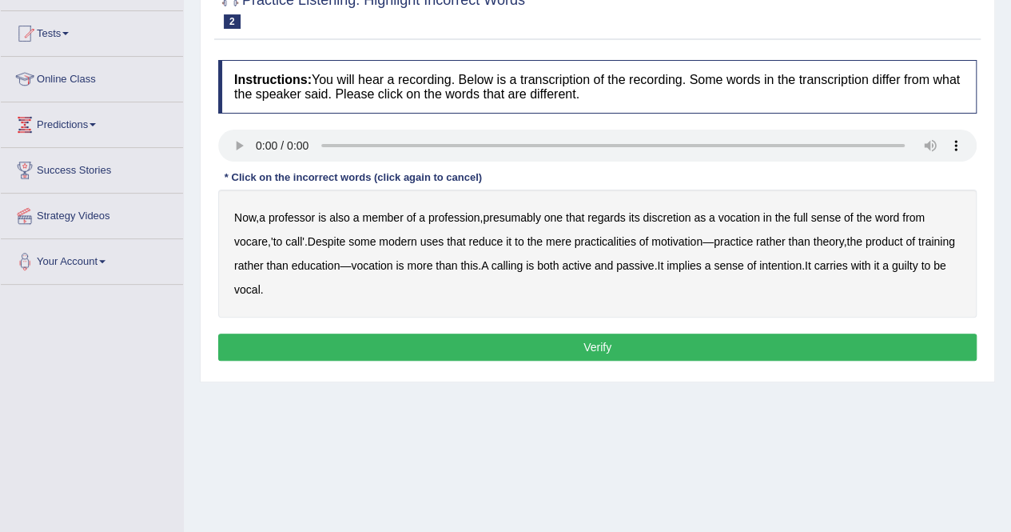
scroll to position [160, 0]
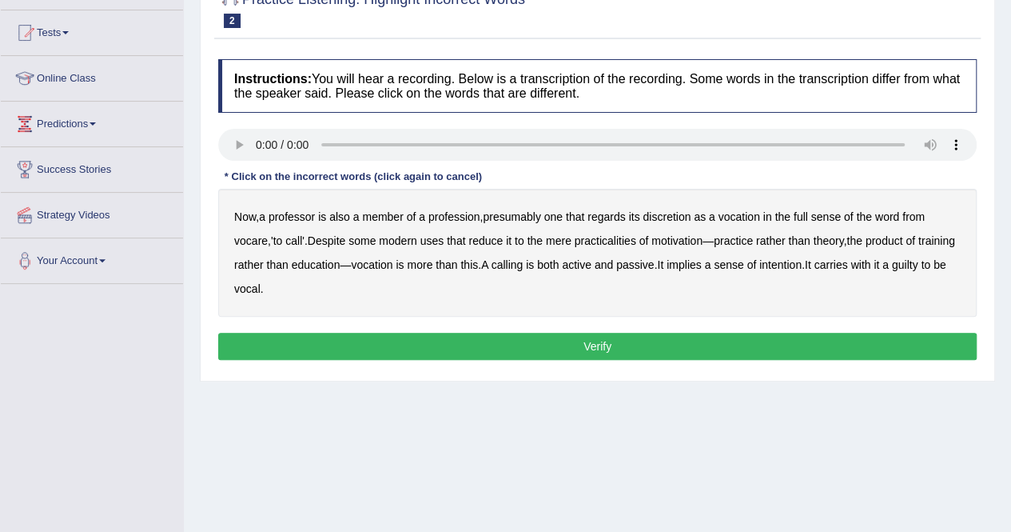
click at [669, 212] on b "discretion" at bounding box center [667, 216] width 48 height 13
click at [802, 266] on b "intention" at bounding box center [780, 264] width 42 height 13
click at [673, 236] on b "motivation" at bounding box center [676, 240] width 51 height 13
click at [892, 271] on b "guilty" at bounding box center [905, 264] width 26 height 13
click at [550, 344] on button "Verify" at bounding box center [597, 345] width 759 height 27
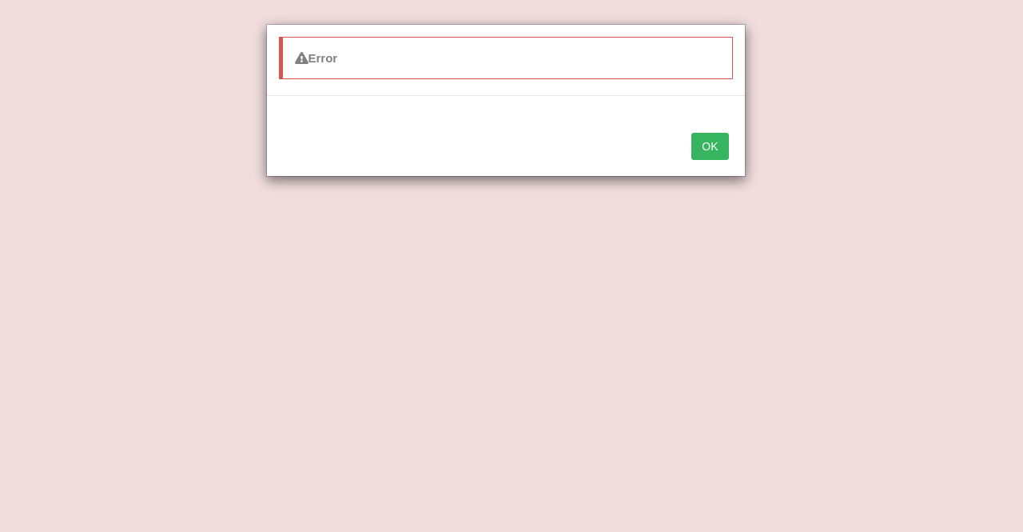
click at [233, 149] on div "Error OK" at bounding box center [511, 266] width 1023 height 532
click at [703, 140] on button "OK" at bounding box center [709, 146] width 37 height 27
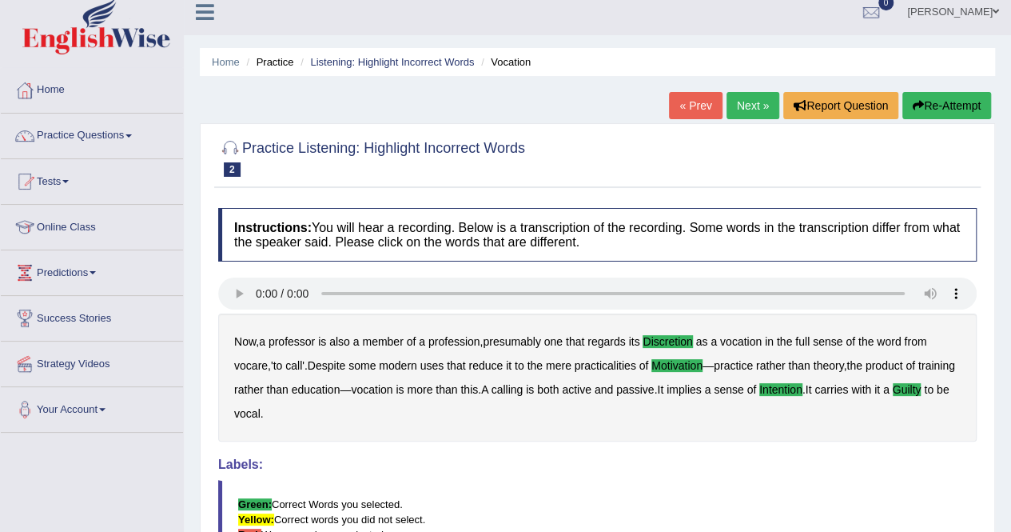
scroll to position [0, 0]
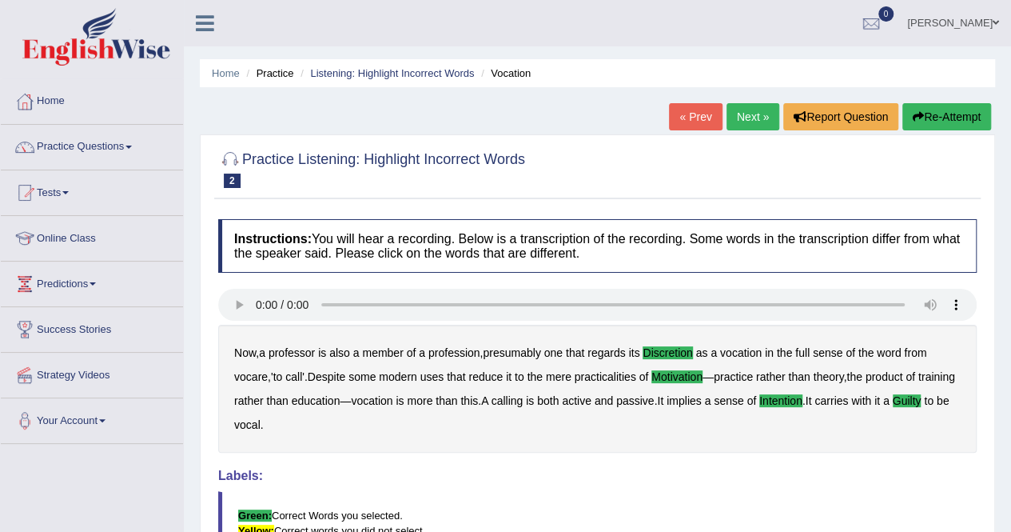
click at [922, 116] on button "Re-Attempt" at bounding box center [946, 116] width 89 height 27
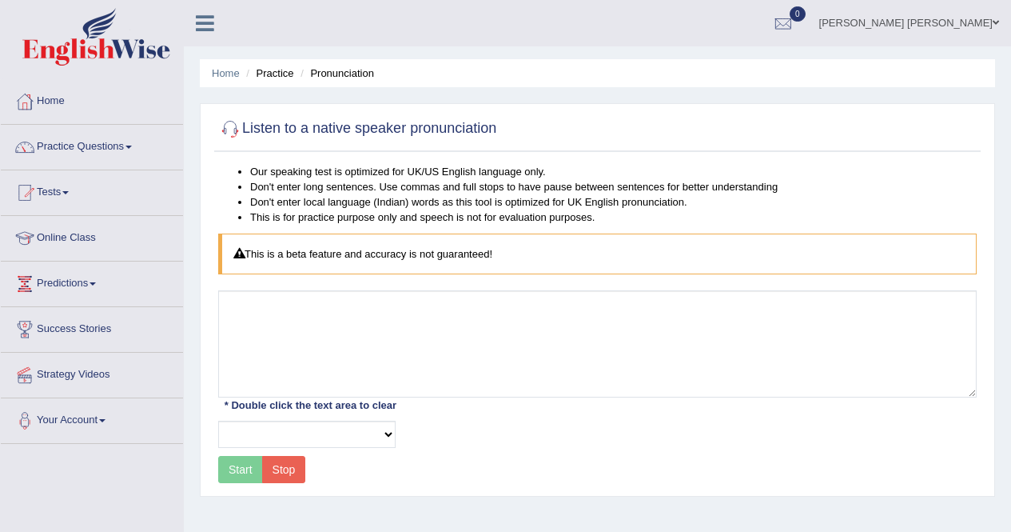
select select
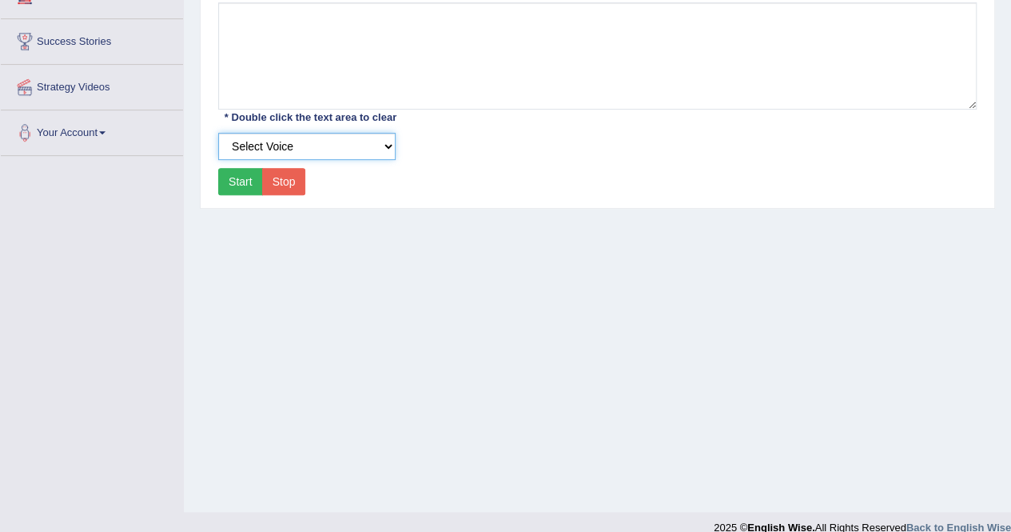
click at [385, 143] on select "Select Voice UK English [DEMOGRAPHIC_DATA] UK English [DEMOGRAPHIC_DATA]" at bounding box center [306, 146] width 177 height 27
